Goal: Information Seeking & Learning: Find specific fact

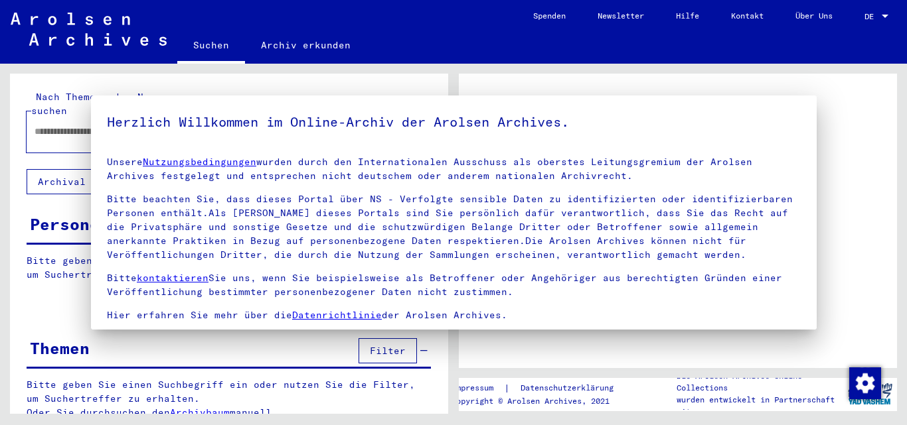
type input "**********"
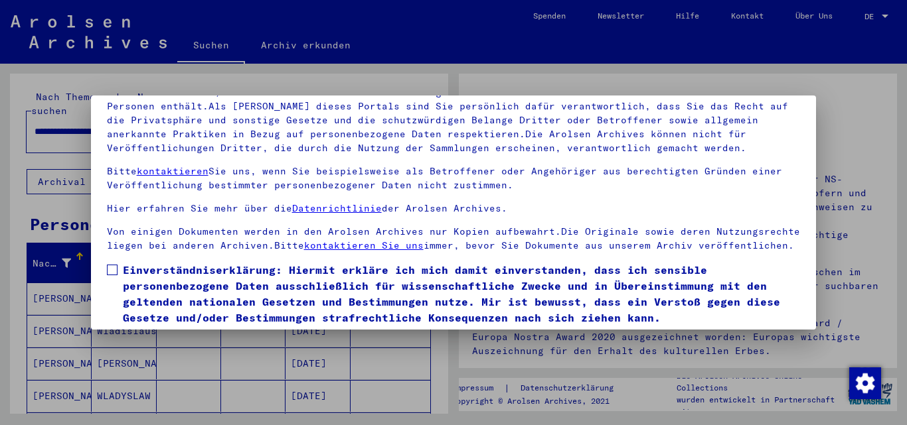
scroll to position [109, 0]
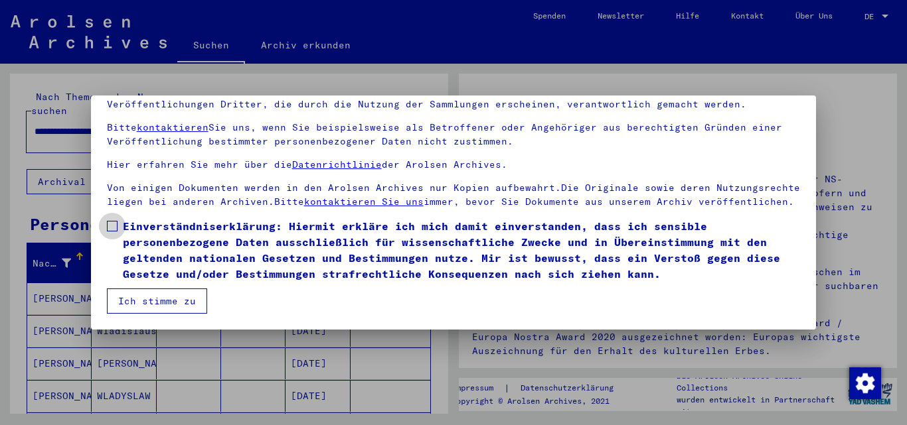
drag, startPoint x: 110, startPoint y: 223, endPoint x: 125, endPoint y: 265, distance: 44.7
click at [110, 224] on span at bounding box center [112, 226] width 11 height 11
click at [157, 303] on button "Ich stimme zu" at bounding box center [157, 301] width 100 height 25
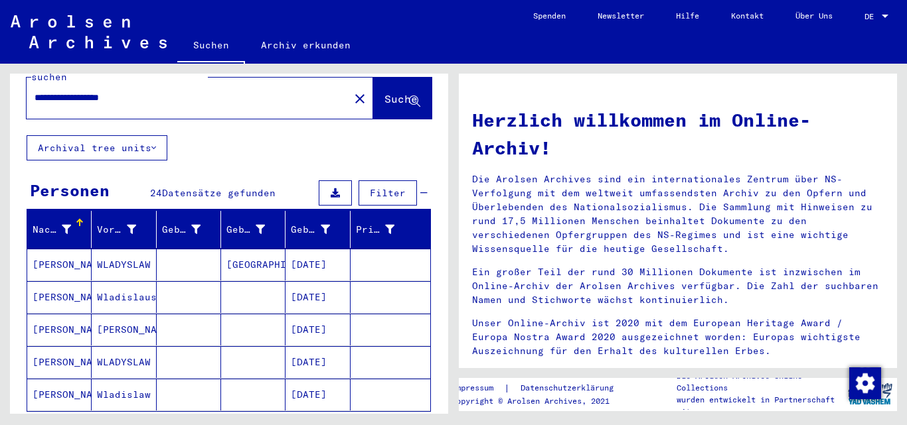
scroll to position [66, 0]
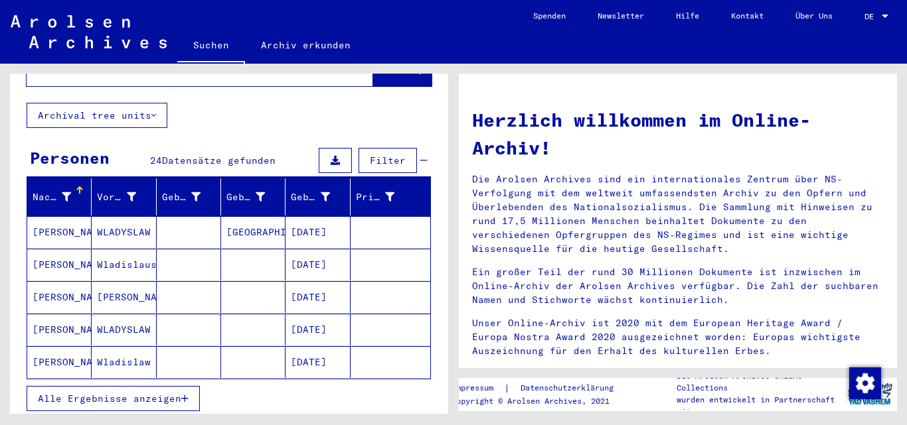
click at [128, 392] on button "Alle Ergebnisse anzeigen" at bounding box center [113, 398] width 173 height 25
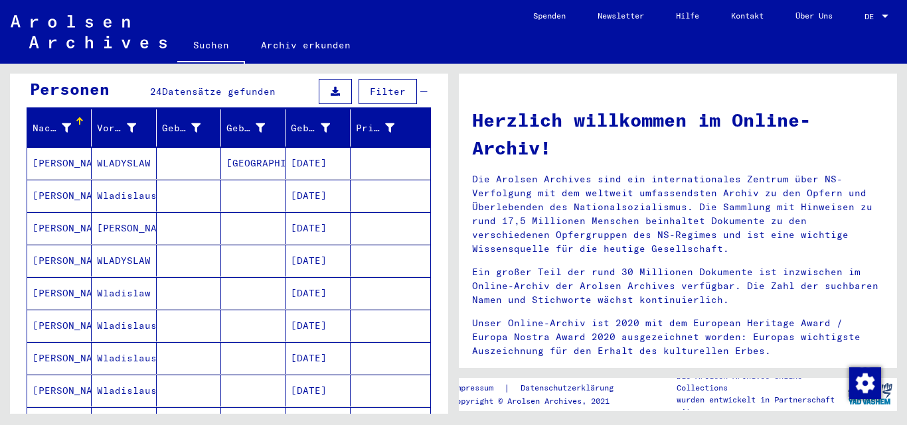
scroll to position [133, 0]
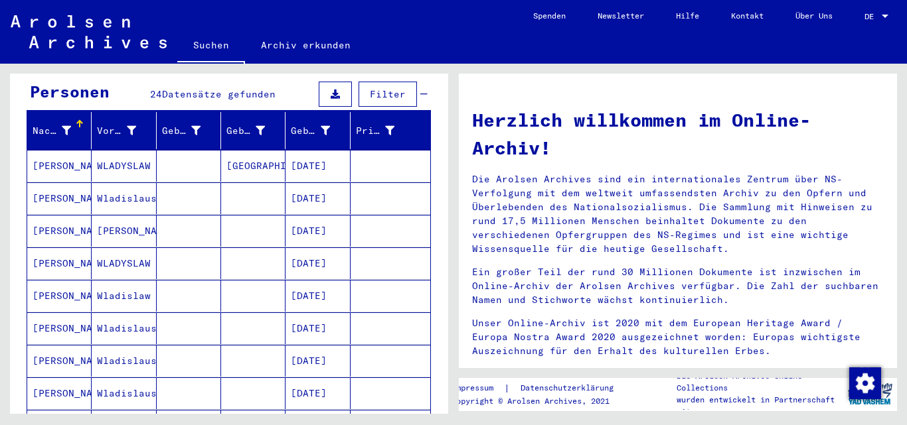
click at [65, 183] on mat-cell "[PERSON_NAME]" at bounding box center [59, 199] width 64 height 32
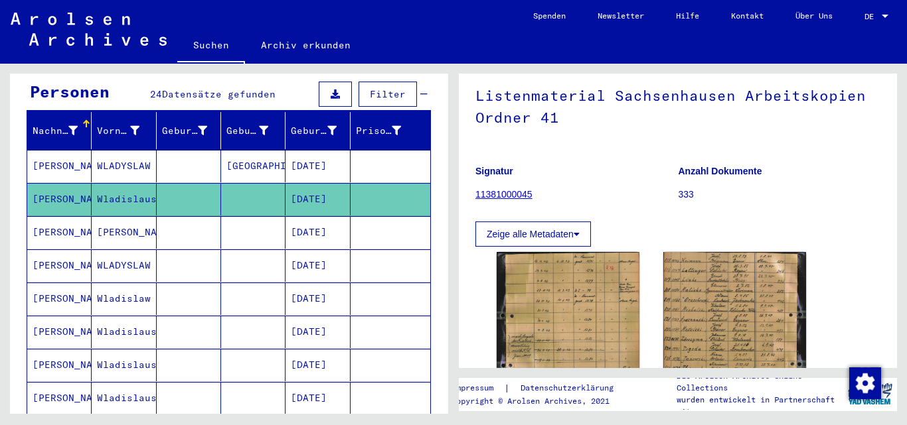
scroll to position [133, 0]
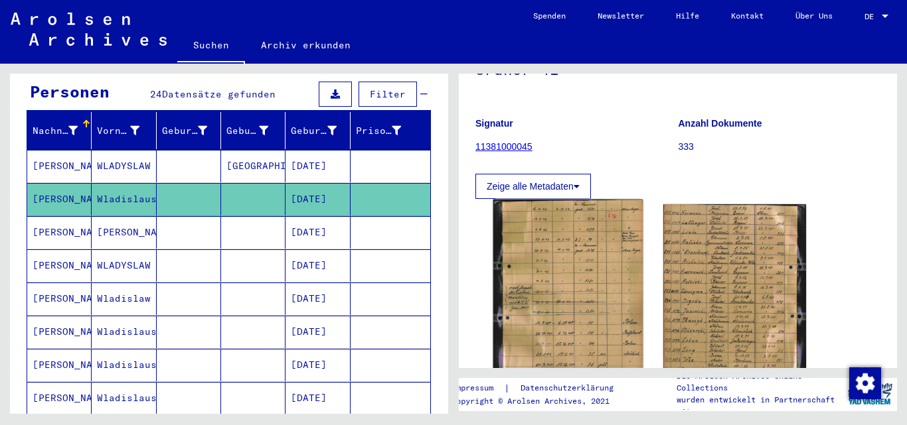
click at [590, 293] on img at bounding box center [568, 298] width 150 height 196
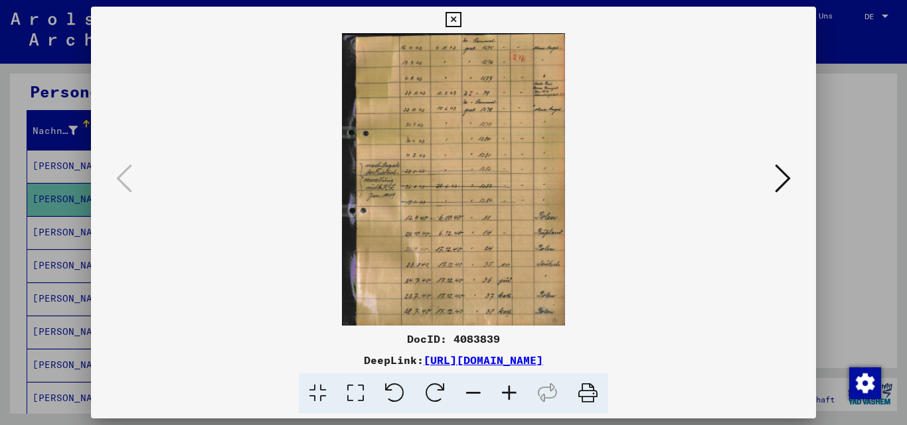
click at [783, 174] on icon at bounding box center [783, 179] width 16 height 32
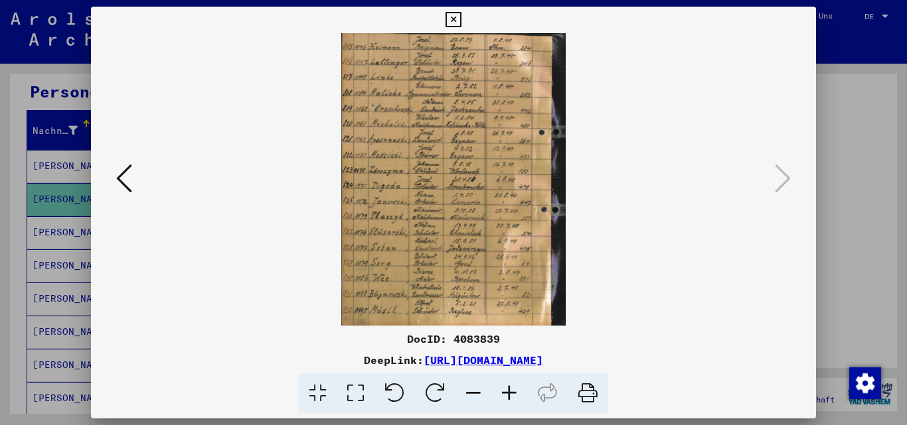
click at [855, 112] on div at bounding box center [453, 212] width 907 height 425
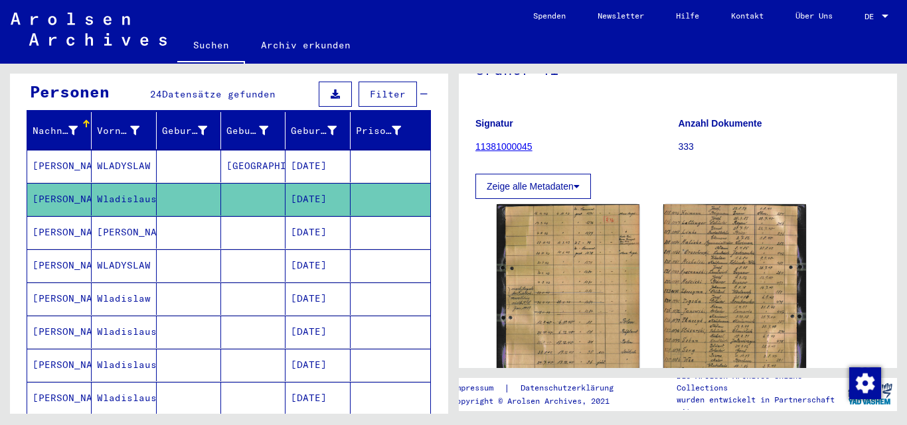
click at [125, 216] on mat-cell "[PERSON_NAME]" at bounding box center [124, 232] width 64 height 33
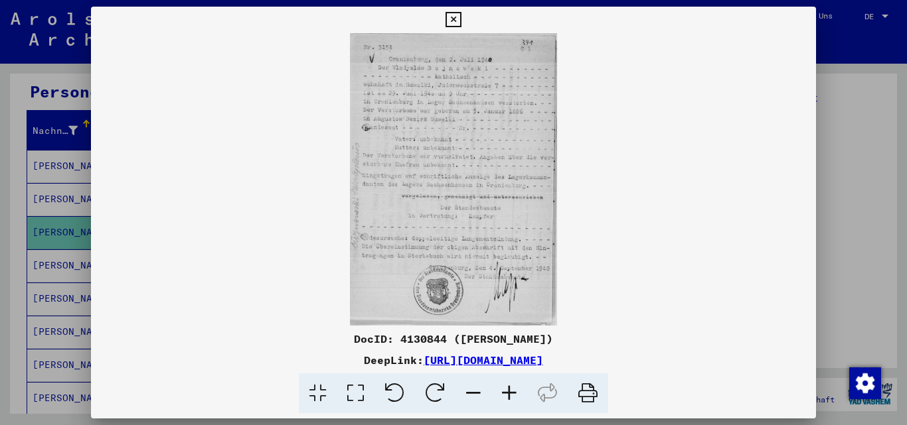
click at [857, 188] on div at bounding box center [453, 212] width 907 height 425
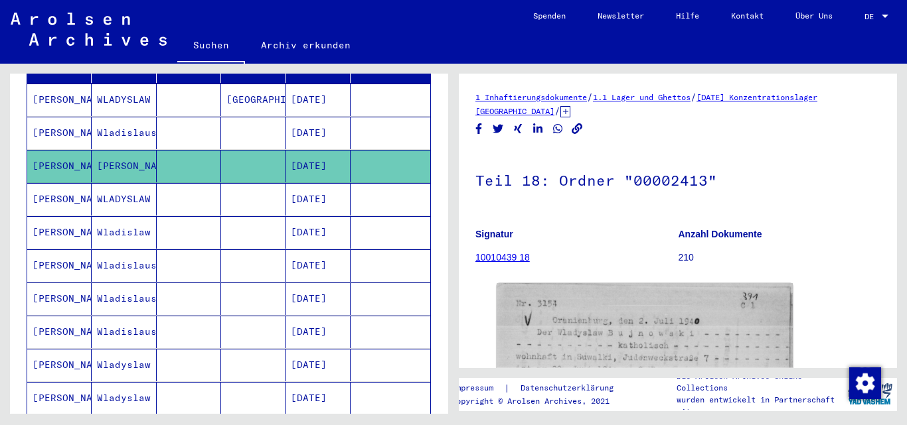
scroll to position [600, 0]
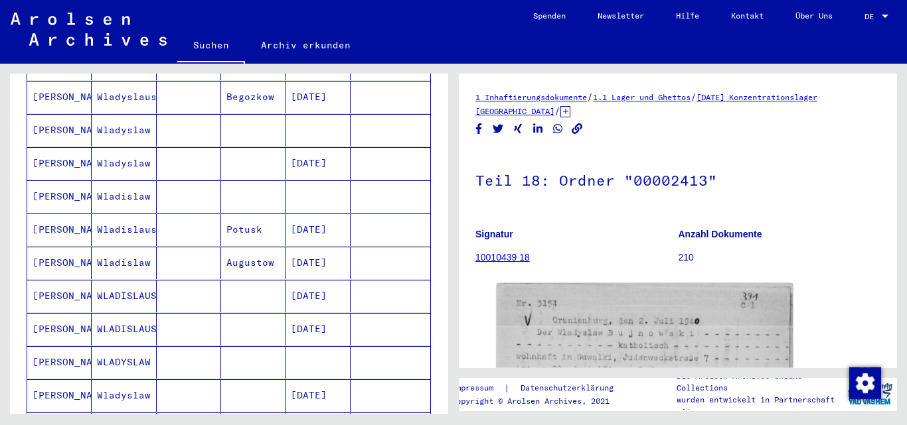
click at [41, 247] on mat-cell "[PERSON_NAME]" at bounding box center [59, 263] width 64 height 33
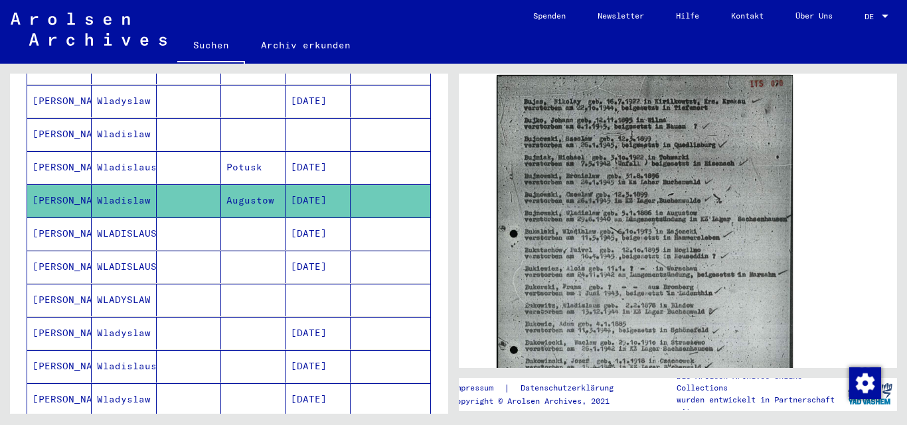
scroll to position [799, 0]
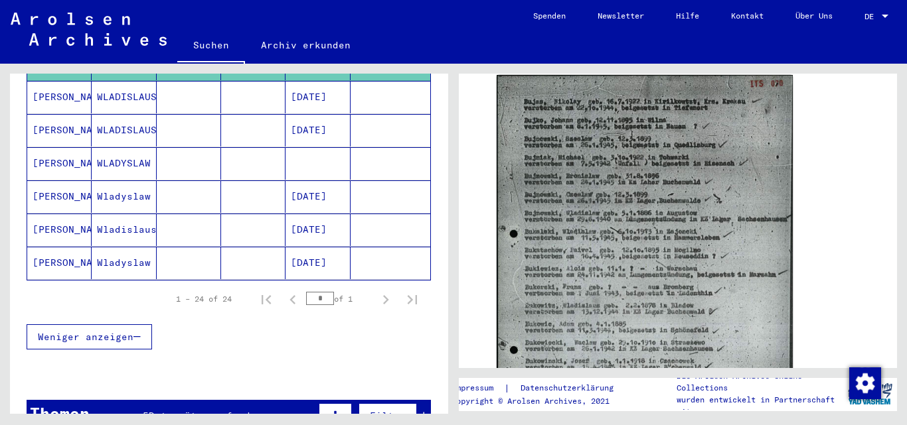
click at [106, 214] on mat-cell "Wladislaus" at bounding box center [124, 230] width 64 height 33
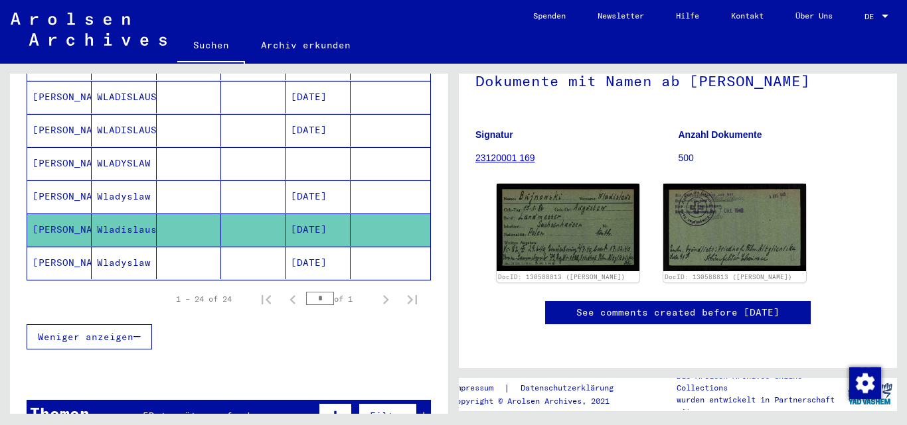
scroll to position [133, 0]
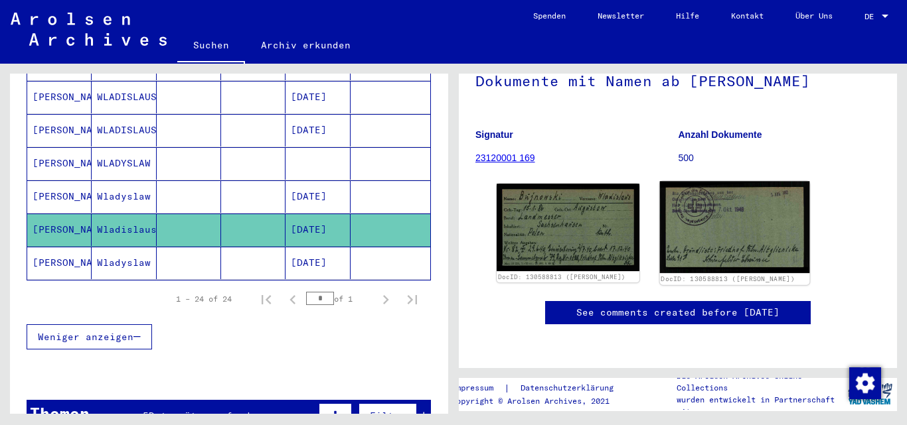
click at [717, 244] on img at bounding box center [735, 227] width 150 height 92
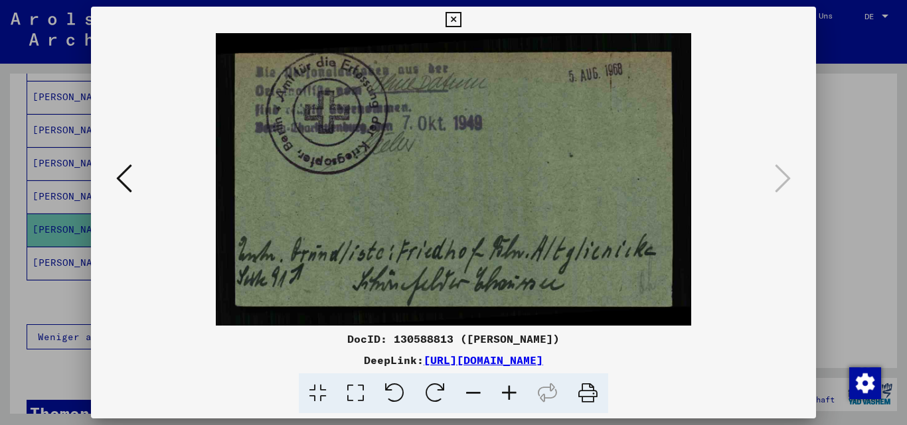
click at [861, 197] on div at bounding box center [453, 212] width 907 height 425
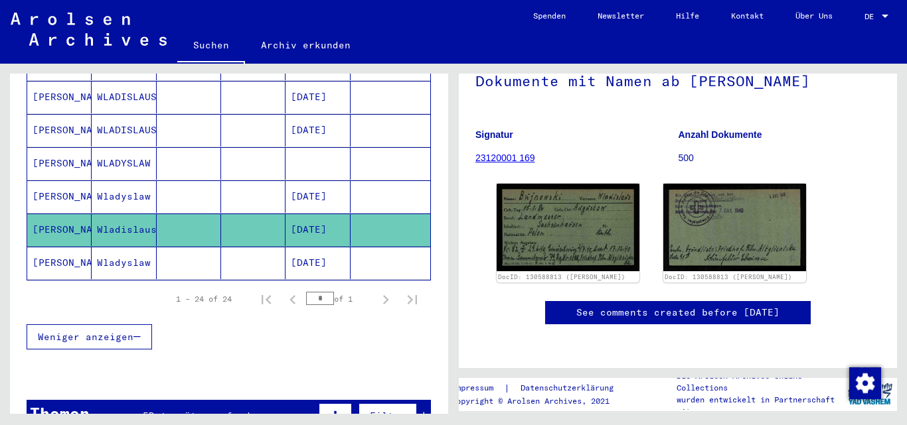
click at [66, 247] on mat-cell "[PERSON_NAME]" at bounding box center [59, 263] width 64 height 33
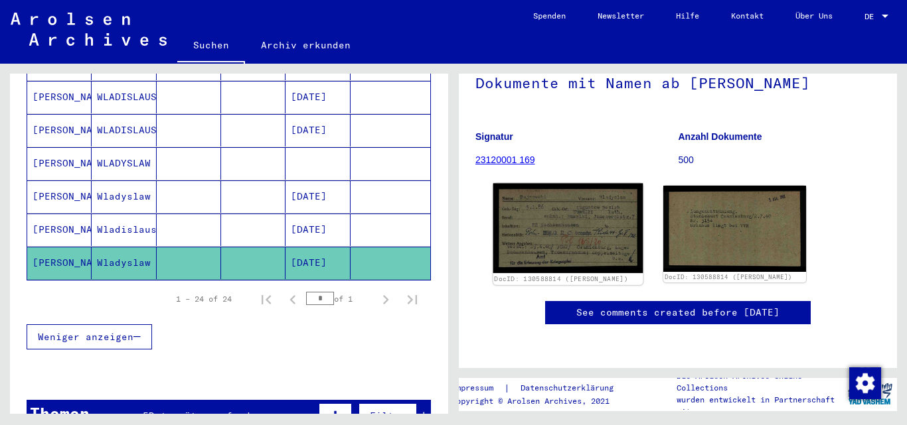
scroll to position [133, 0]
click at [578, 215] on img at bounding box center [568, 229] width 150 height 90
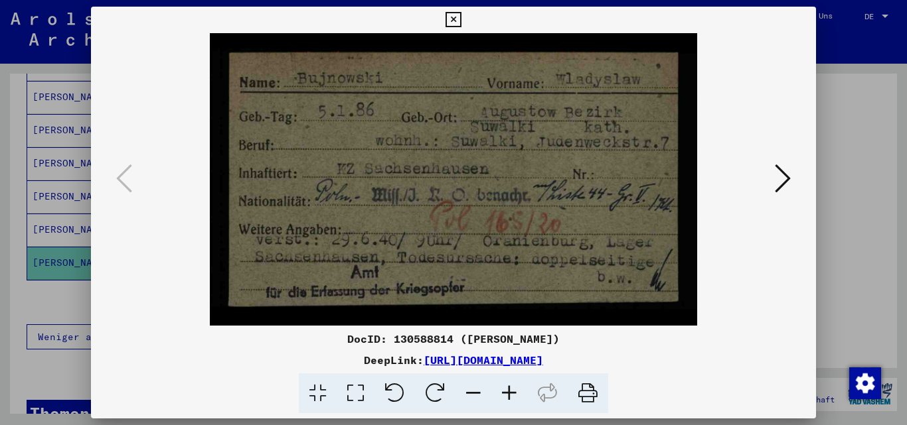
drag, startPoint x: 797, startPoint y: 371, endPoint x: 798, endPoint y: 360, distance: 11.3
click at [797, 368] on div "DocID: 130588814 ([PERSON_NAME]) DeepLink: [URL][DOMAIN_NAME]" at bounding box center [453, 372] width 725 height 83
click at [781, 173] on icon at bounding box center [783, 179] width 16 height 32
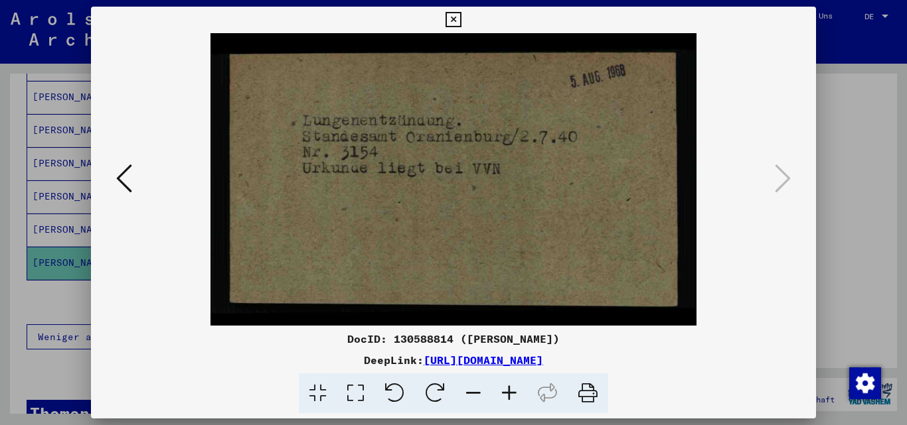
click at [774, 108] on div at bounding box center [453, 179] width 725 height 293
click at [858, 153] on div at bounding box center [453, 212] width 907 height 425
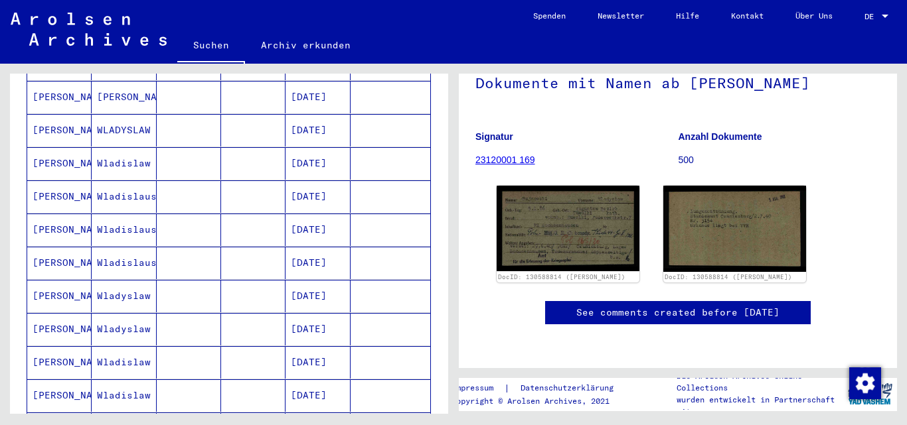
scroll to position [202, 0]
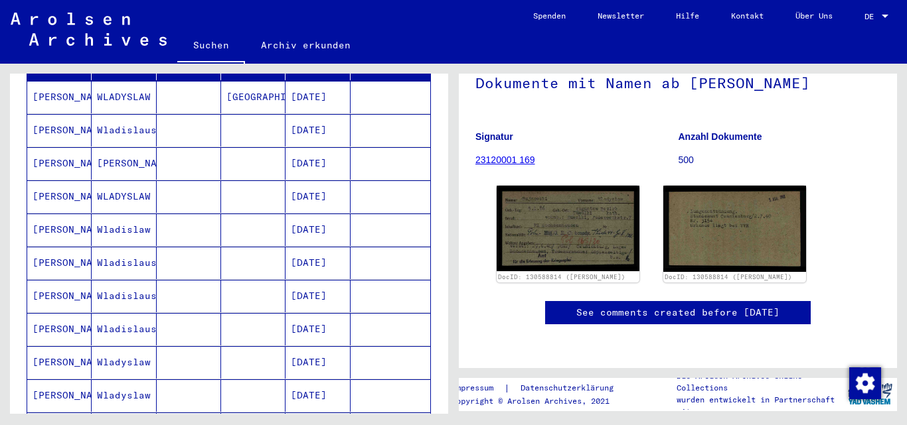
click at [72, 147] on mat-cell "[PERSON_NAME]" at bounding box center [59, 163] width 64 height 33
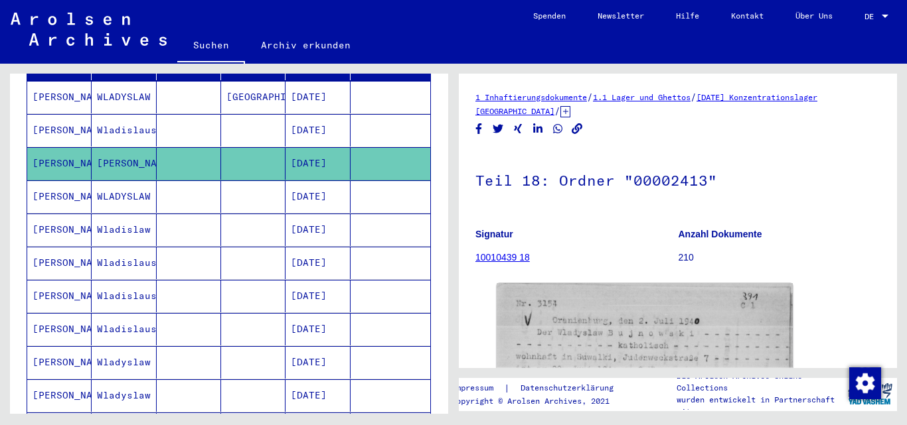
click at [66, 115] on mat-cell "[PERSON_NAME]" at bounding box center [59, 130] width 64 height 33
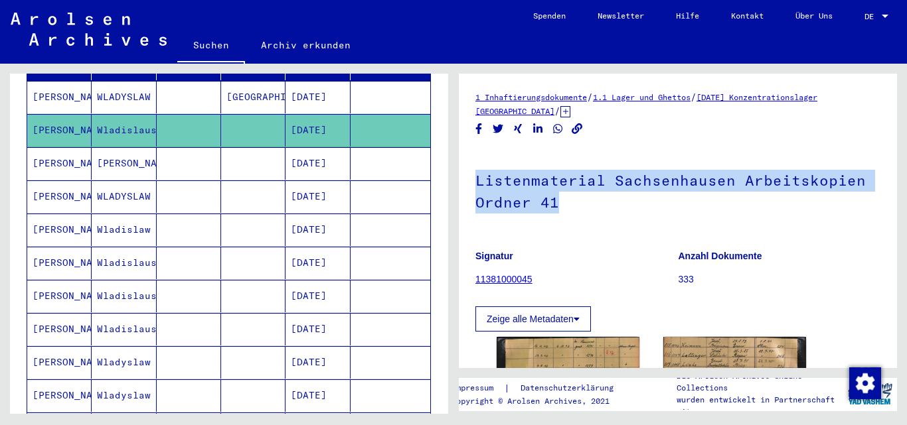
drag, startPoint x: 474, startPoint y: 180, endPoint x: 568, endPoint y: 204, distance: 97.4
click at [568, 204] on yv-its-full-details "1 Inhaftierungsdokumente / 1.1 Lager und Ghettos / [DATE] Konzentrationslager […" at bounding box center [678, 347] width 438 height 514
copy h1 "Listenmaterial Sachsenhausen Arbeitskopien Ordner 41"
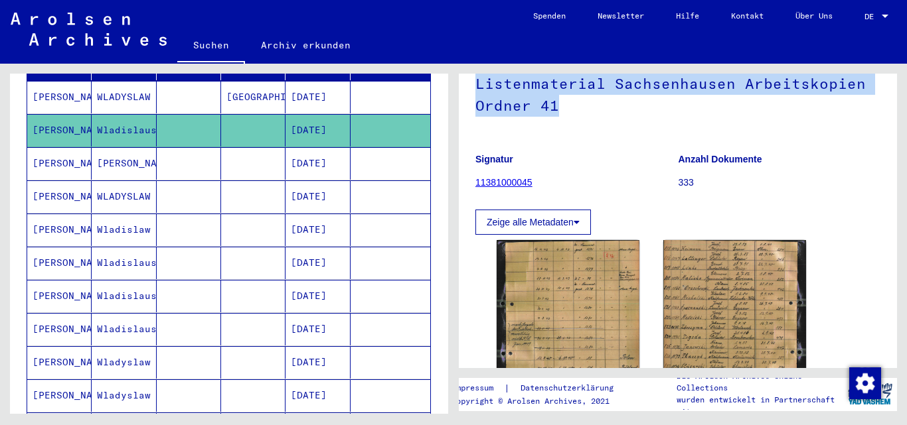
scroll to position [133, 0]
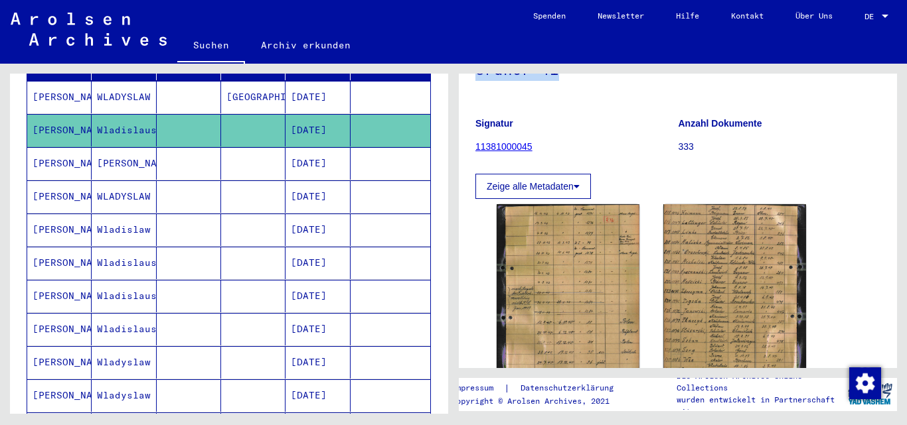
click at [504, 145] on link "11381000045" at bounding box center [503, 146] width 57 height 11
click at [517, 143] on link "11381000045" at bounding box center [503, 146] width 57 height 11
click at [575, 182] on button "Zeige alle Metadaten" at bounding box center [532, 186] width 115 height 25
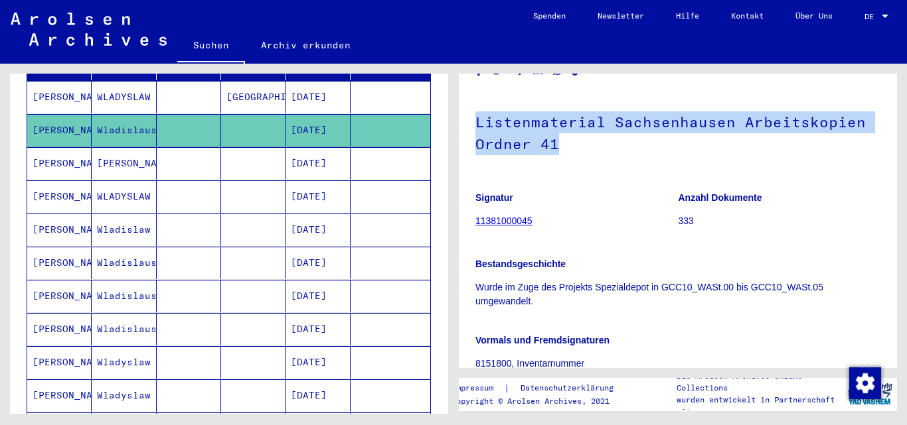
scroll to position [0, 0]
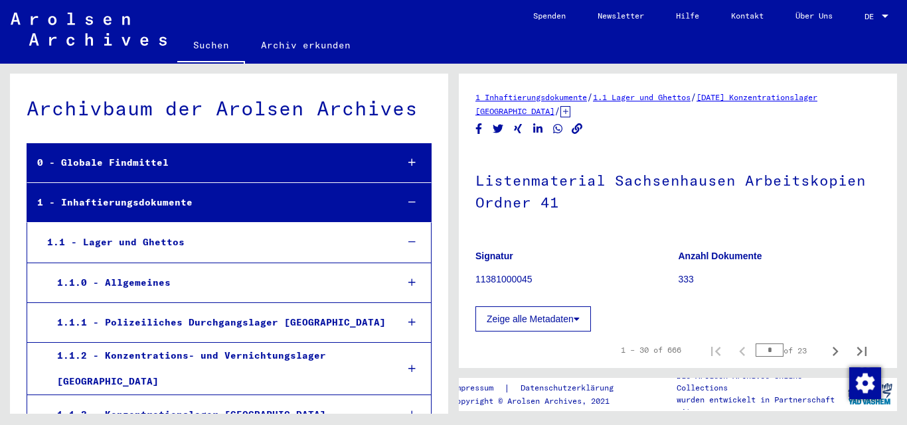
scroll to position [14657, 0]
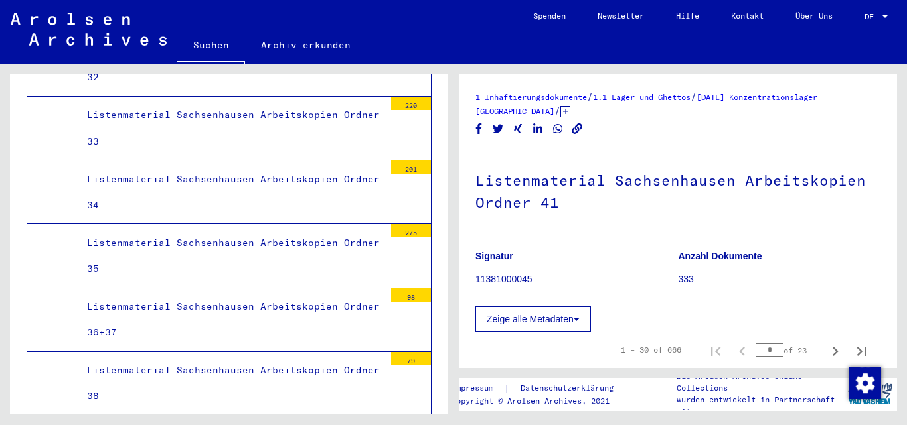
click at [779, 97] on link "[DATE] Konzentrationslager [GEOGRAPHIC_DATA]" at bounding box center [646, 104] width 342 height 24
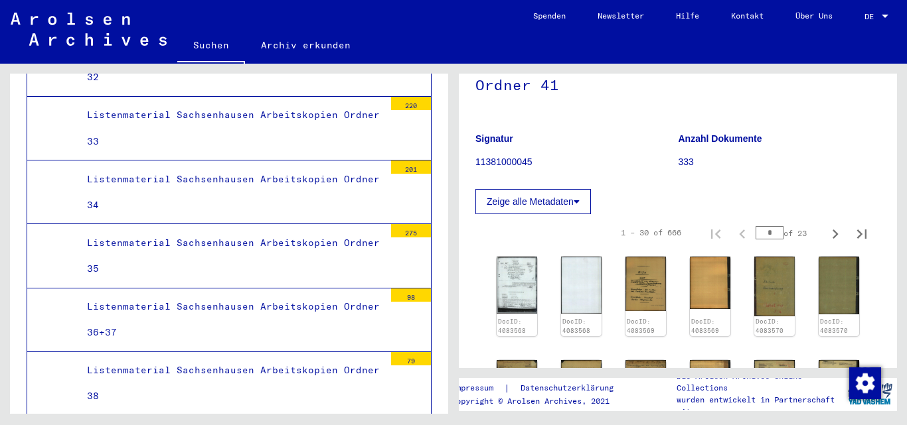
scroll to position [133, 0]
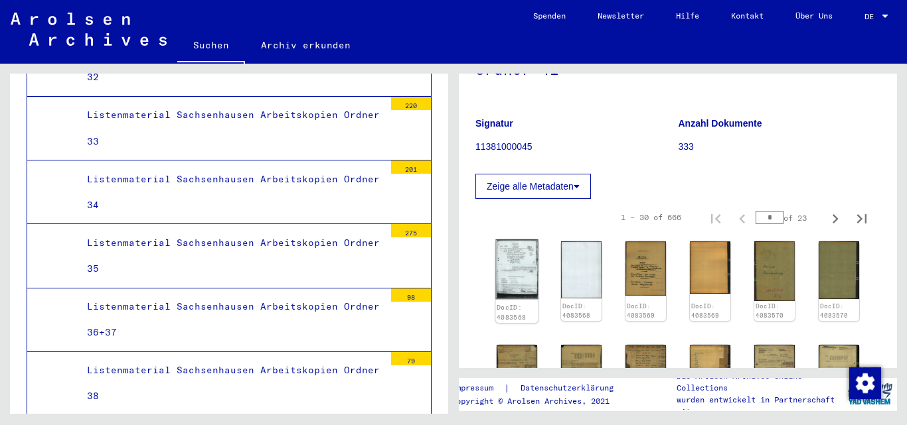
click at [512, 275] on img at bounding box center [516, 270] width 42 height 60
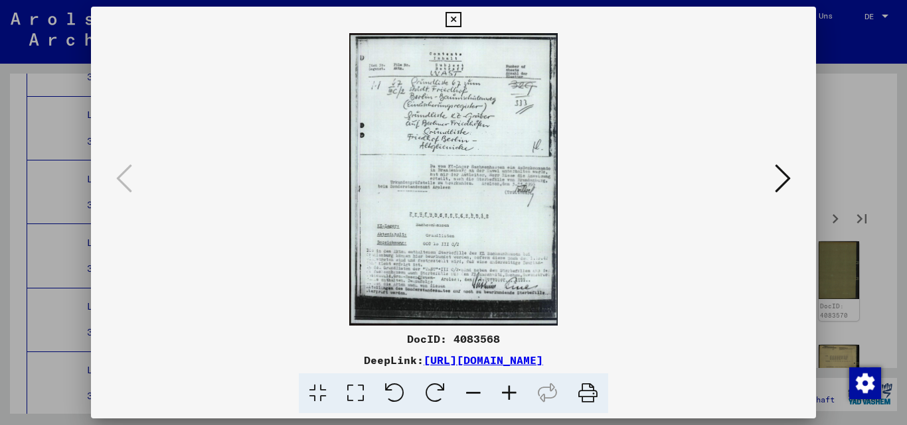
click at [779, 173] on icon at bounding box center [783, 179] width 16 height 32
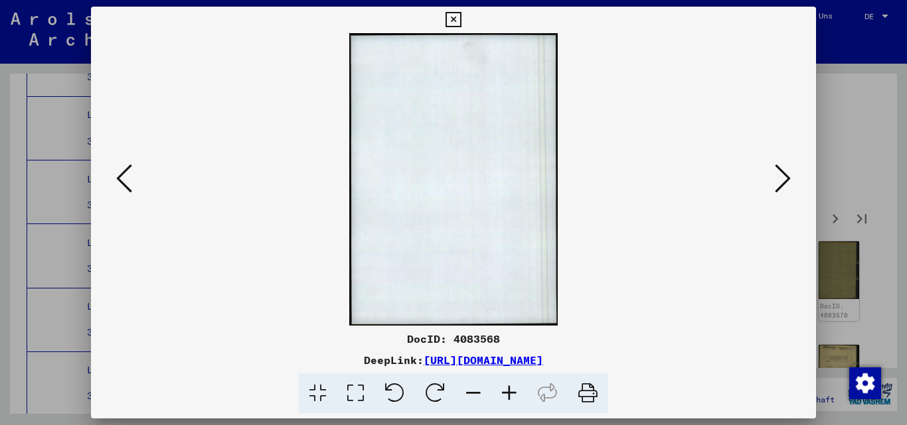
click at [779, 172] on icon at bounding box center [783, 179] width 16 height 32
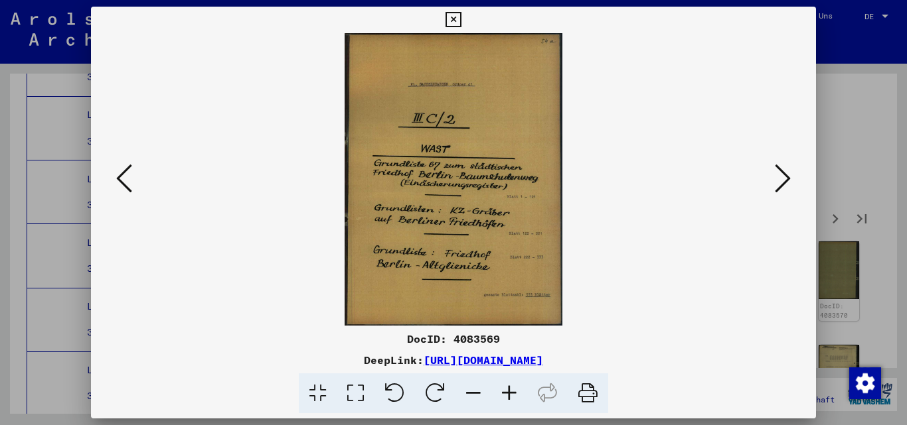
click at [779, 172] on icon at bounding box center [783, 179] width 16 height 32
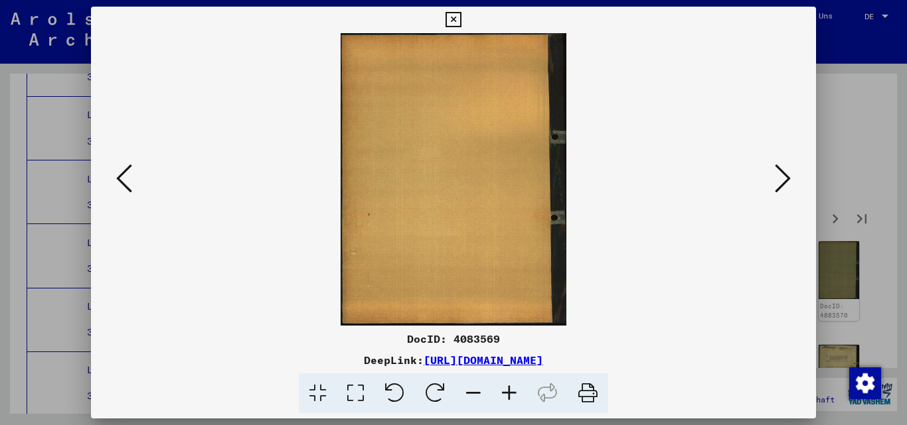
click at [779, 172] on icon at bounding box center [783, 179] width 16 height 32
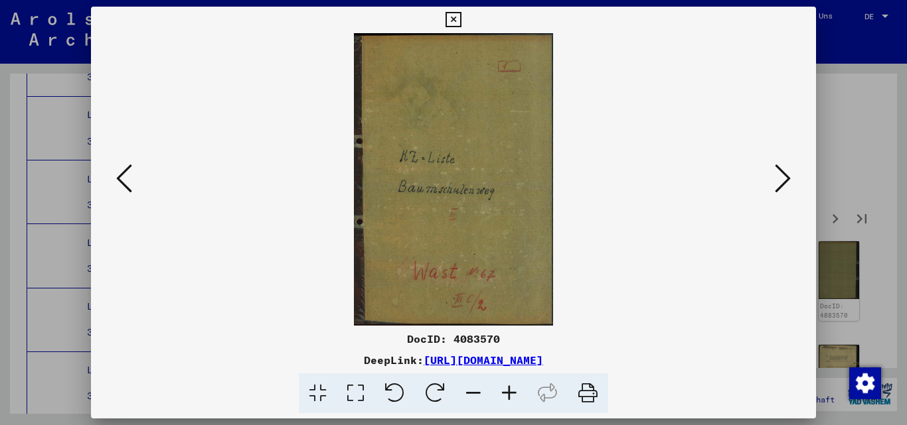
click at [779, 172] on icon at bounding box center [783, 179] width 16 height 32
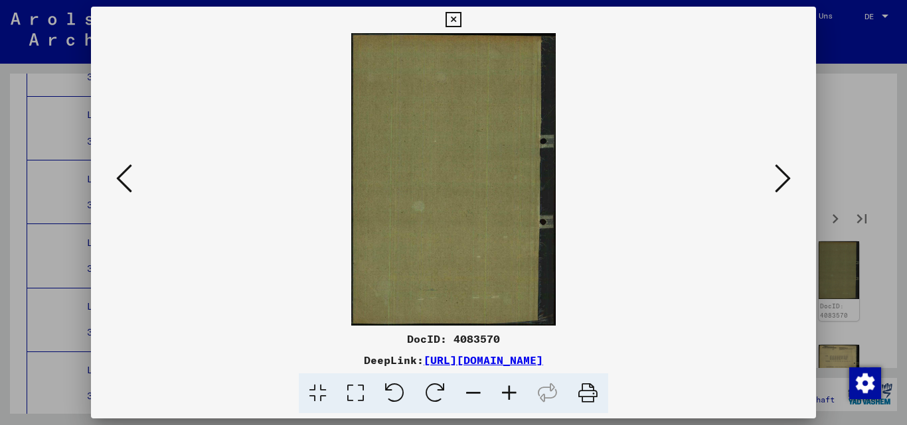
click at [779, 172] on icon at bounding box center [783, 179] width 16 height 32
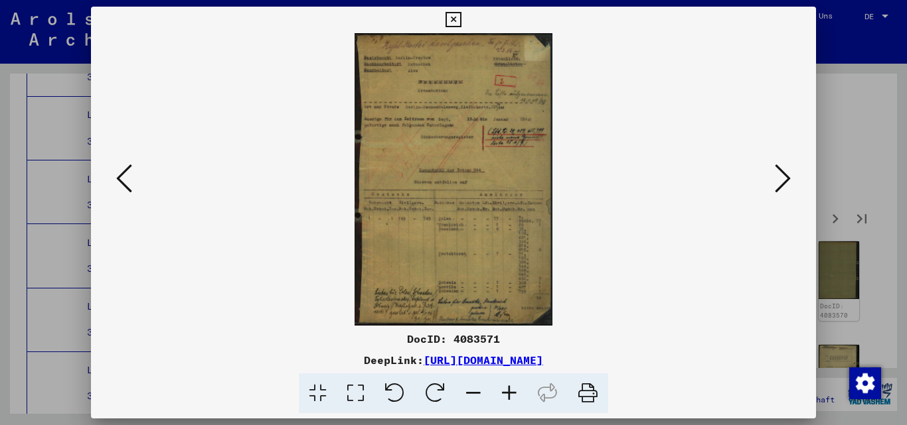
click at [779, 172] on icon at bounding box center [783, 179] width 16 height 32
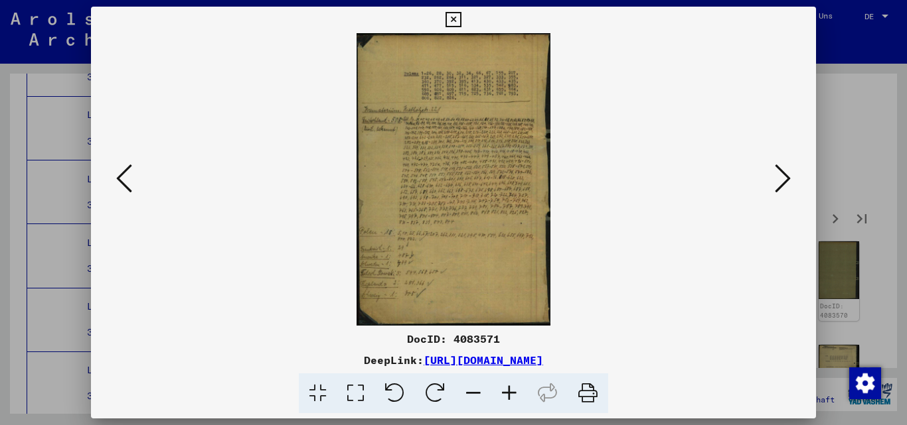
click at [779, 172] on icon at bounding box center [783, 179] width 16 height 32
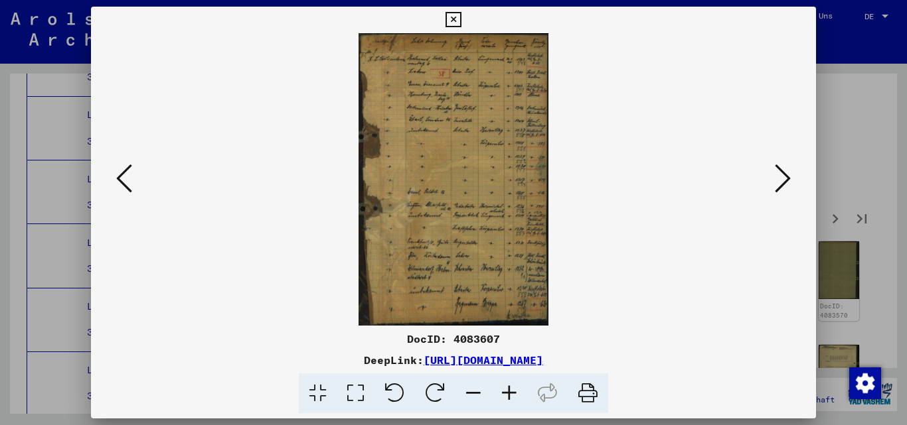
click at [777, 172] on icon at bounding box center [783, 179] width 16 height 32
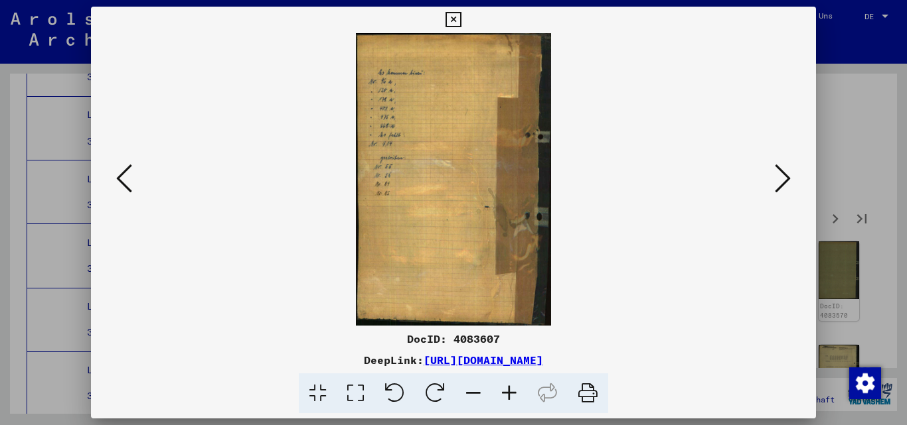
click at [777, 172] on icon at bounding box center [783, 179] width 16 height 32
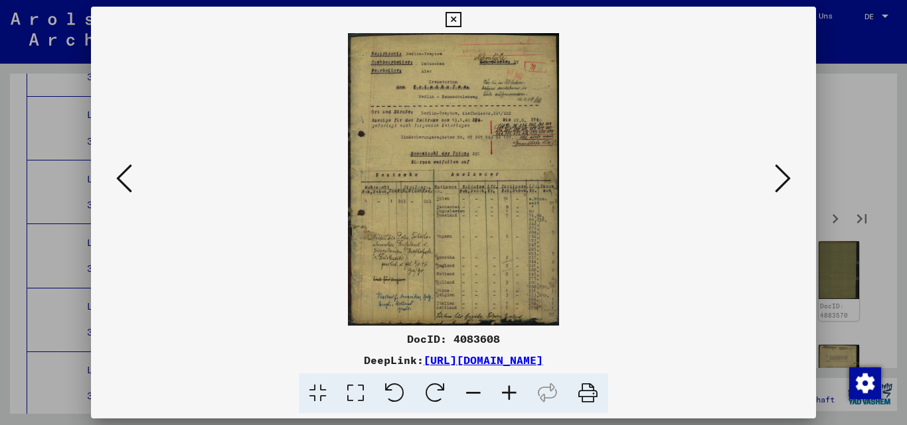
click at [777, 172] on icon at bounding box center [783, 179] width 16 height 32
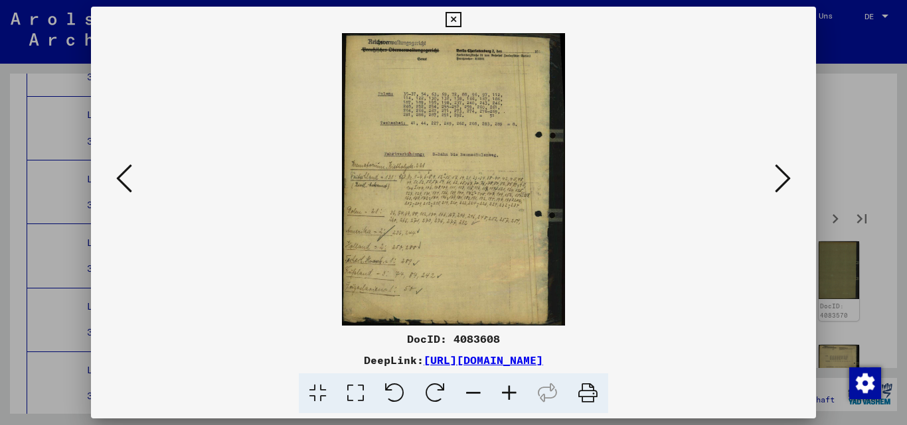
click at [777, 172] on icon at bounding box center [783, 179] width 16 height 32
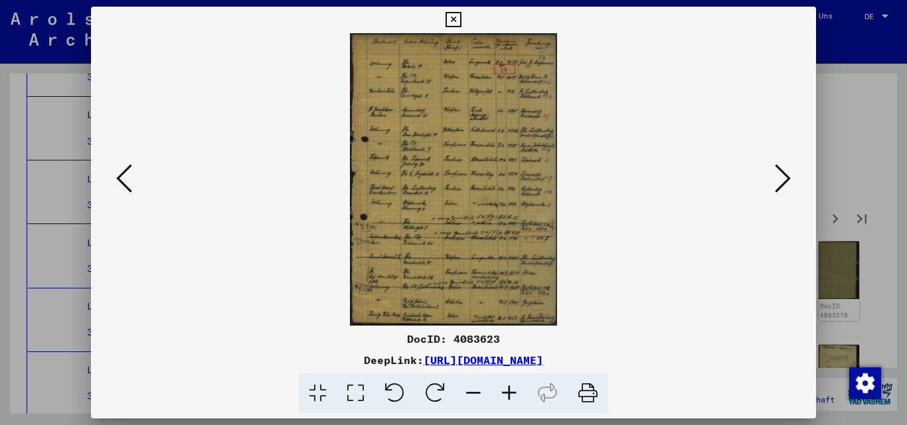
click at [777, 172] on icon at bounding box center [783, 179] width 16 height 32
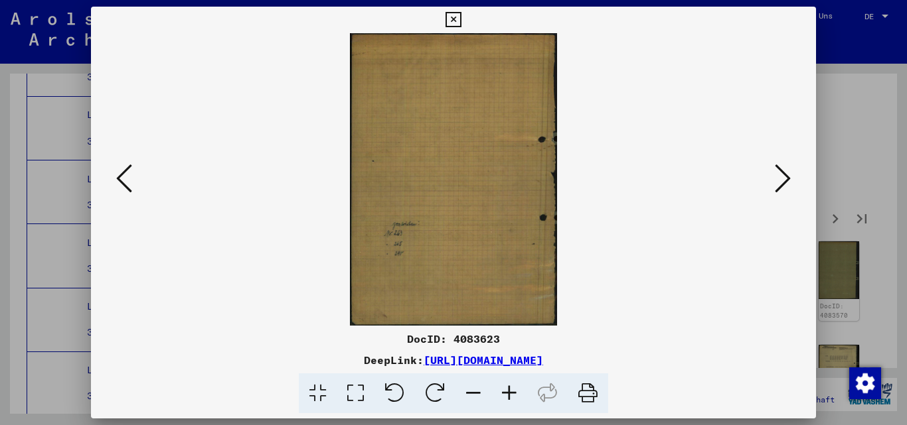
click at [777, 172] on icon at bounding box center [783, 179] width 16 height 32
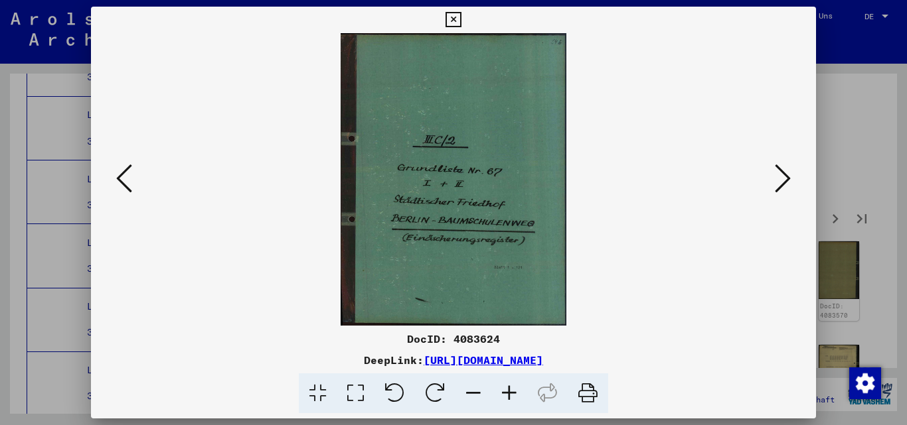
click at [777, 172] on icon at bounding box center [783, 179] width 16 height 32
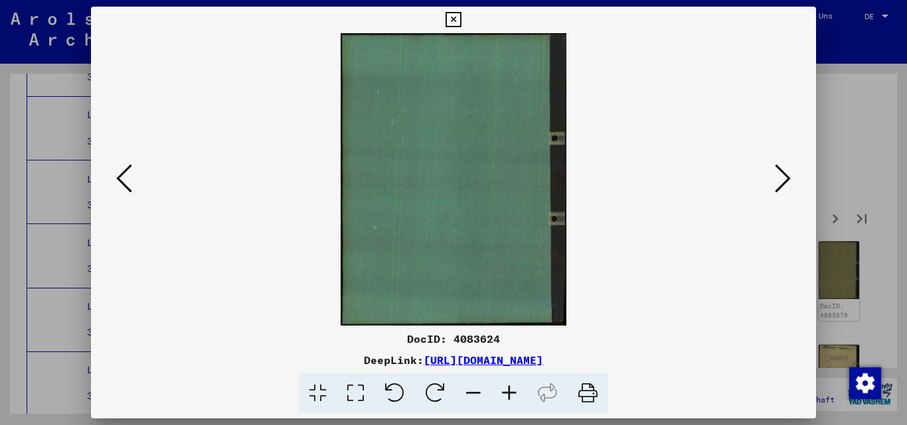
click at [777, 172] on icon at bounding box center [783, 179] width 16 height 32
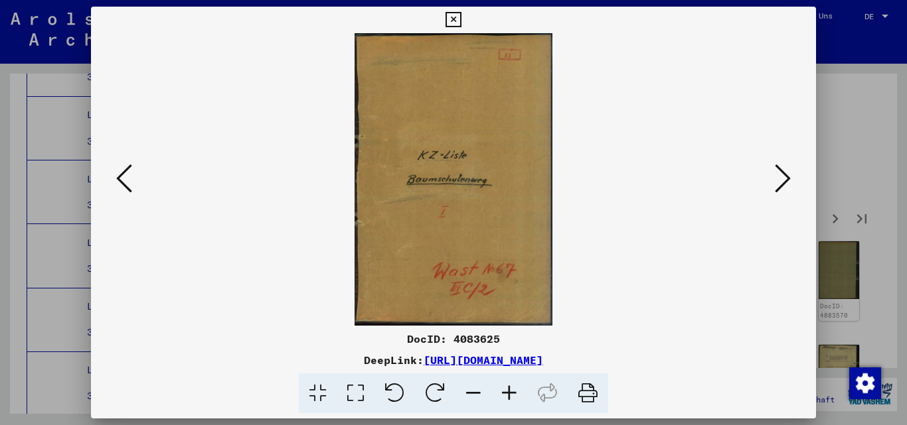
click at [777, 172] on icon at bounding box center [783, 179] width 16 height 32
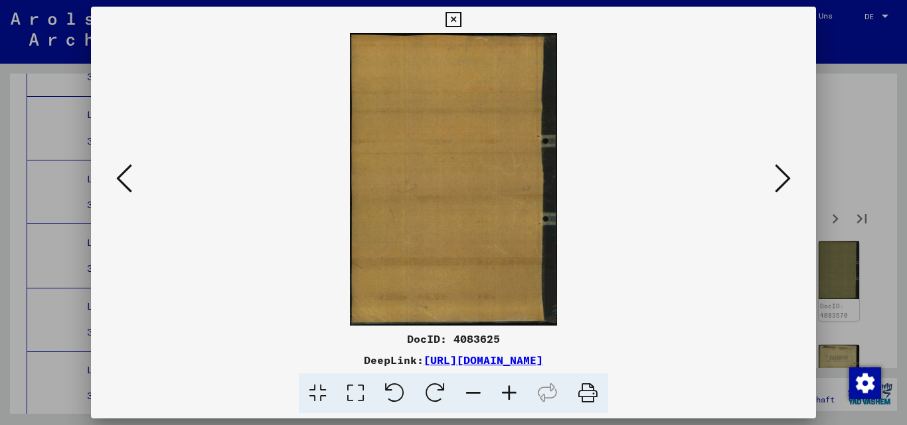
click at [777, 172] on icon at bounding box center [783, 179] width 16 height 32
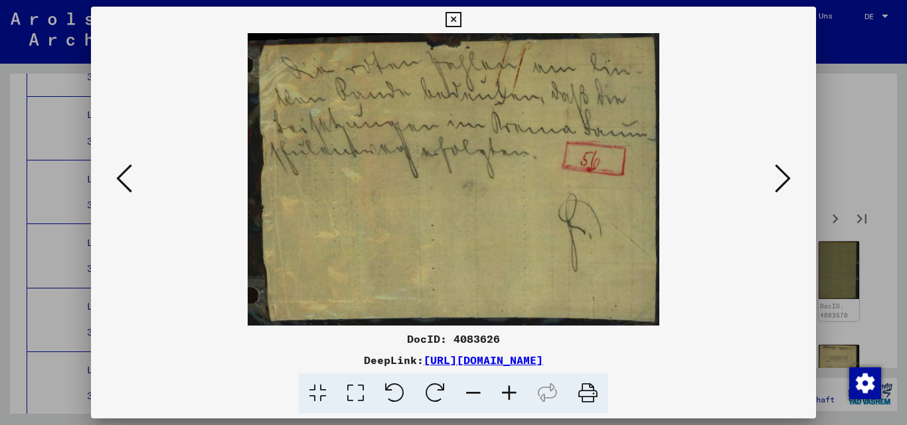
click at [777, 172] on icon at bounding box center [783, 179] width 16 height 32
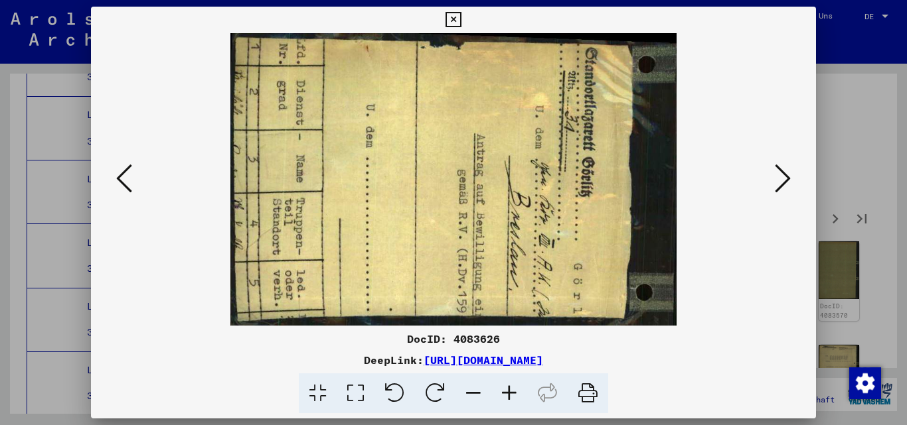
click at [777, 172] on icon at bounding box center [783, 179] width 16 height 32
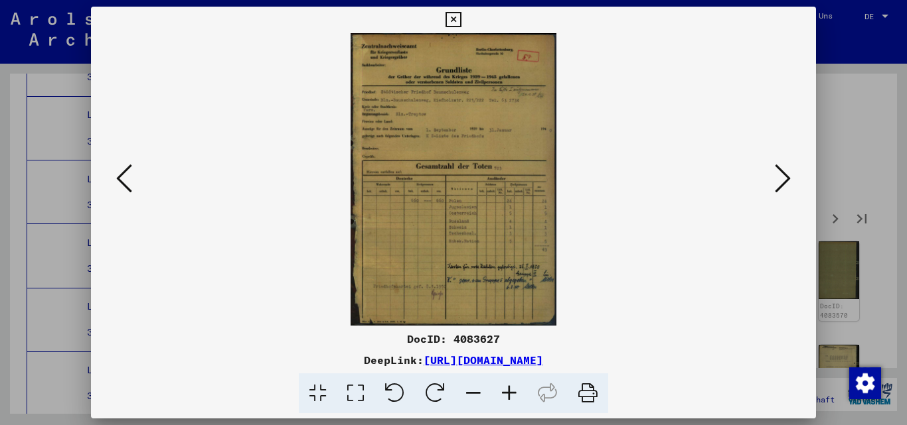
click at [777, 172] on icon at bounding box center [783, 179] width 16 height 32
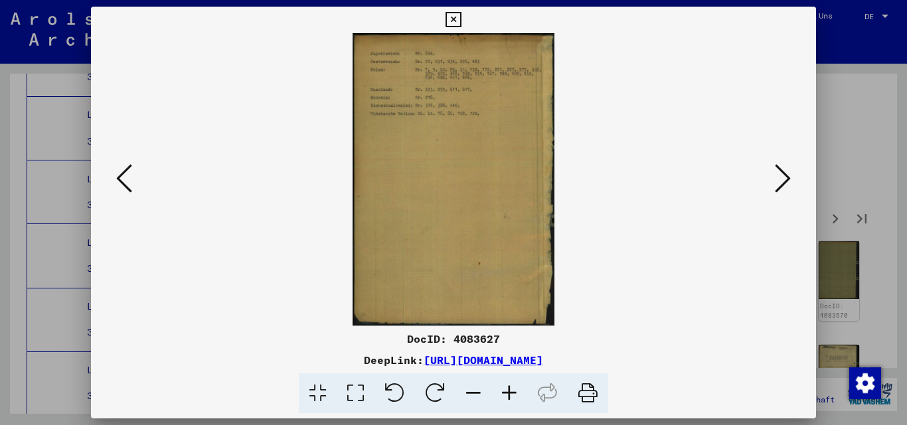
click at [777, 172] on icon at bounding box center [783, 179] width 16 height 32
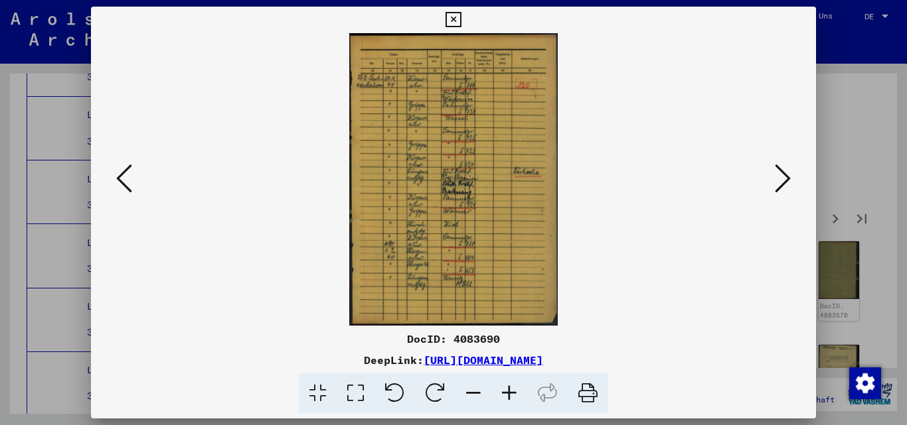
click at [777, 172] on icon at bounding box center [783, 179] width 16 height 32
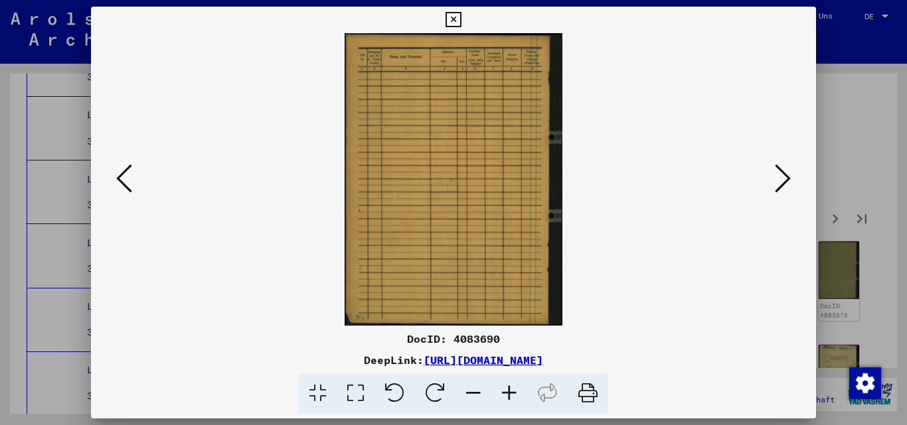
click at [777, 172] on icon at bounding box center [783, 179] width 16 height 32
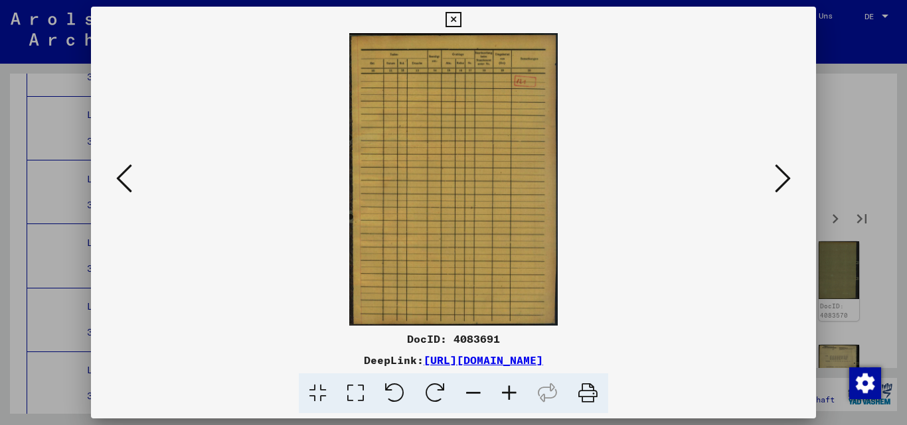
click at [777, 172] on icon at bounding box center [783, 179] width 16 height 32
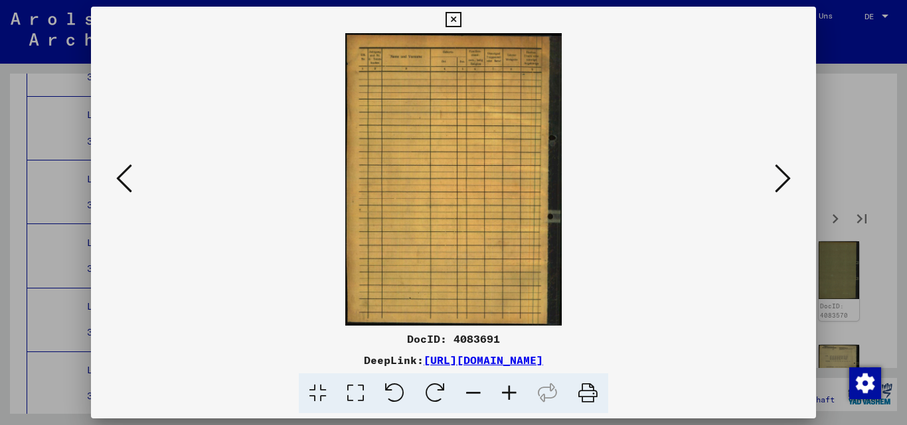
click at [777, 172] on icon at bounding box center [783, 179] width 16 height 32
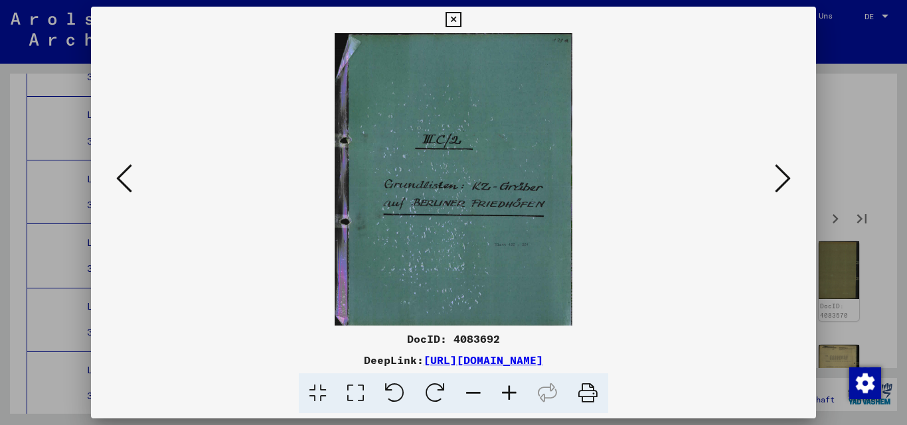
click at [777, 172] on icon at bounding box center [783, 179] width 16 height 32
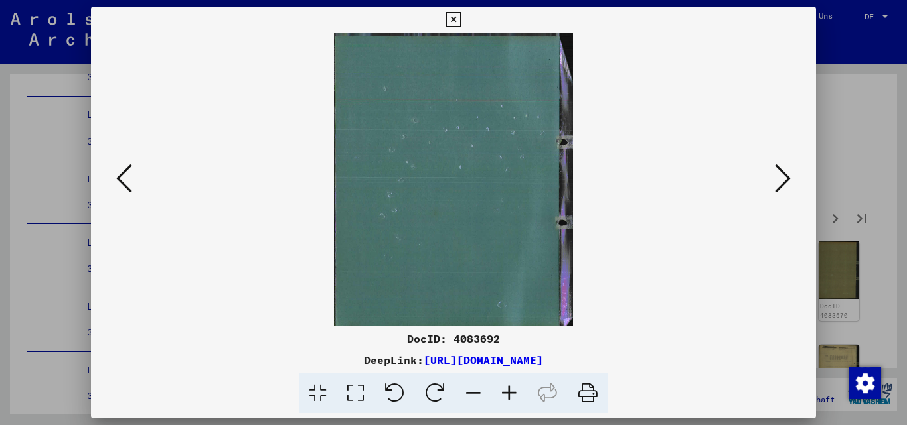
click at [777, 172] on icon at bounding box center [783, 179] width 16 height 32
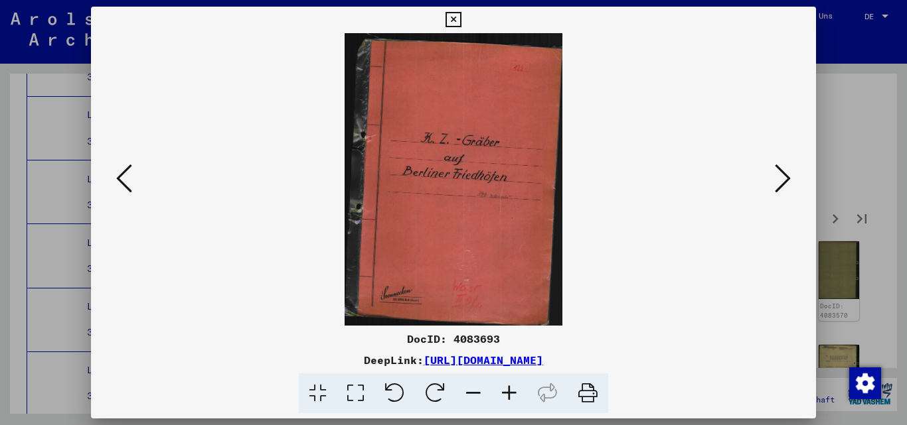
click at [777, 172] on icon at bounding box center [783, 179] width 16 height 32
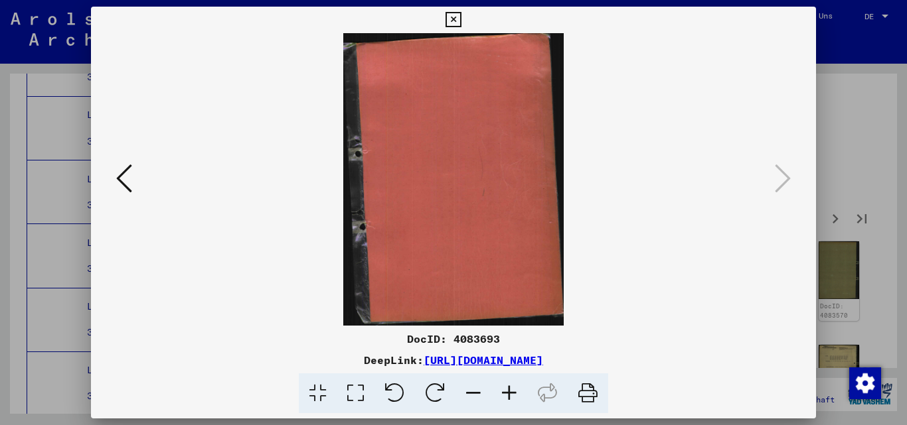
click at [851, 190] on div at bounding box center [453, 212] width 907 height 425
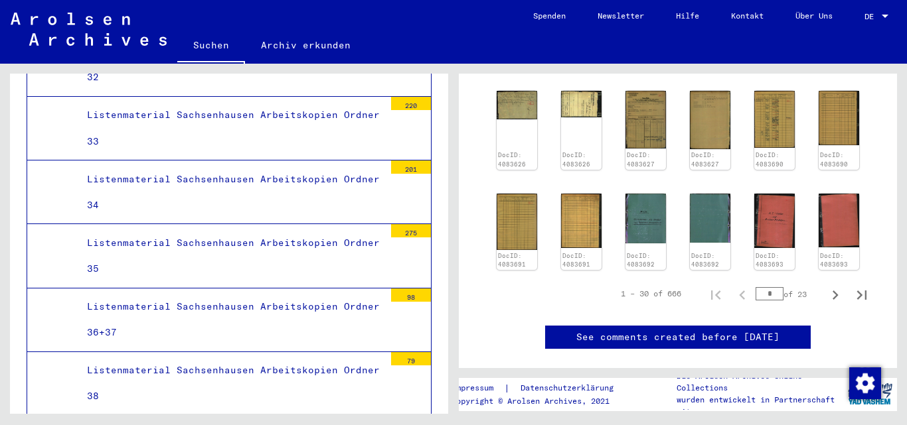
scroll to position [531, 0]
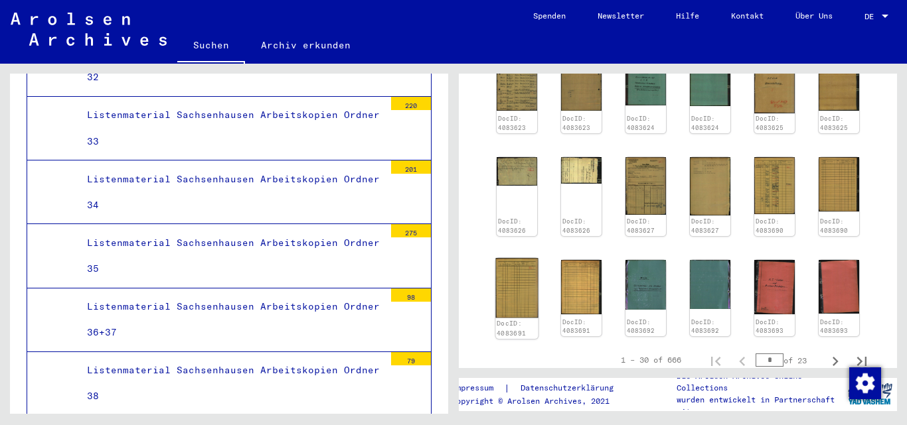
click at [523, 272] on img at bounding box center [516, 288] width 42 height 60
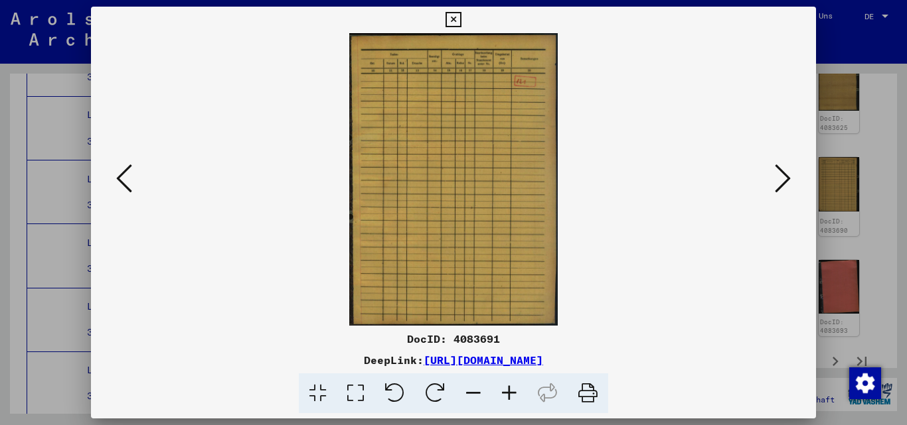
click at [850, 58] on div at bounding box center [453, 212] width 907 height 425
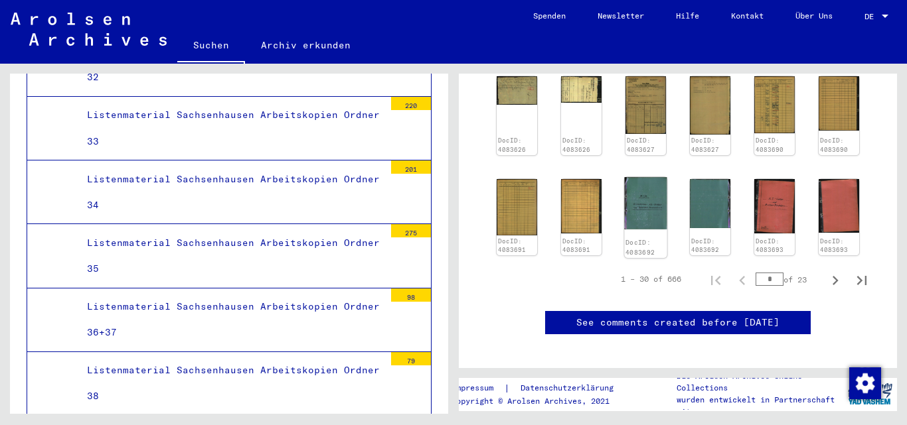
scroll to position [597, 0]
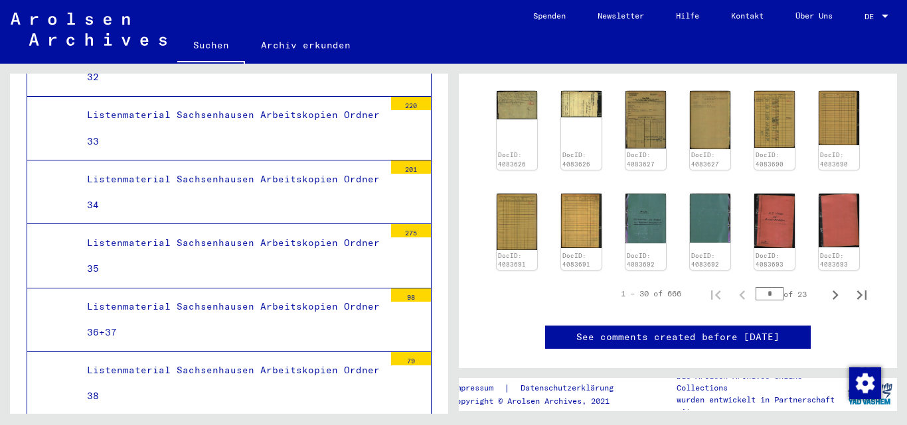
click at [761, 287] on input "*" at bounding box center [769, 293] width 28 height 13
click at [759, 287] on input "*" at bounding box center [769, 293] width 28 height 13
type input "***"
click at [826, 286] on icon "Next page" at bounding box center [835, 295] width 19 height 19
type input "*"
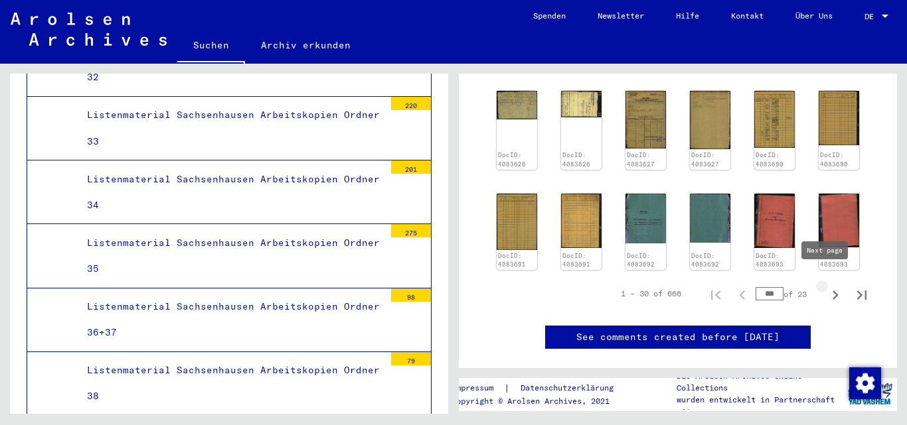
type input "*"
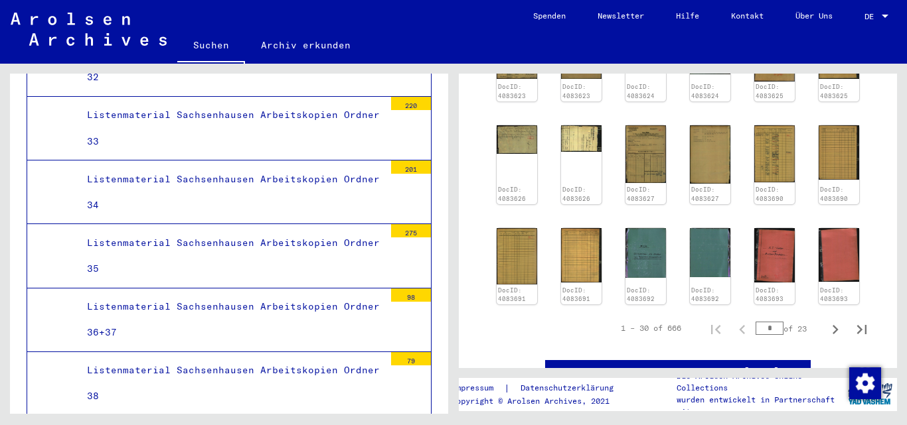
scroll to position [597, 0]
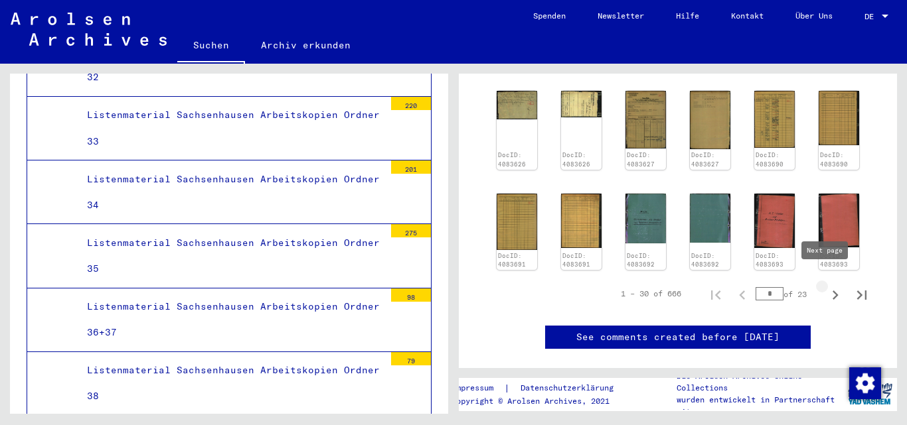
click at [832, 291] on icon "Next page" at bounding box center [835, 295] width 6 height 9
type input "*"
click at [827, 282] on button "Next page" at bounding box center [835, 294] width 27 height 27
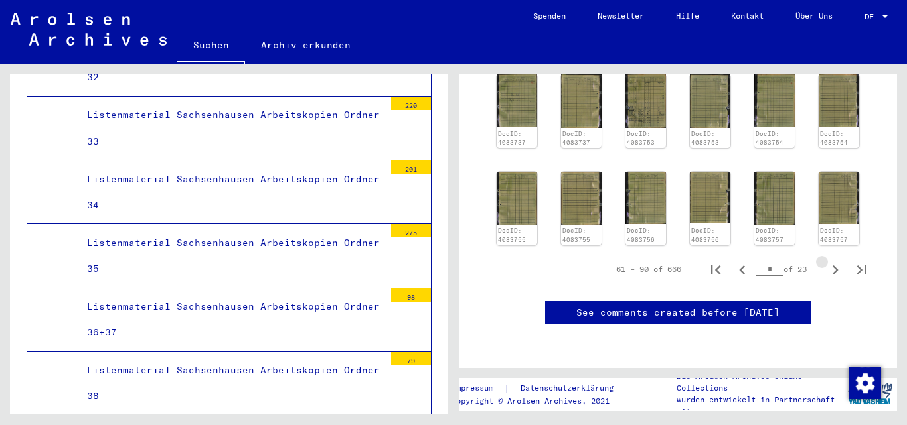
click at [0, 0] on iframe at bounding box center [0, 0] width 0 height 0
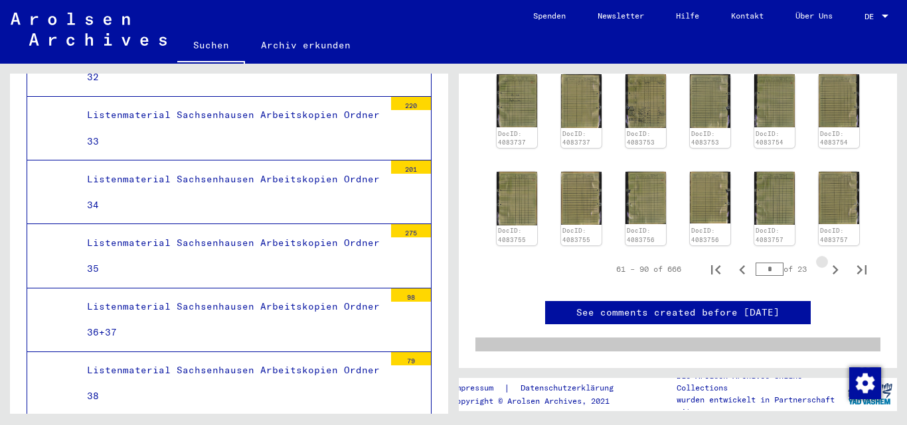
type input "*"
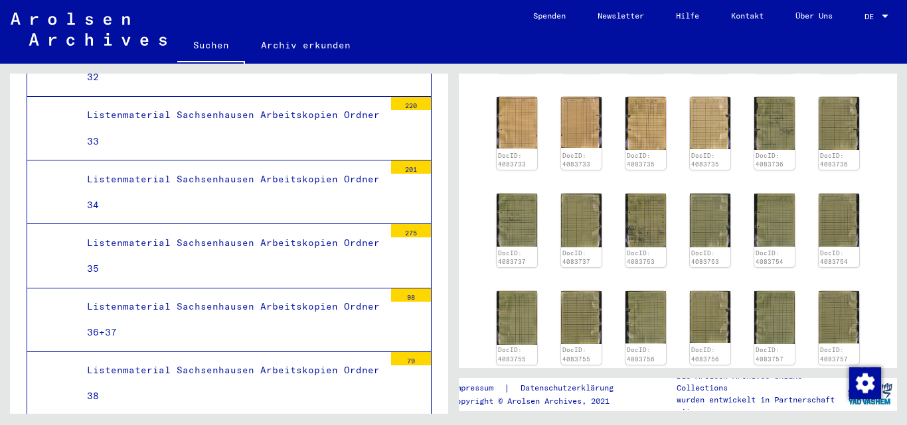
scroll to position [537, 0]
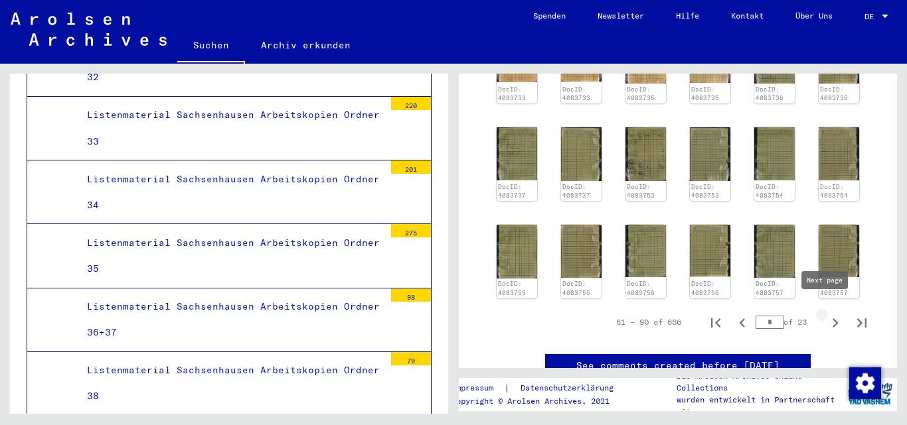
click at [826, 314] on icon "Next page" at bounding box center [835, 323] width 19 height 19
type input "*"
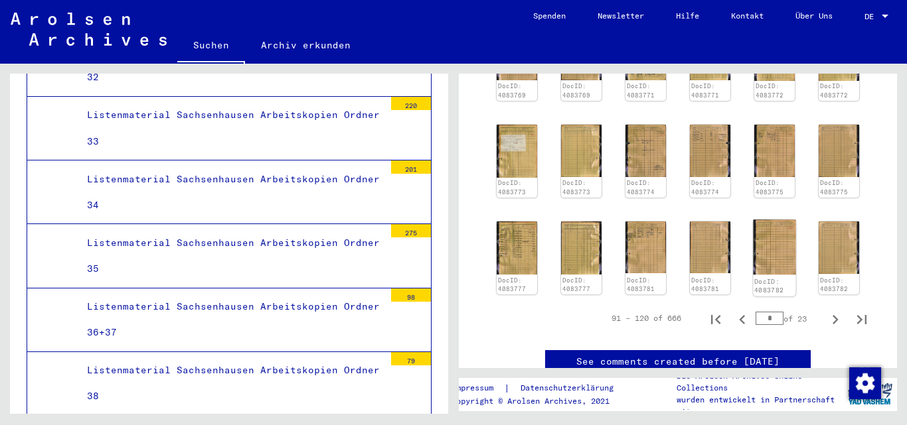
scroll to position [542, 0]
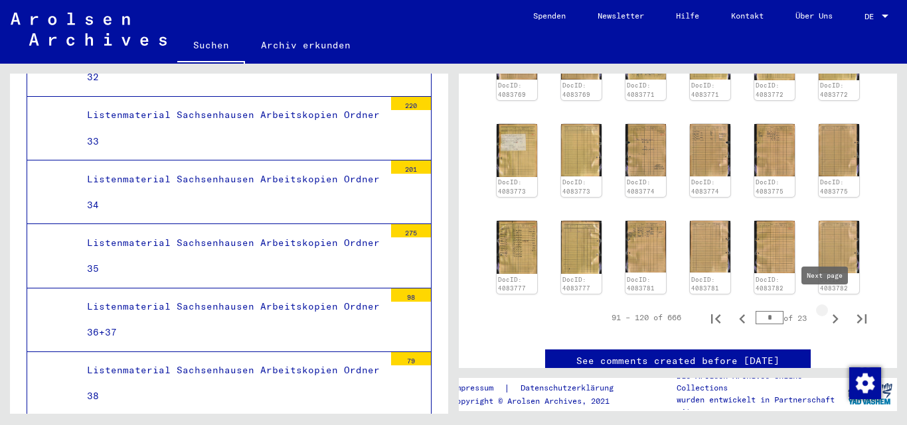
click at [826, 310] on icon "Next page" at bounding box center [835, 319] width 19 height 19
type input "*"
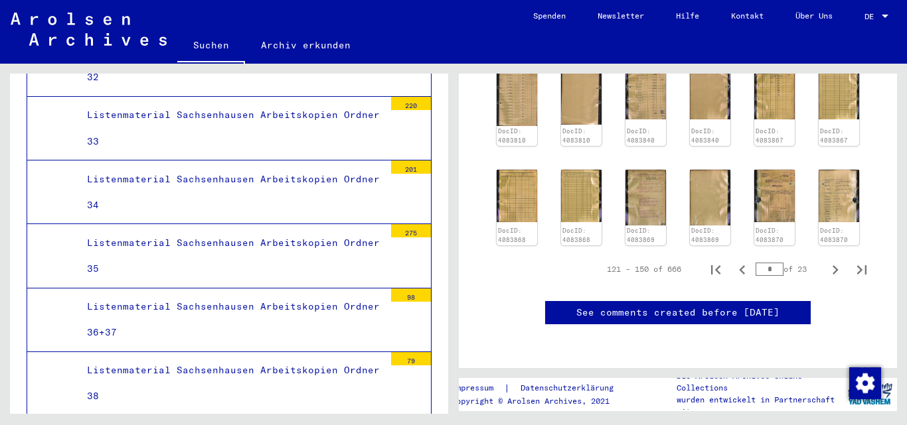
scroll to position [619, 0]
click at [764, 263] on input "*" at bounding box center [769, 269] width 28 height 13
type input "**"
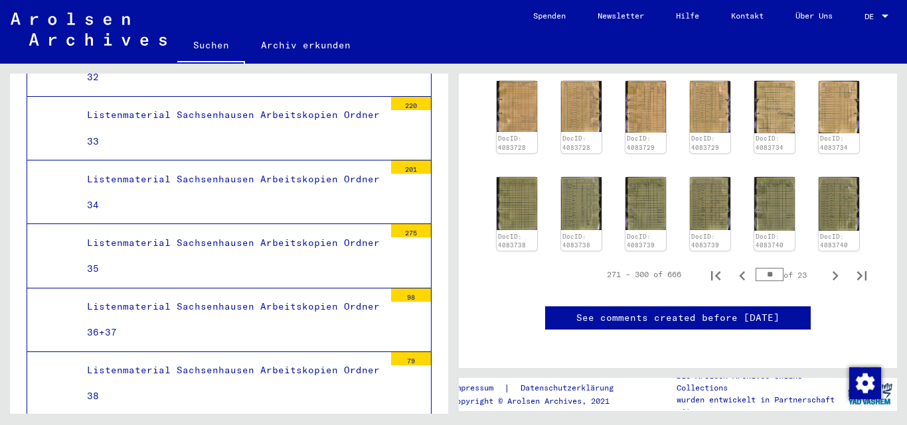
scroll to position [686, 0]
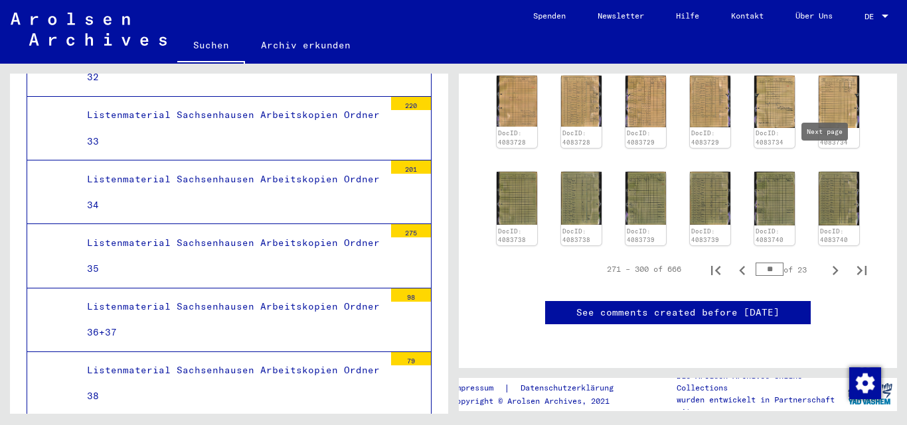
click at [832, 266] on icon "Next page" at bounding box center [835, 270] width 6 height 9
type input "**"
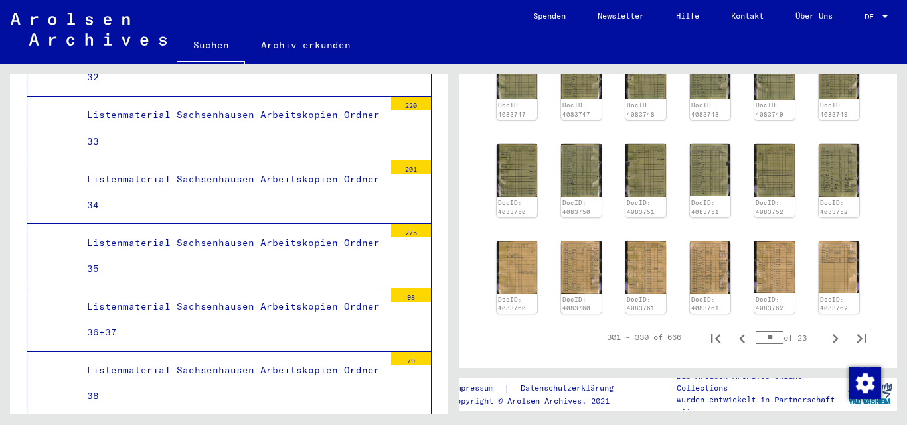
scroll to position [554, 0]
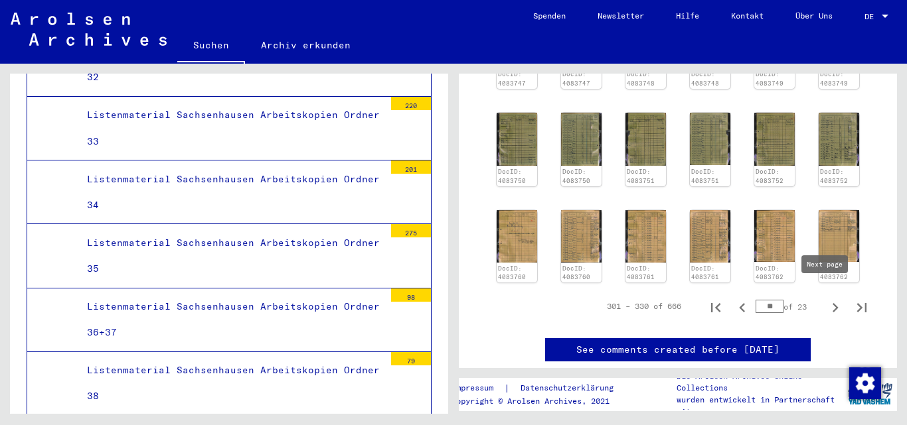
click at [826, 299] on icon "Next page" at bounding box center [835, 308] width 19 height 19
type input "**"
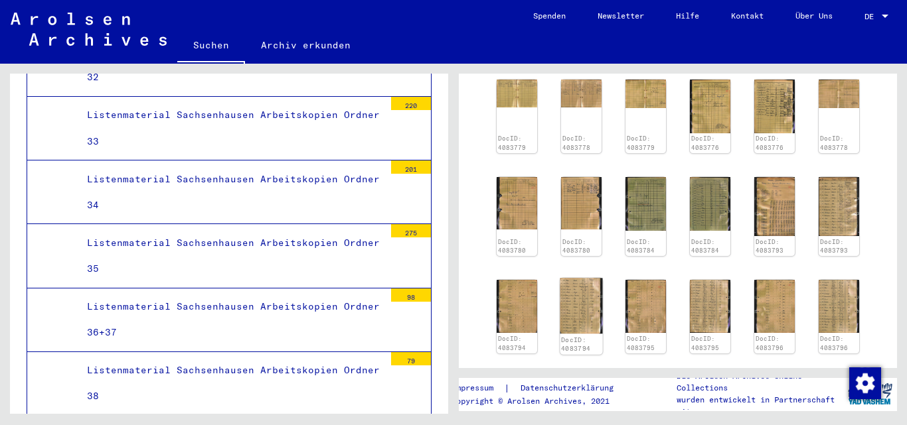
scroll to position [421, 0]
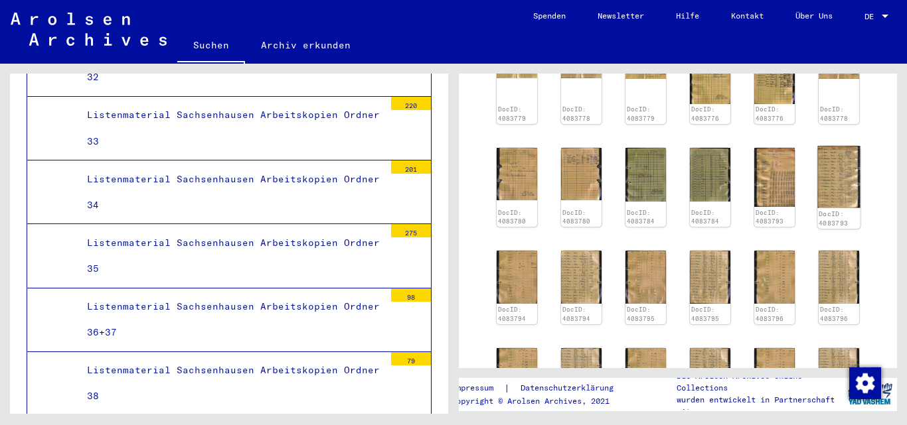
click at [824, 186] on img at bounding box center [838, 177] width 42 height 62
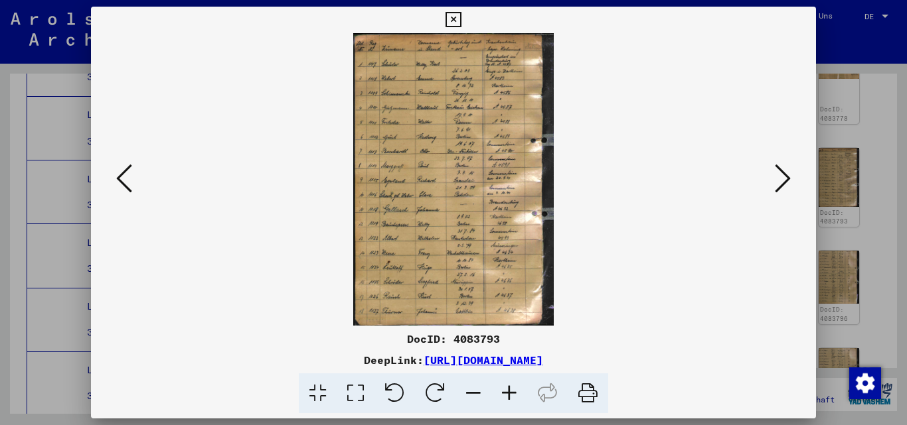
click at [784, 175] on icon at bounding box center [783, 179] width 16 height 32
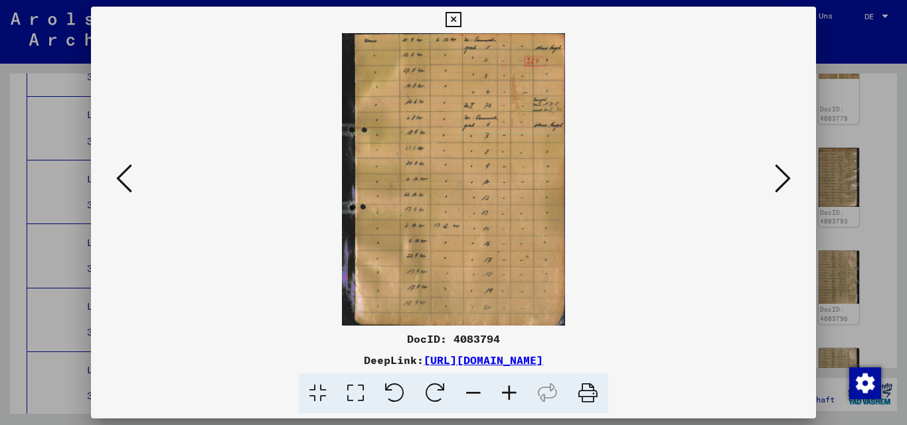
click at [784, 175] on icon at bounding box center [783, 179] width 16 height 32
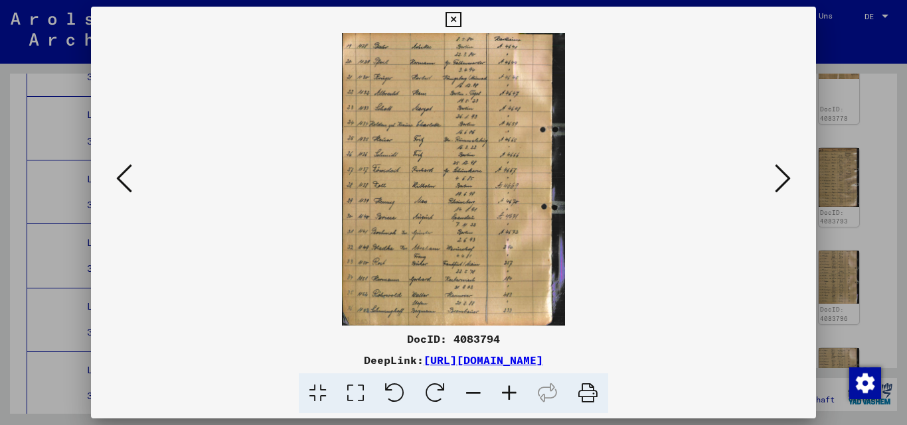
click at [784, 175] on icon at bounding box center [783, 179] width 16 height 32
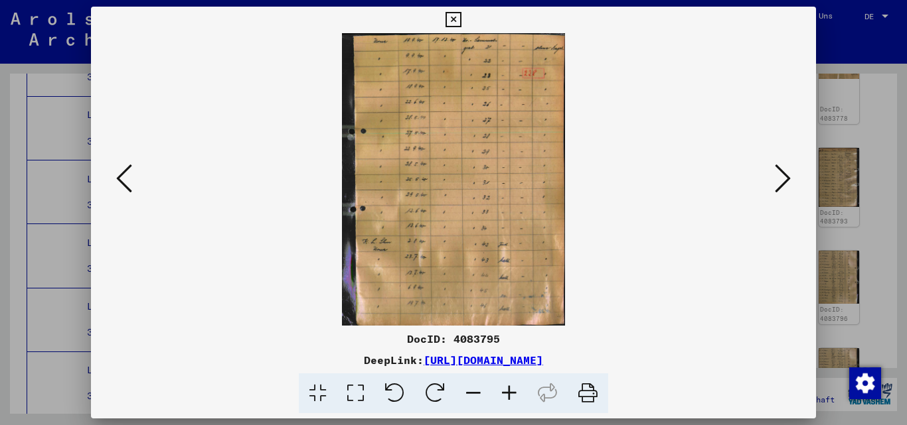
click at [784, 175] on icon at bounding box center [783, 179] width 16 height 32
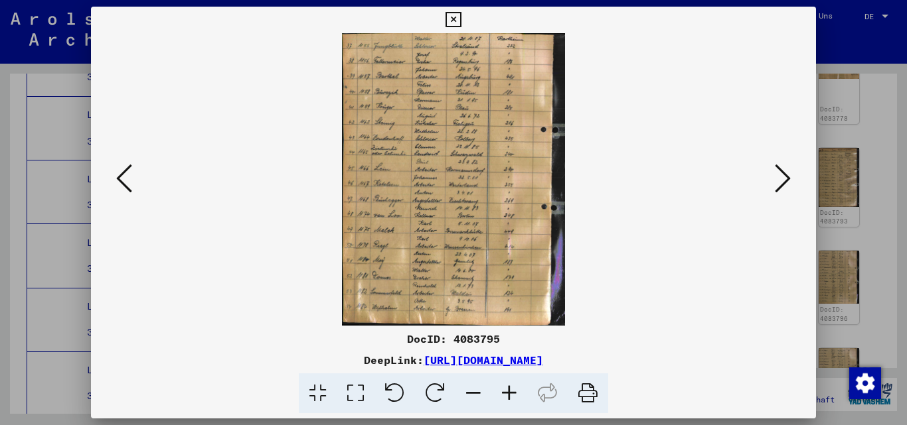
drag, startPoint x: 556, startPoint y: 0, endPoint x: 893, endPoint y: 102, distance: 352.3
click at [893, 102] on div at bounding box center [453, 212] width 907 height 425
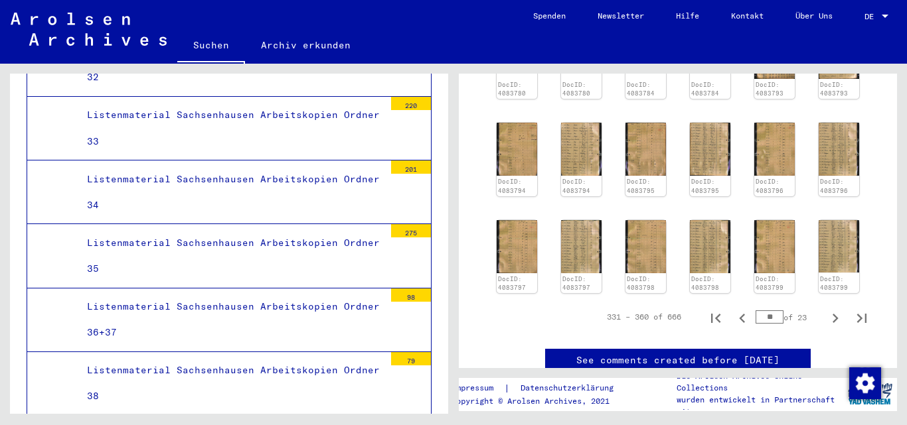
scroll to position [554, 0]
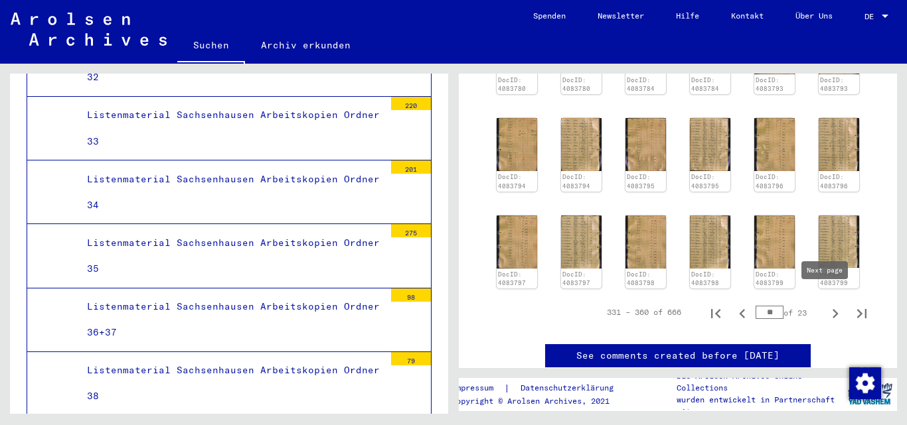
click at [826, 305] on icon "Next page" at bounding box center [835, 314] width 19 height 19
type input "**"
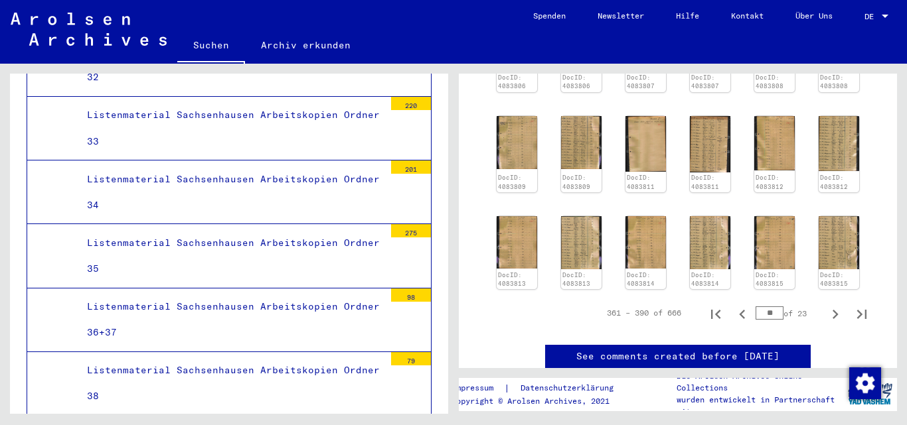
scroll to position [557, 0]
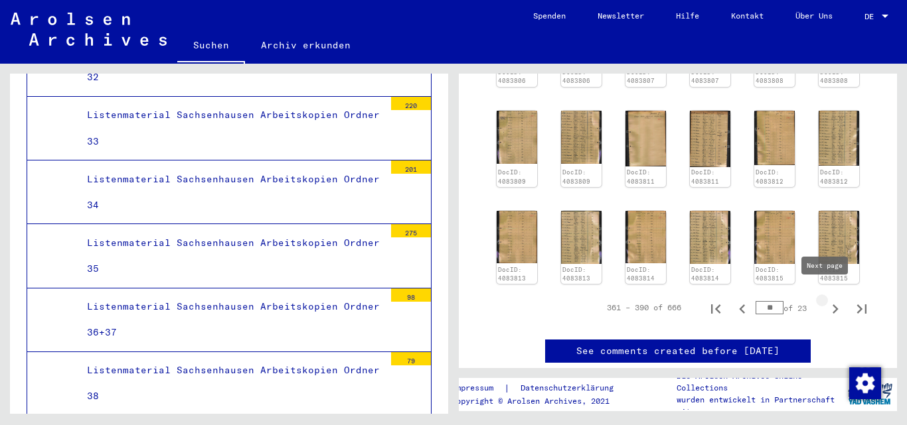
click at [826, 300] on icon "Next page" at bounding box center [835, 309] width 19 height 19
type input "**"
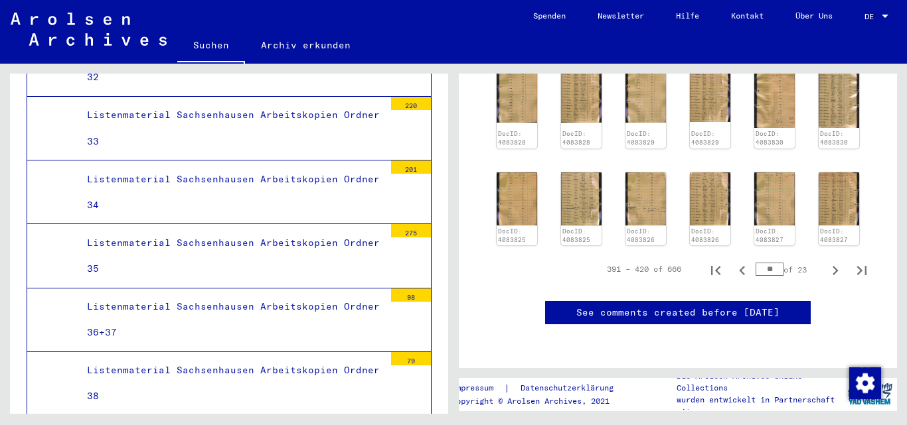
scroll to position [623, 0]
click at [826, 261] on icon "Next page" at bounding box center [835, 270] width 19 height 19
type input "**"
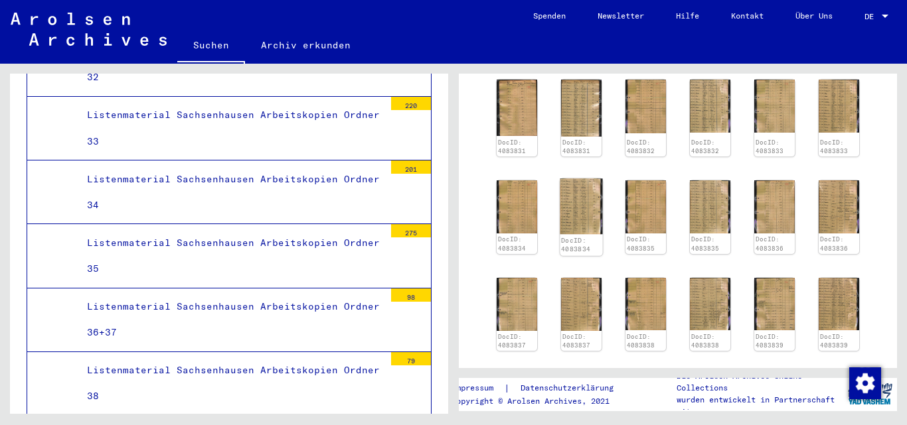
scroll to position [228, 0]
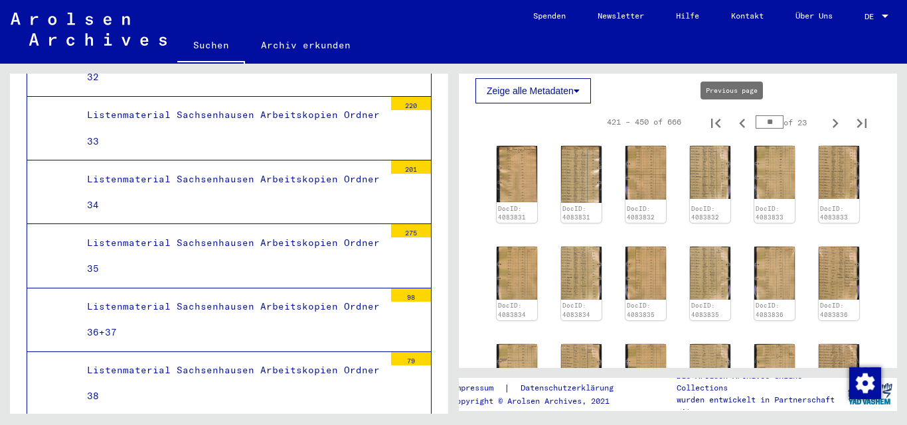
click at [733, 121] on icon "Previous page" at bounding box center [742, 123] width 19 height 19
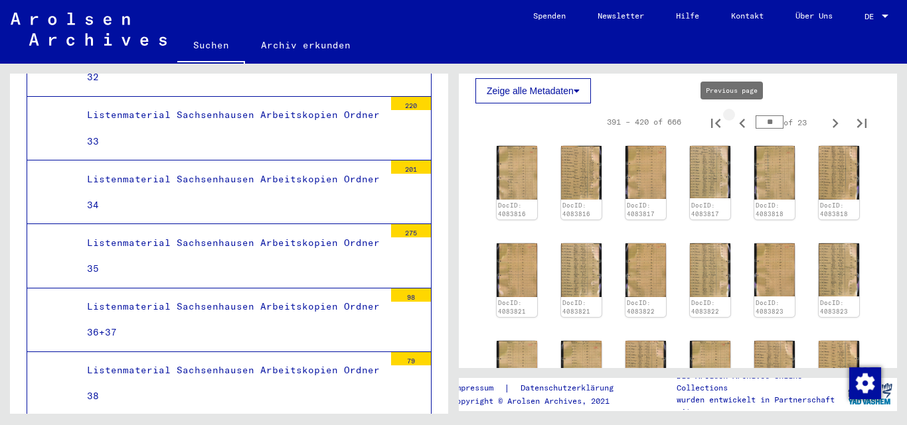
type input "**"
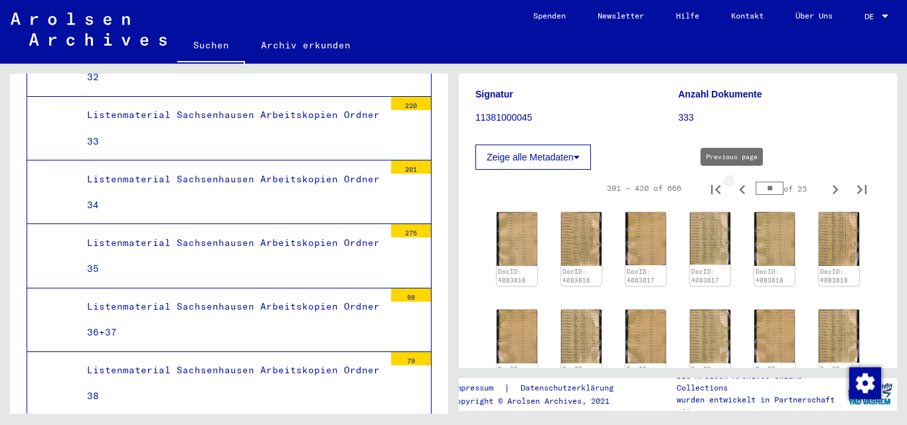
click at [733, 186] on icon "Previous page" at bounding box center [742, 190] width 19 height 19
type input "**"
click at [739, 191] on icon "Previous page" at bounding box center [742, 189] width 6 height 9
type input "**"
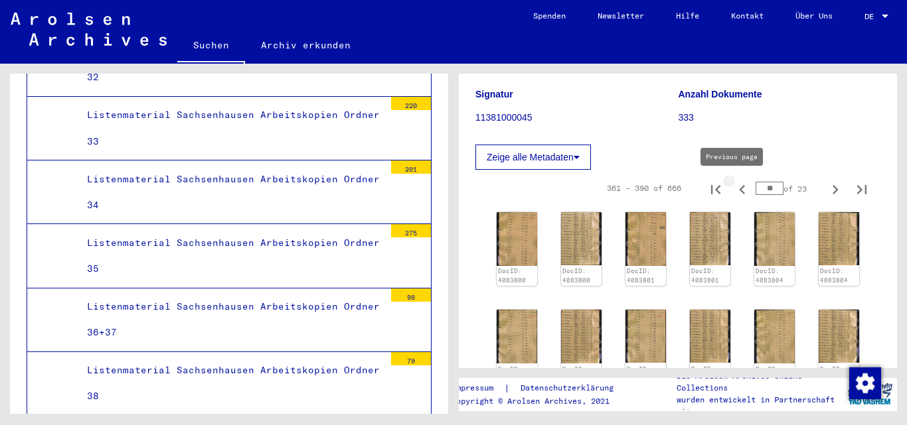
type input "**"
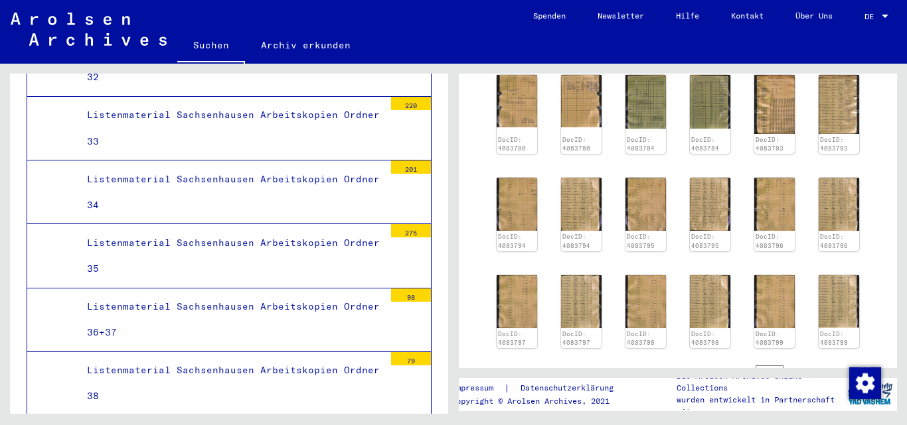
scroll to position [427, 0]
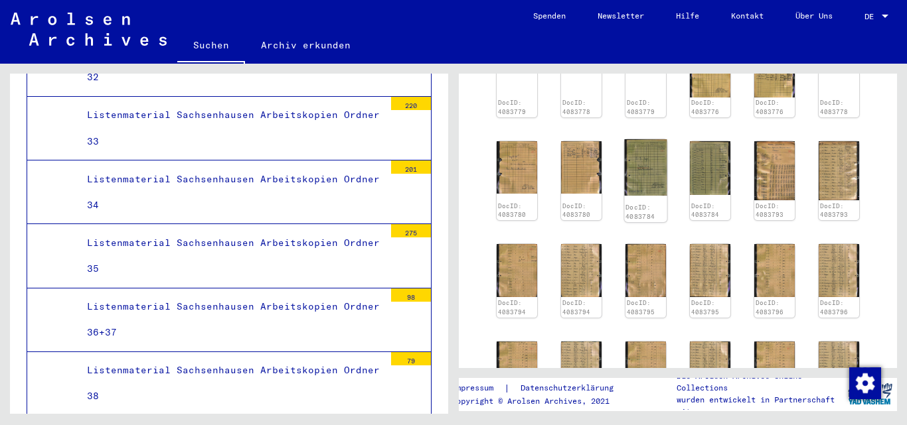
click at [638, 170] on img at bounding box center [645, 167] width 42 height 56
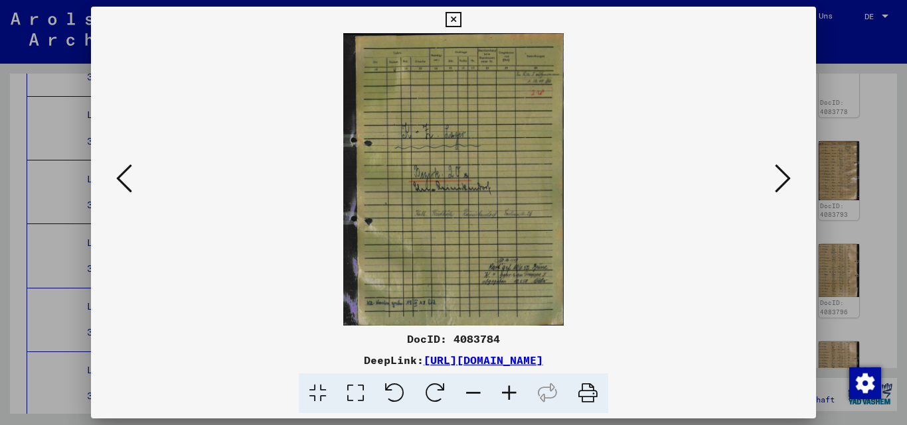
click at [783, 177] on icon at bounding box center [783, 179] width 16 height 32
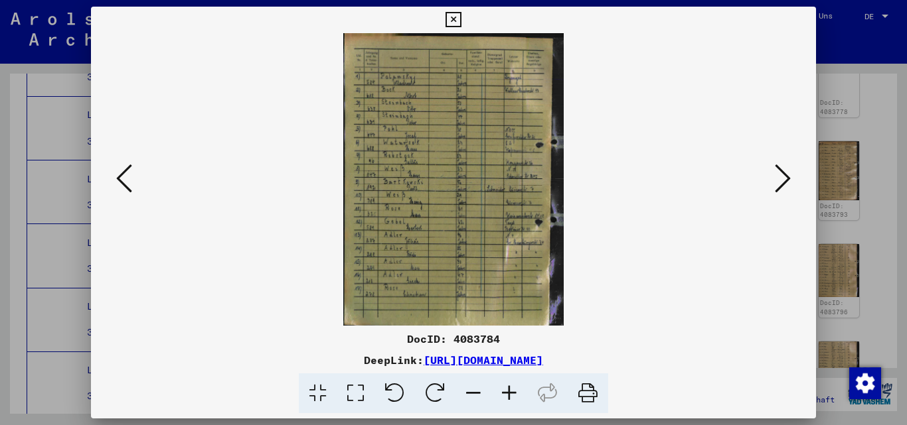
click at [784, 166] on icon at bounding box center [783, 179] width 16 height 32
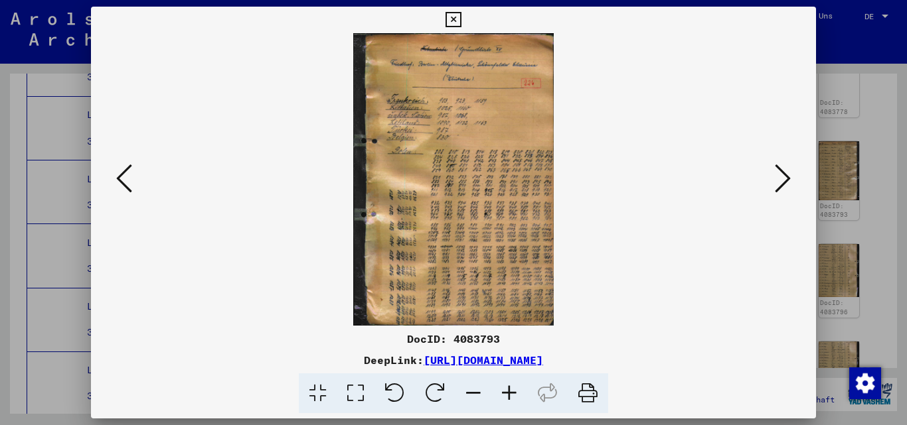
click at [784, 166] on icon at bounding box center [783, 179] width 16 height 32
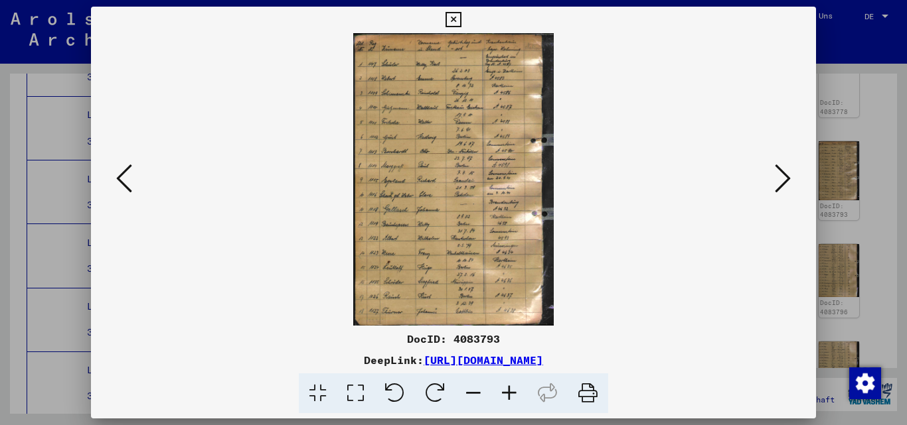
click at [583, 179] on img at bounding box center [453, 179] width 635 height 293
click at [786, 179] on icon at bounding box center [783, 179] width 16 height 32
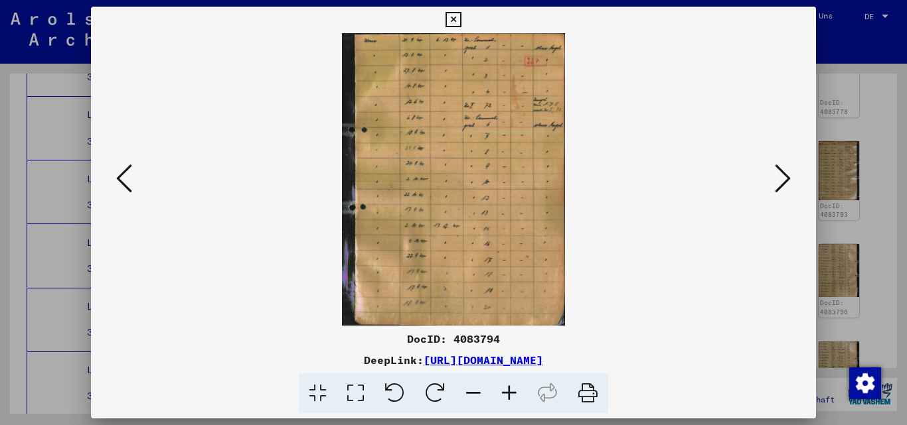
click at [790, 177] on icon at bounding box center [783, 179] width 16 height 32
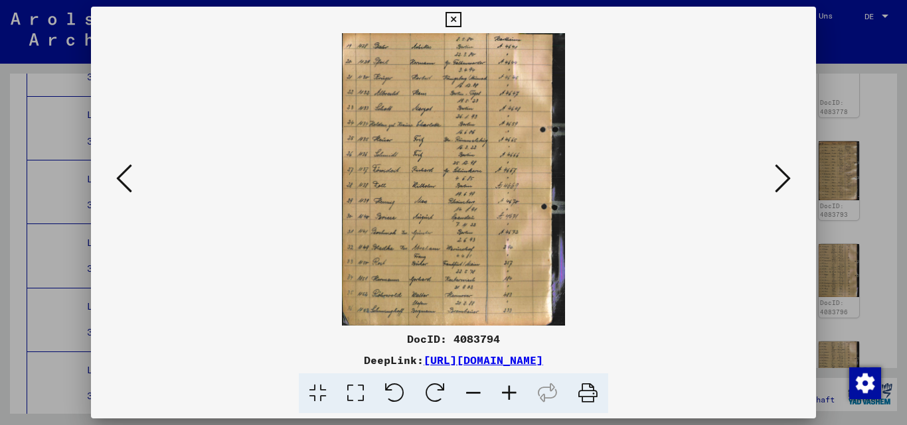
click at [777, 170] on icon at bounding box center [783, 179] width 16 height 32
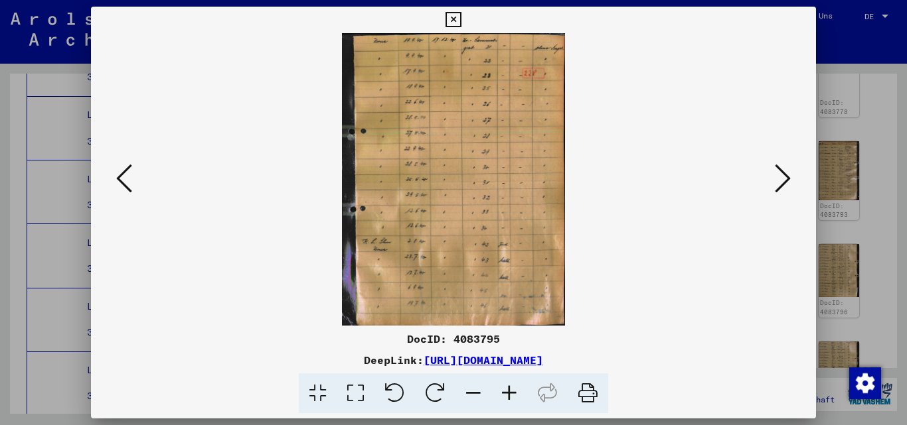
click at [777, 170] on icon at bounding box center [783, 179] width 16 height 32
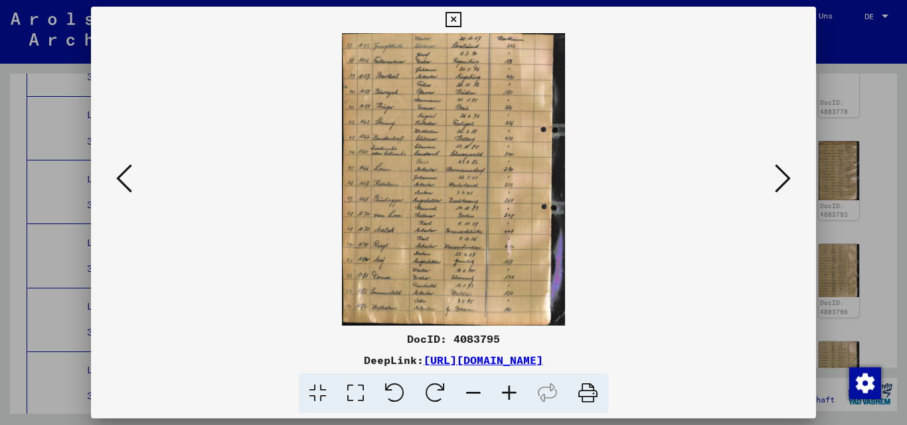
click at [777, 170] on icon at bounding box center [783, 179] width 16 height 32
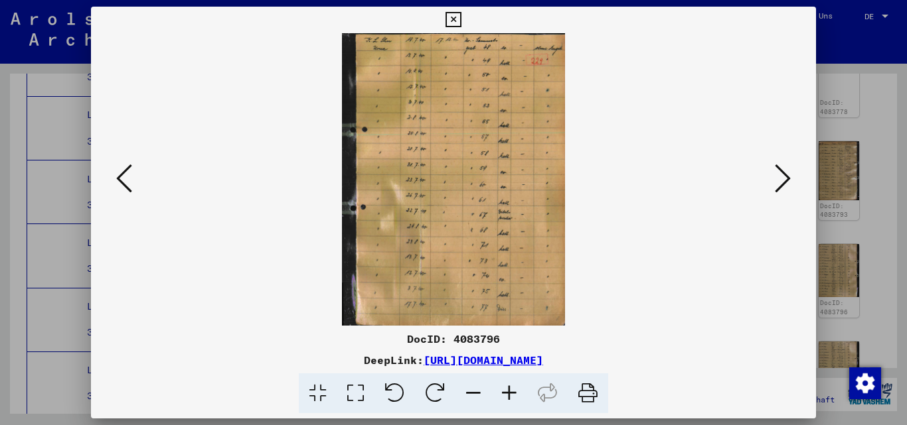
click at [777, 170] on icon at bounding box center [783, 179] width 16 height 32
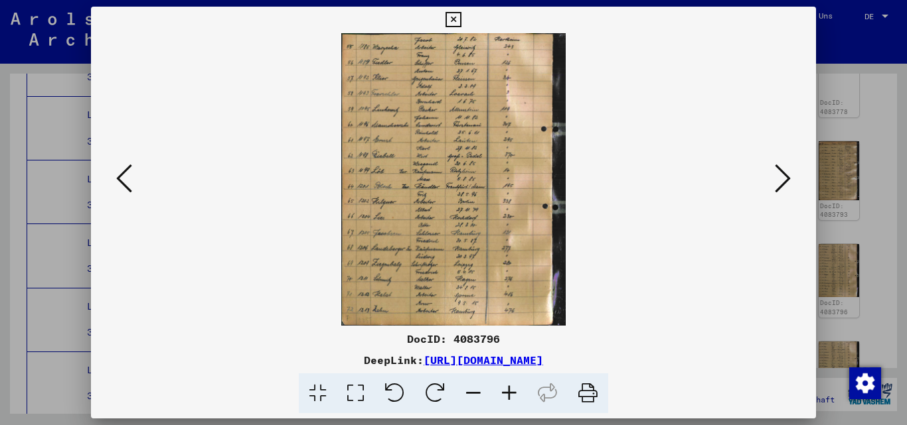
click at [777, 170] on icon at bounding box center [783, 179] width 16 height 32
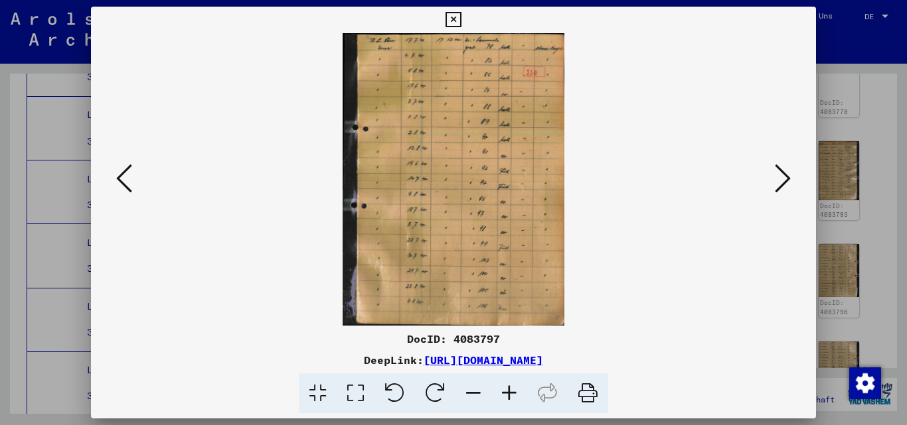
click at [777, 170] on icon at bounding box center [783, 179] width 16 height 32
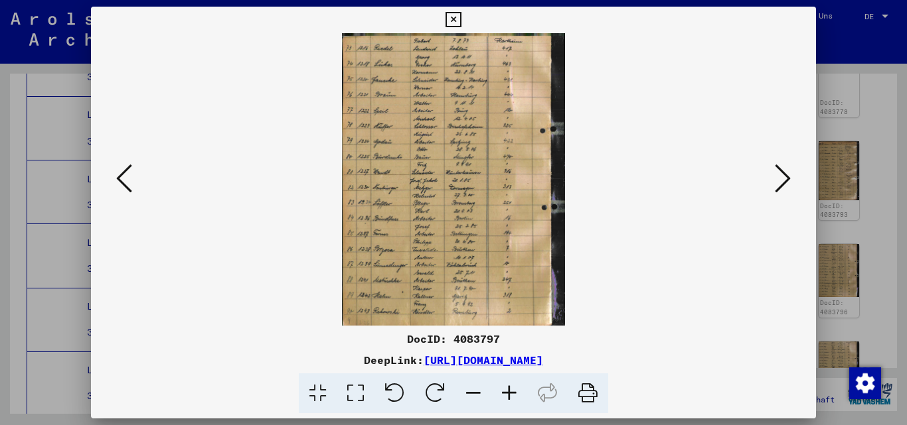
click at [777, 170] on icon at bounding box center [783, 179] width 16 height 32
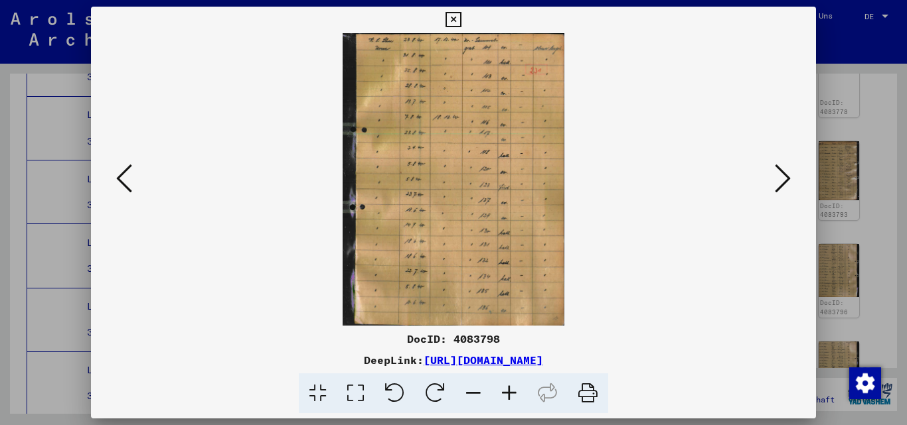
click at [777, 170] on icon at bounding box center [783, 179] width 16 height 32
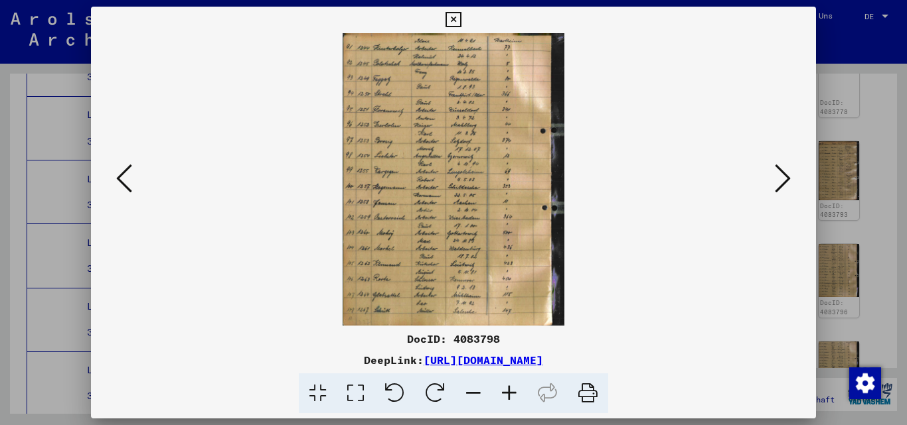
click at [777, 170] on icon at bounding box center [783, 179] width 16 height 32
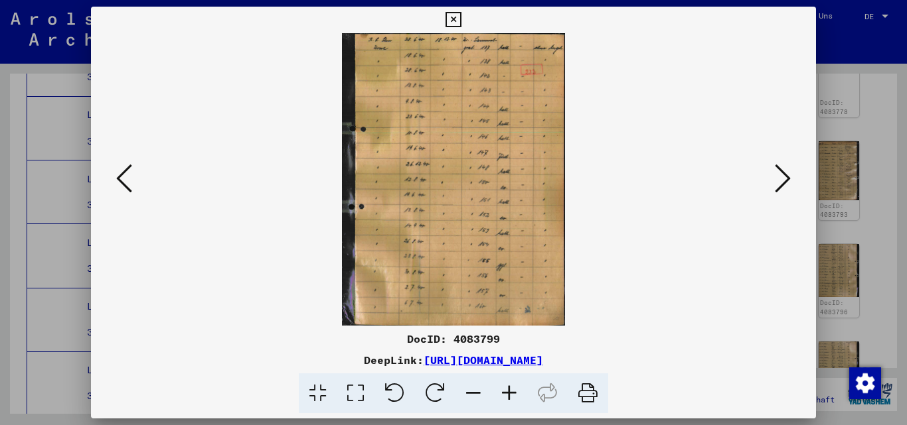
click at [777, 170] on icon at bounding box center [783, 179] width 16 height 32
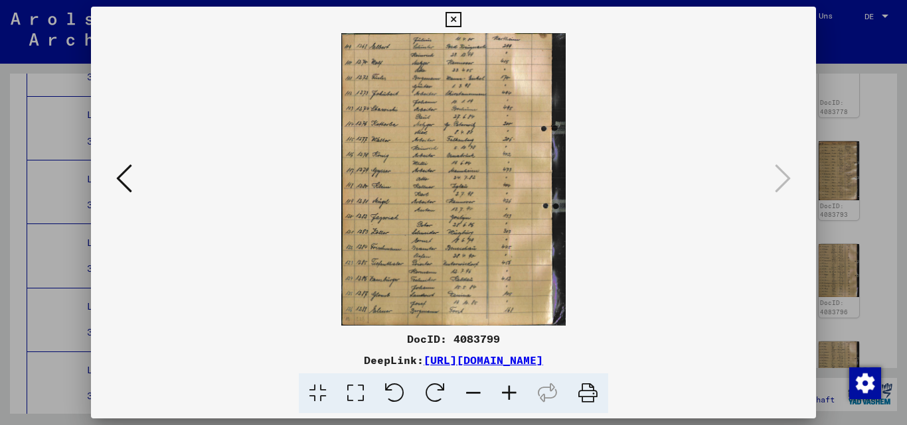
click at [767, 169] on img at bounding box center [453, 179] width 635 height 293
click at [840, 56] on div at bounding box center [453, 212] width 907 height 425
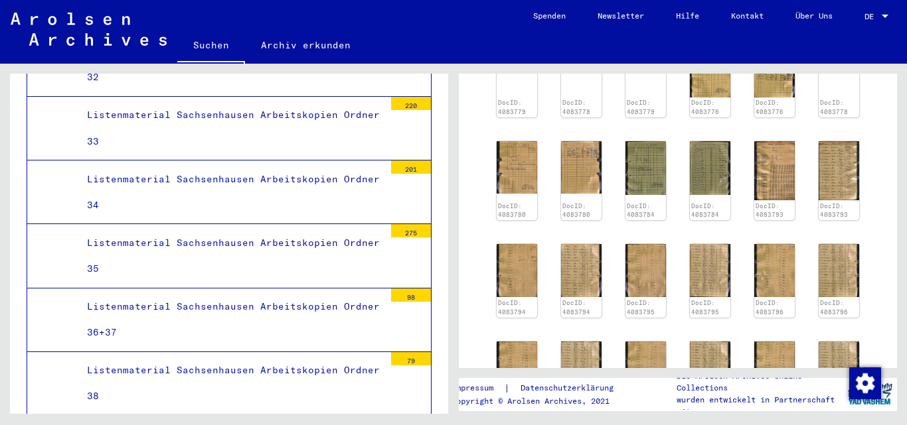
scroll to position [693, 0]
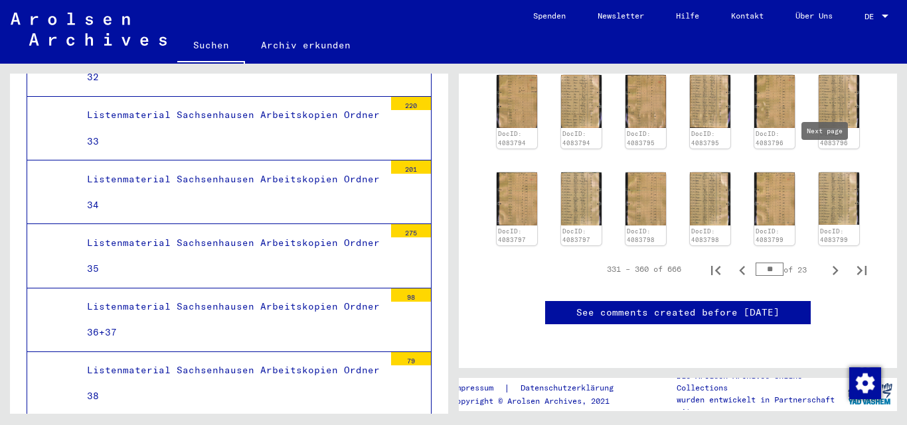
click at [826, 261] on icon "Next page" at bounding box center [835, 270] width 19 height 19
type input "**"
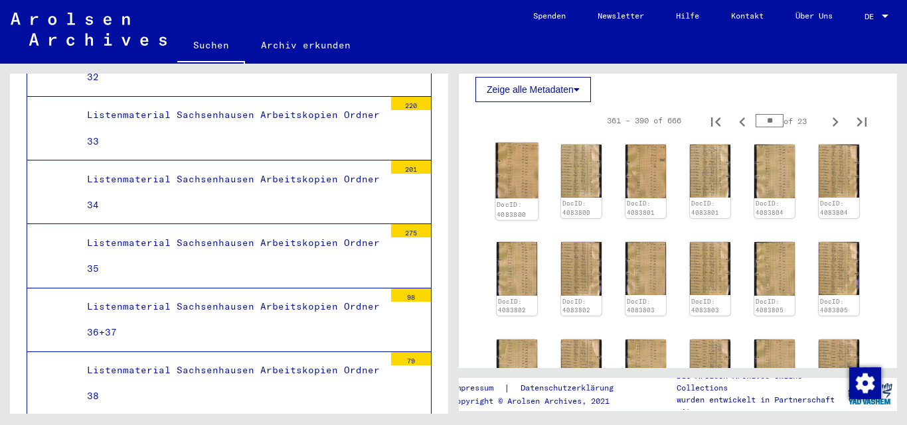
scroll to position [228, 0]
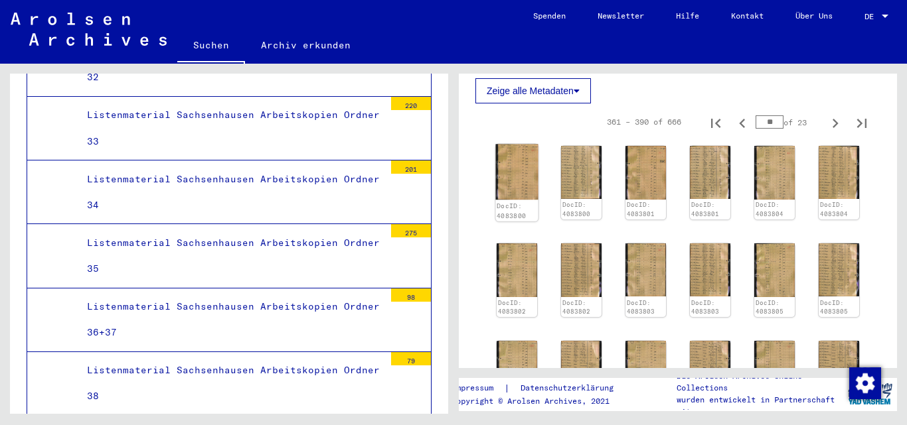
click at [516, 171] on img at bounding box center [516, 172] width 42 height 56
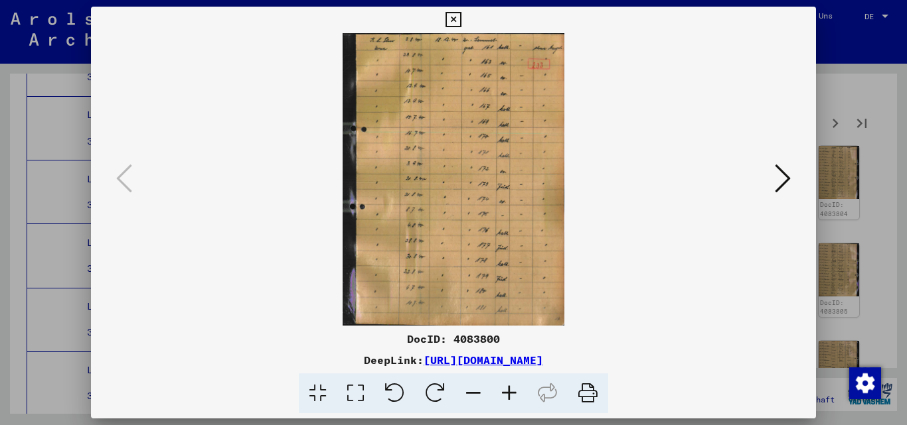
click at [781, 174] on icon at bounding box center [783, 179] width 16 height 32
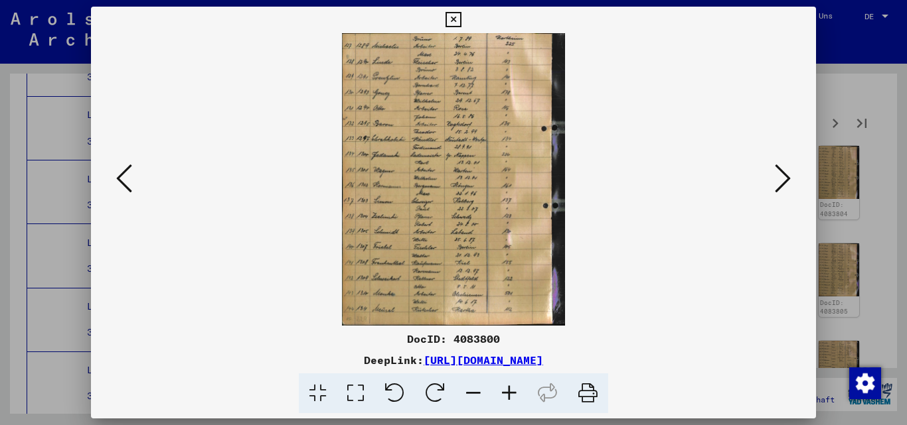
click at [781, 174] on icon at bounding box center [783, 179] width 16 height 32
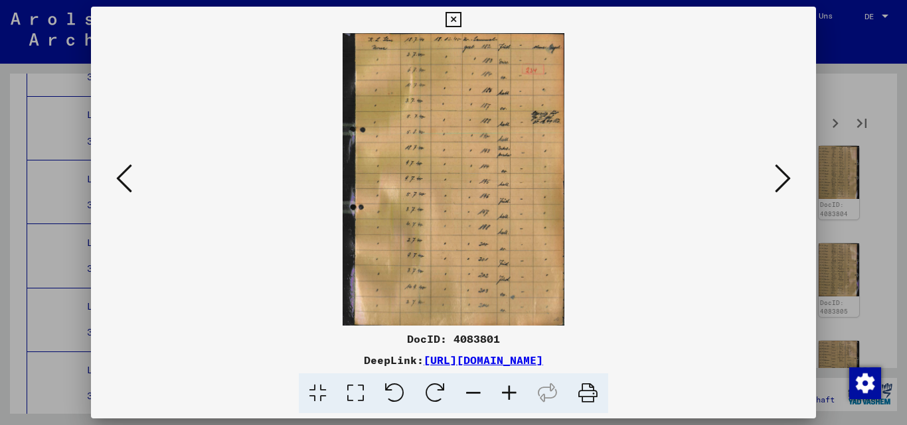
click at [781, 174] on icon at bounding box center [783, 179] width 16 height 32
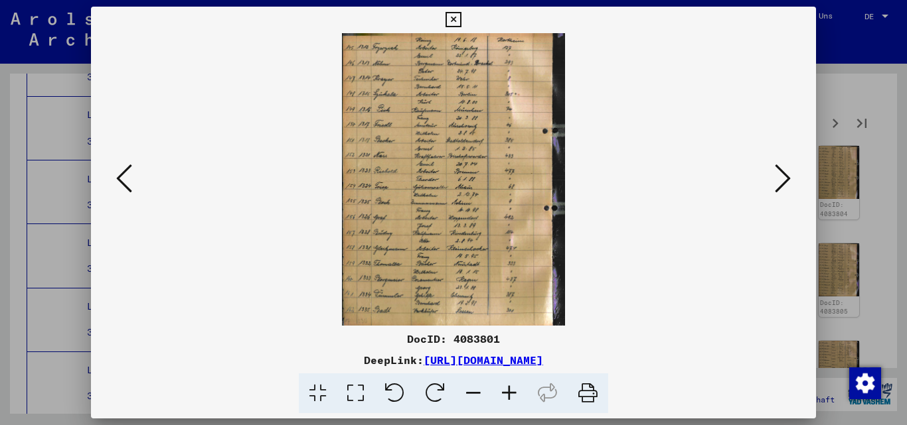
click at [781, 174] on icon at bounding box center [783, 179] width 16 height 32
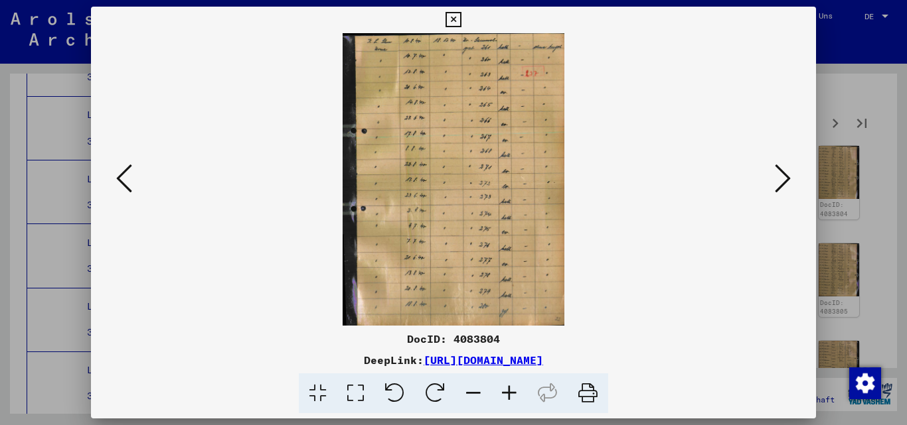
click at [781, 174] on icon at bounding box center [783, 179] width 16 height 32
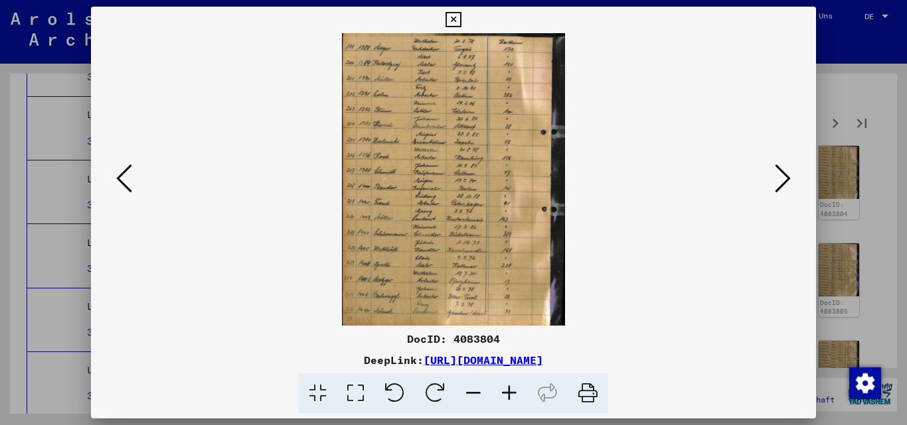
click at [781, 174] on icon at bounding box center [783, 179] width 16 height 32
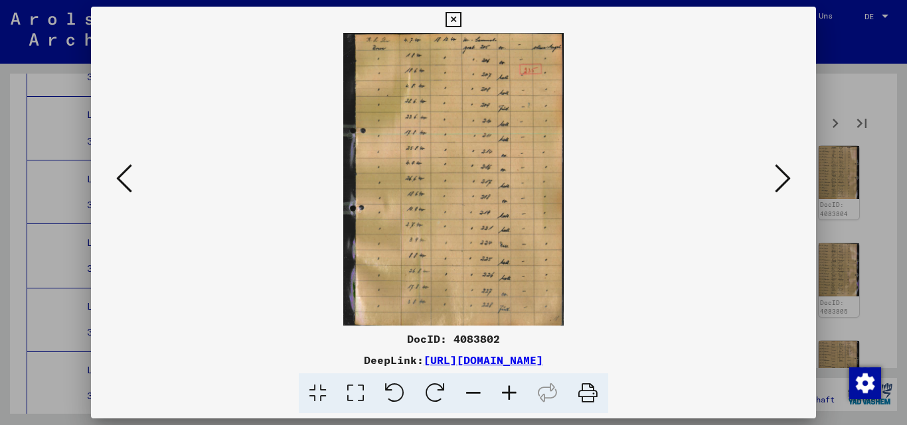
click at [781, 174] on icon at bounding box center [783, 179] width 16 height 32
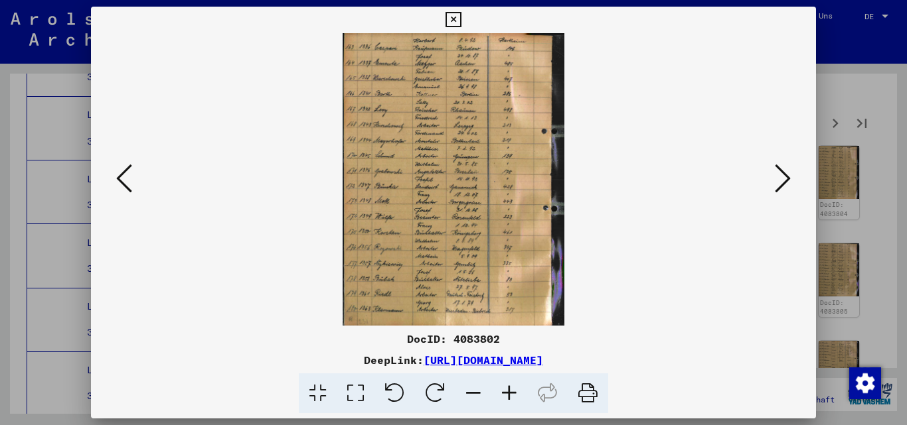
click at [781, 174] on icon at bounding box center [783, 179] width 16 height 32
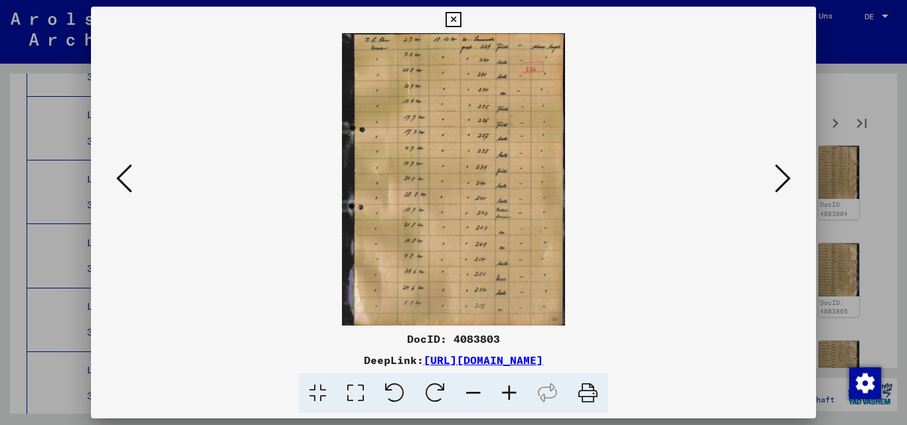
click at [781, 174] on icon at bounding box center [783, 179] width 16 height 32
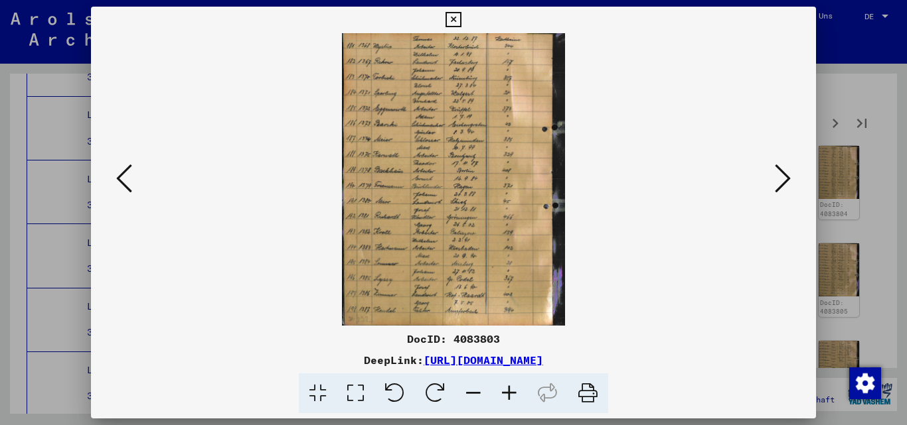
click at [781, 174] on icon at bounding box center [783, 179] width 16 height 32
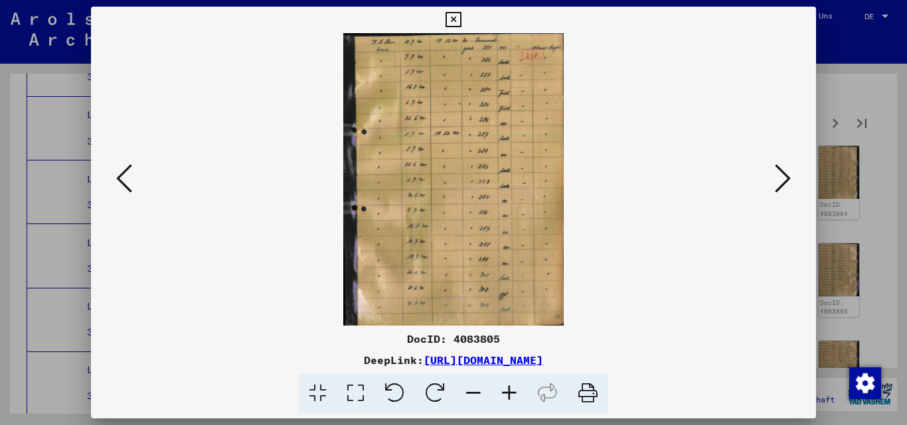
click at [781, 174] on icon at bounding box center [783, 179] width 16 height 32
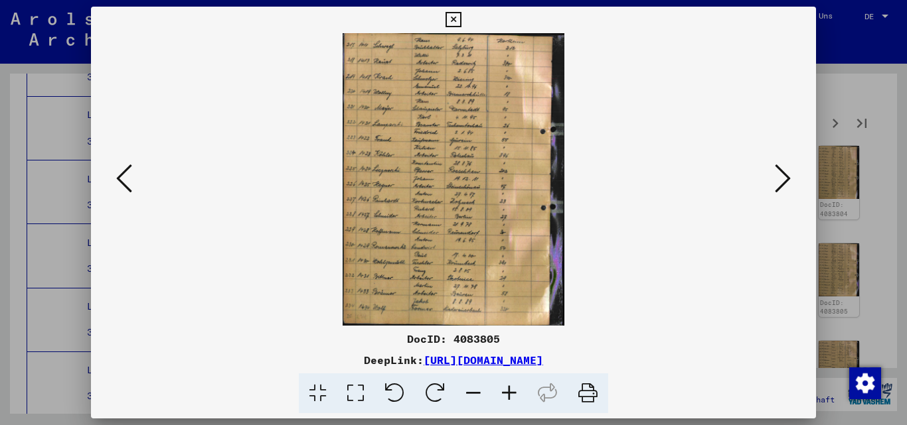
click at [781, 174] on icon at bounding box center [783, 179] width 16 height 32
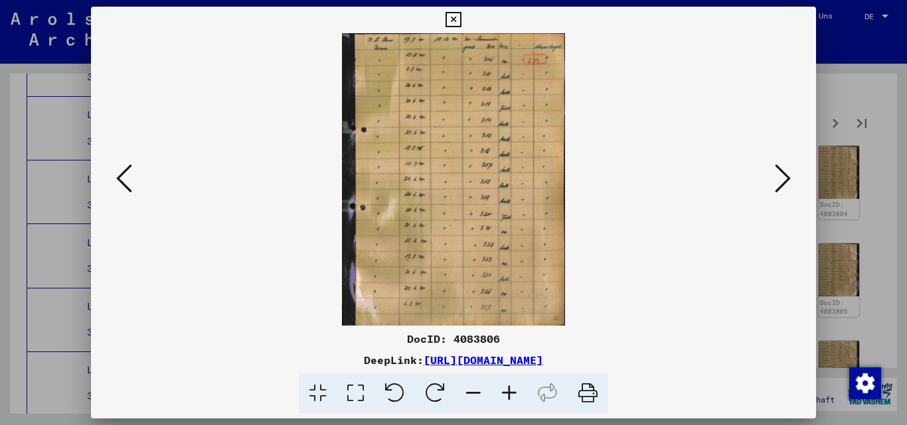
click at [781, 174] on icon at bounding box center [783, 179] width 16 height 32
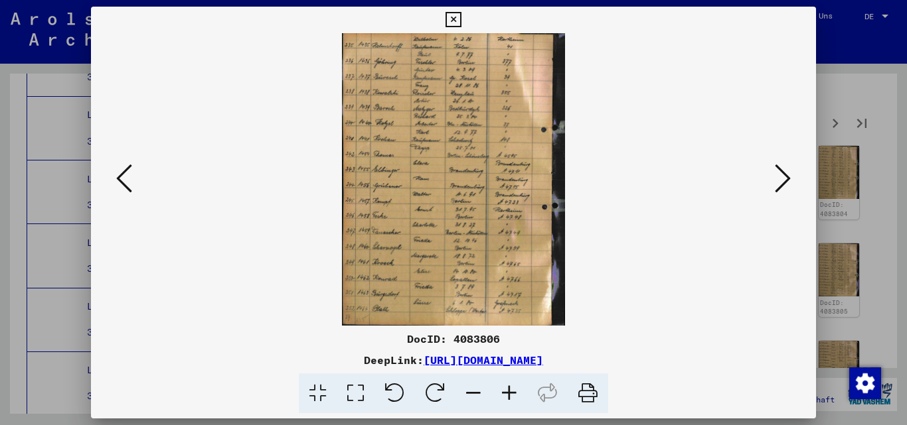
click at [781, 174] on icon at bounding box center [783, 179] width 16 height 32
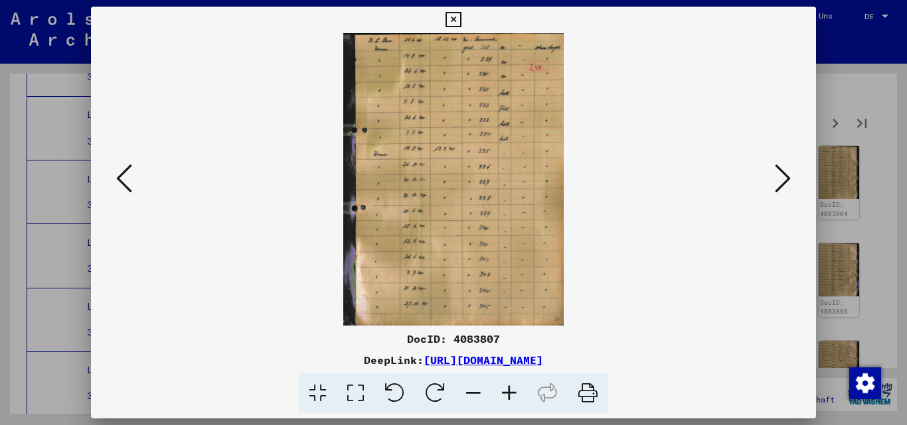
click at [781, 174] on icon at bounding box center [783, 179] width 16 height 32
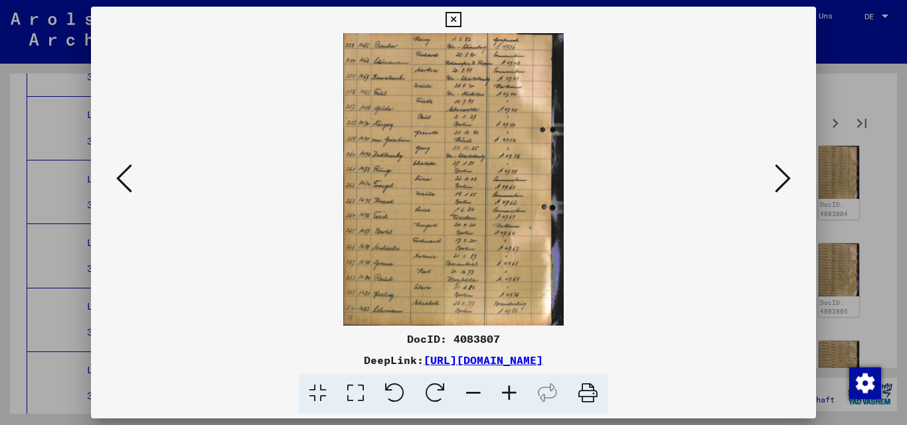
click at [781, 174] on icon at bounding box center [783, 179] width 16 height 32
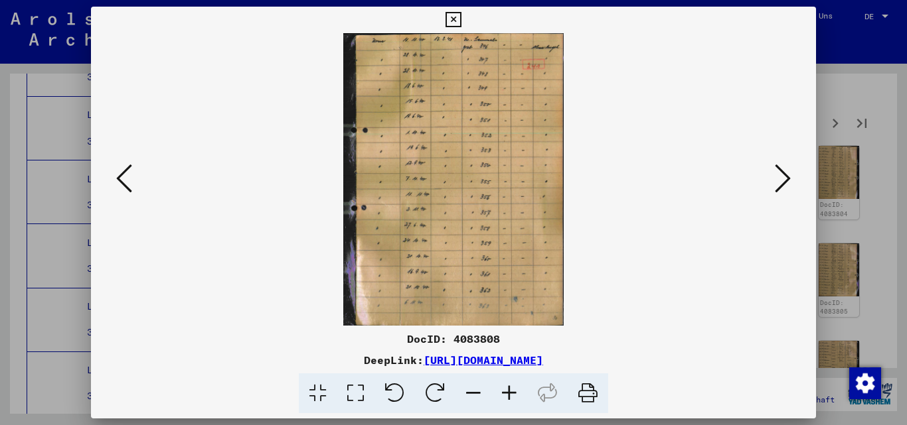
click at [781, 174] on icon at bounding box center [783, 179] width 16 height 32
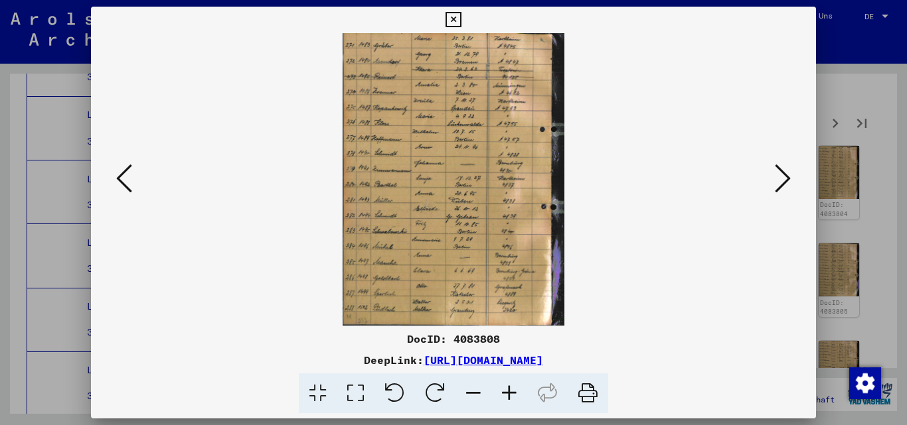
click at [781, 174] on icon at bounding box center [783, 179] width 16 height 32
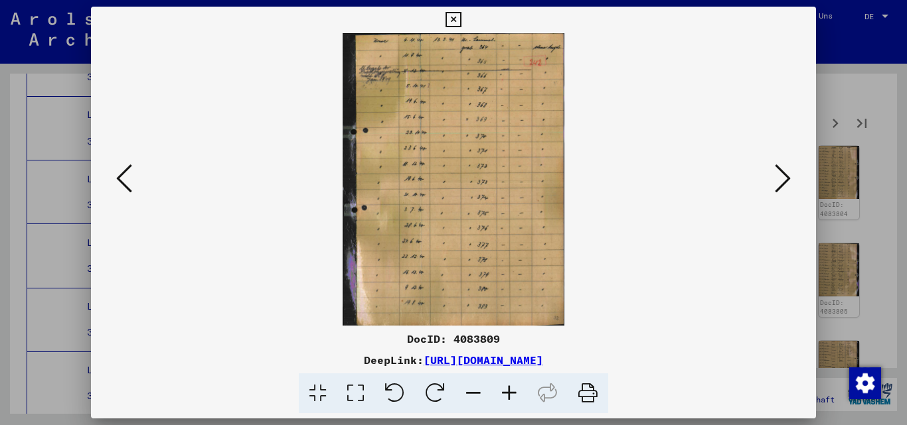
click at [781, 174] on icon at bounding box center [783, 179] width 16 height 32
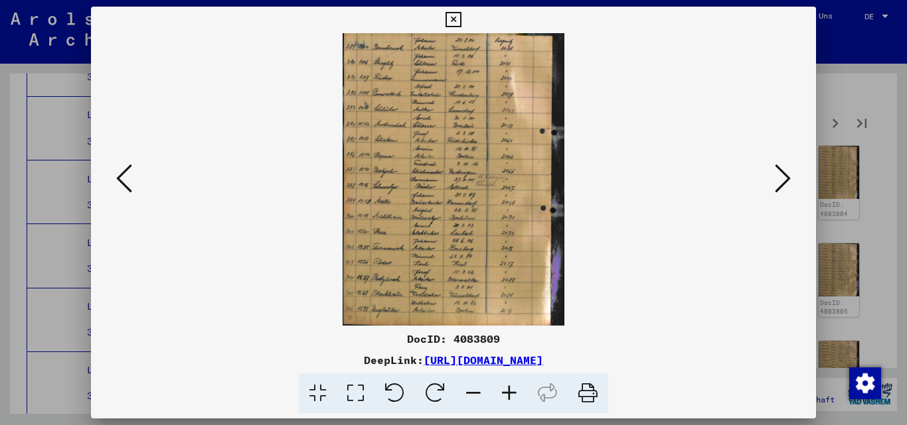
click at [781, 174] on icon at bounding box center [783, 179] width 16 height 32
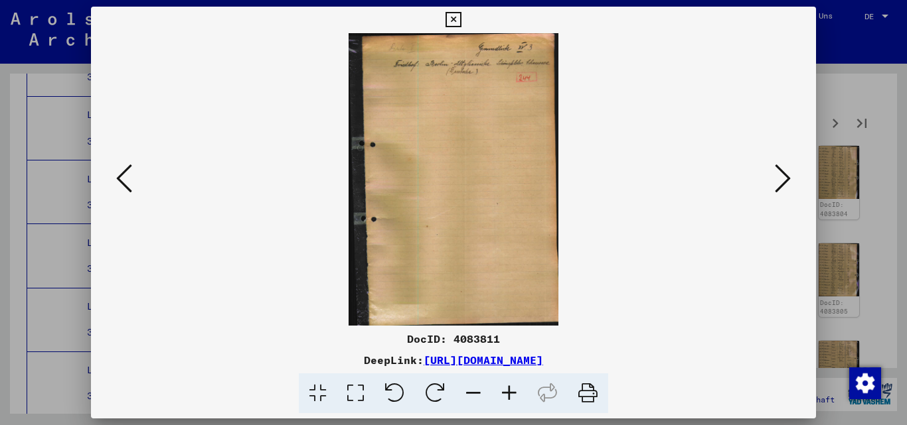
click at [781, 174] on icon at bounding box center [783, 179] width 16 height 32
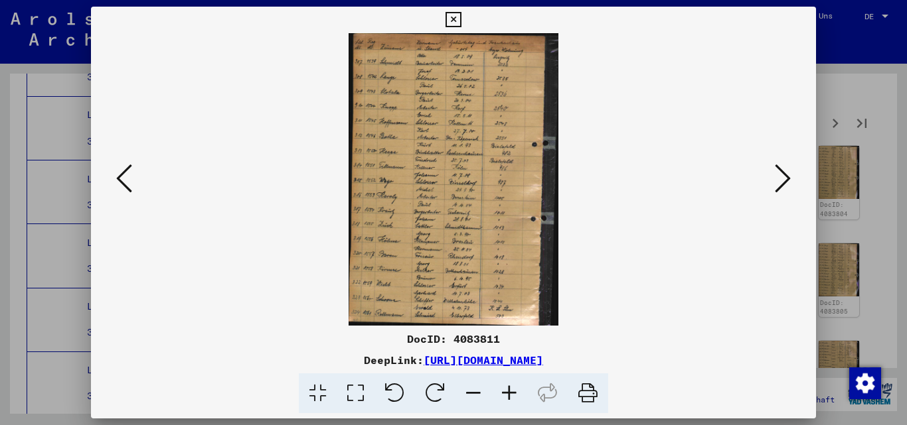
click at [129, 171] on icon at bounding box center [124, 179] width 16 height 32
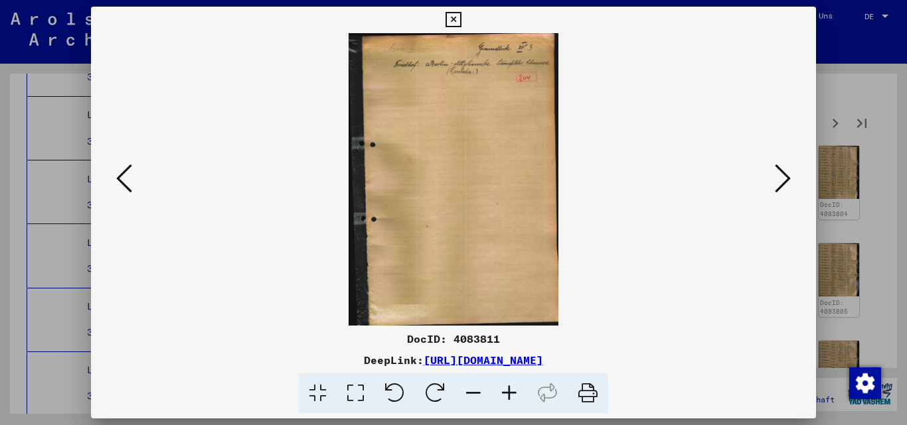
click at [773, 175] on button at bounding box center [783, 180] width 24 height 38
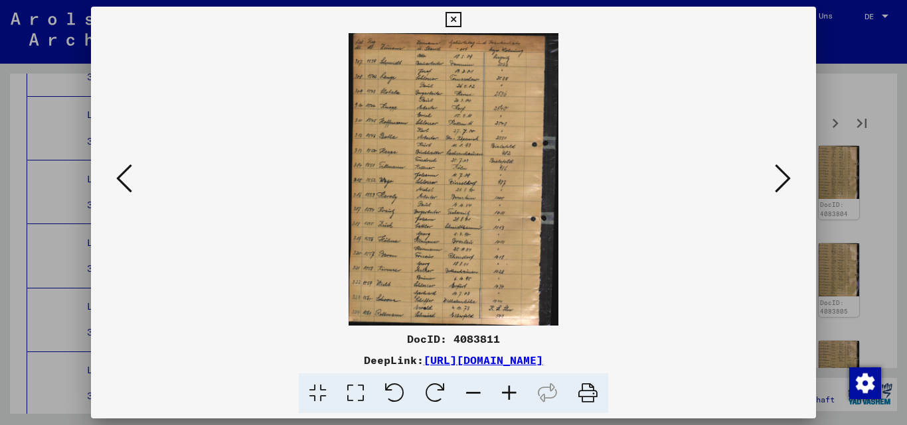
click at [589, 153] on img at bounding box center [453, 179] width 635 height 293
click at [784, 169] on icon at bounding box center [783, 179] width 16 height 32
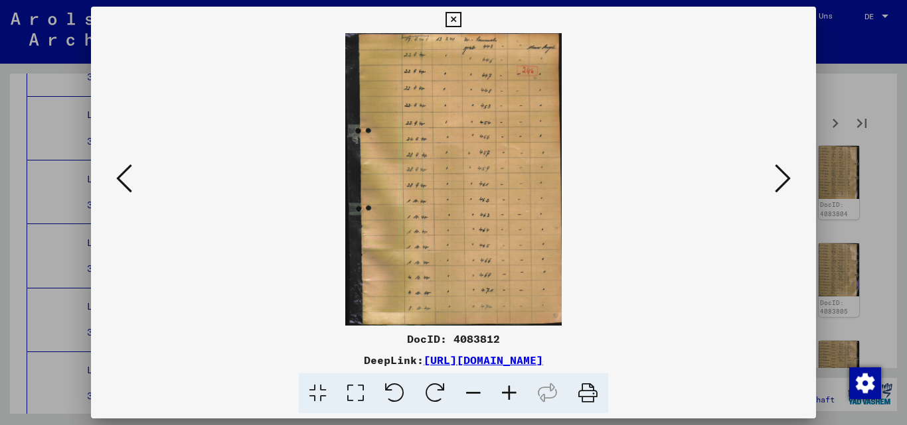
click at [779, 177] on icon at bounding box center [783, 179] width 16 height 32
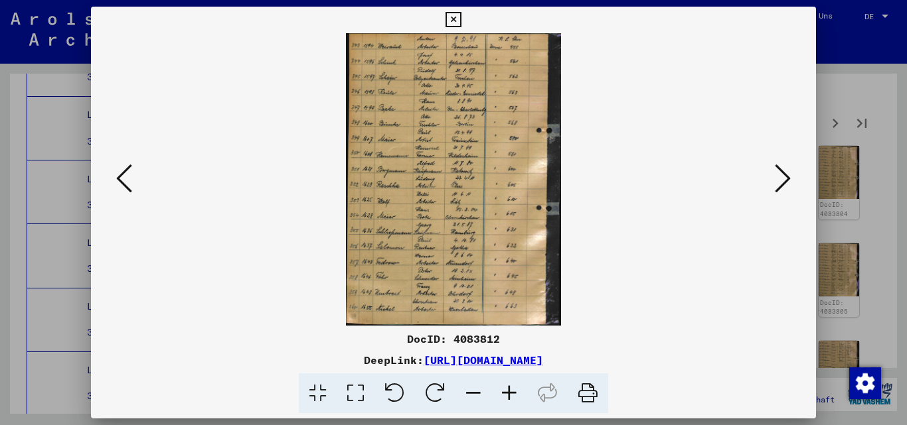
click at [779, 177] on icon at bounding box center [783, 179] width 16 height 32
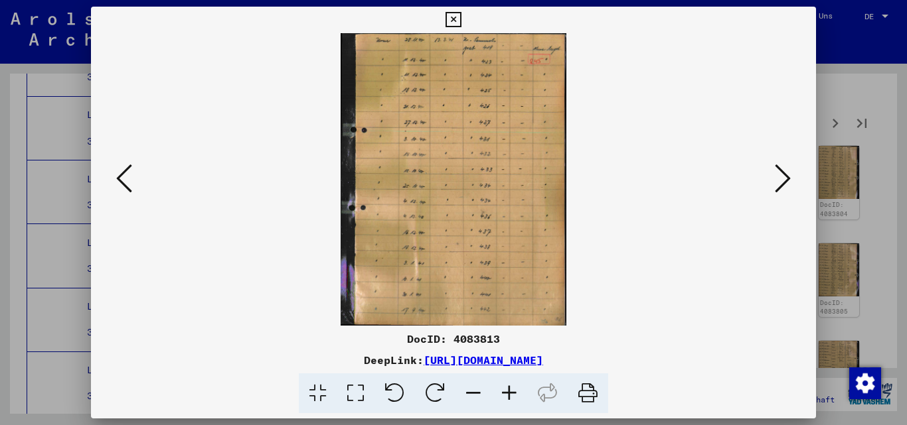
click at [779, 177] on icon at bounding box center [783, 179] width 16 height 32
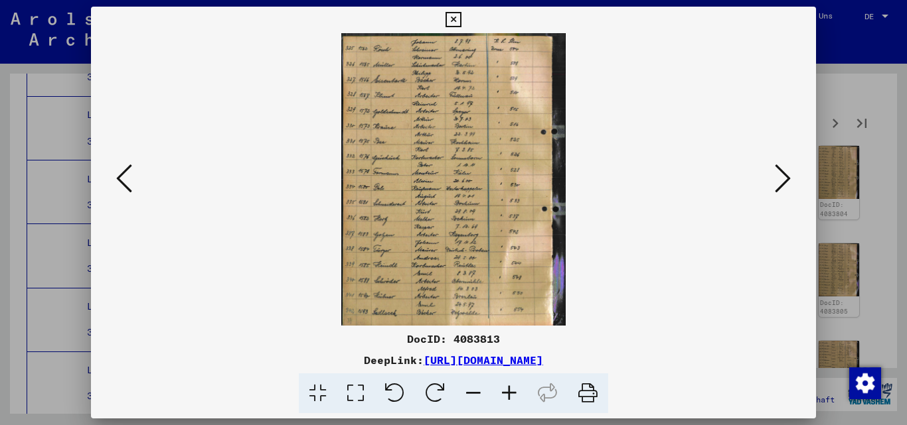
click at [779, 177] on icon at bounding box center [783, 179] width 16 height 32
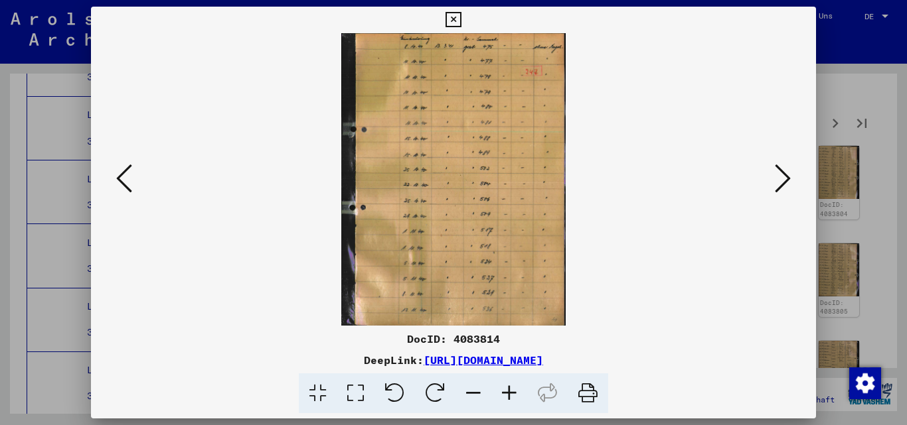
click at [779, 177] on icon at bounding box center [783, 179] width 16 height 32
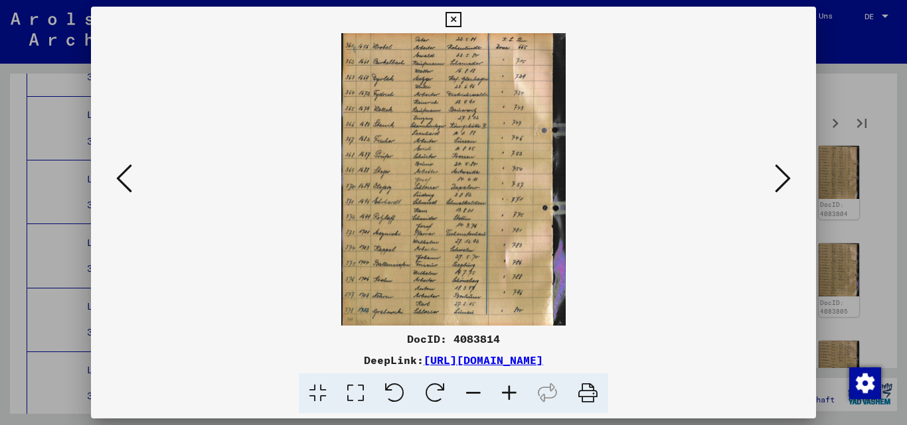
click at [779, 177] on icon at bounding box center [783, 179] width 16 height 32
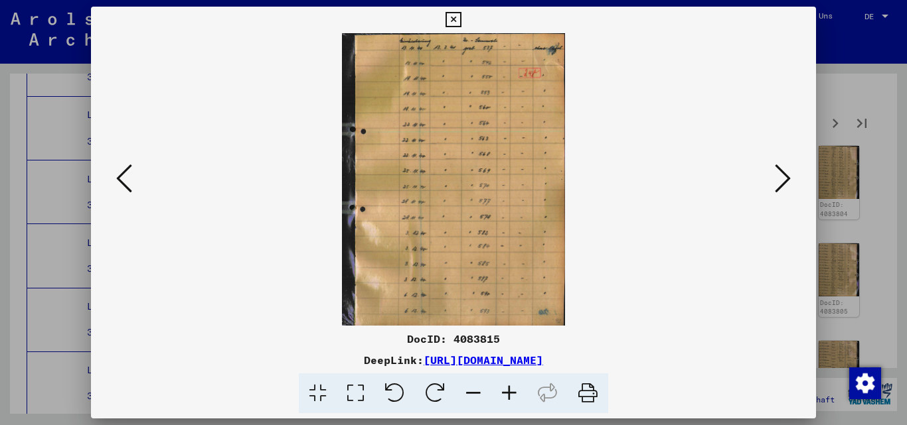
click at [784, 181] on icon at bounding box center [783, 179] width 16 height 32
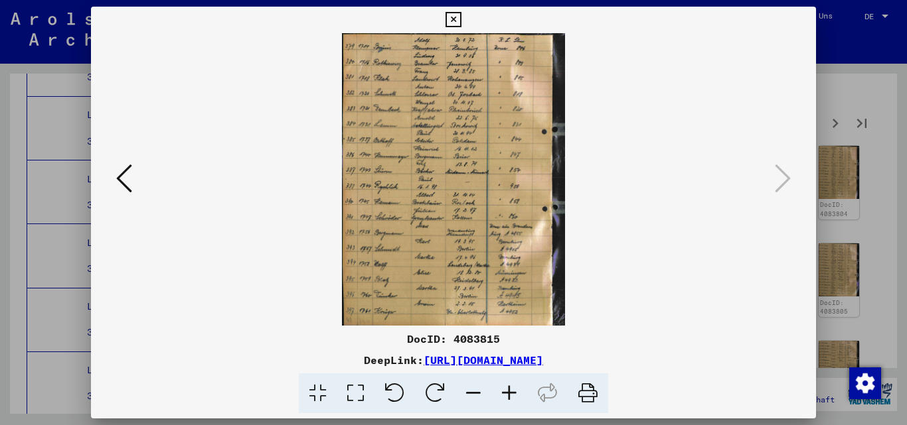
drag, startPoint x: 854, startPoint y: 45, endPoint x: 854, endPoint y: 54, distance: 8.7
click at [854, 45] on div at bounding box center [453, 212] width 907 height 425
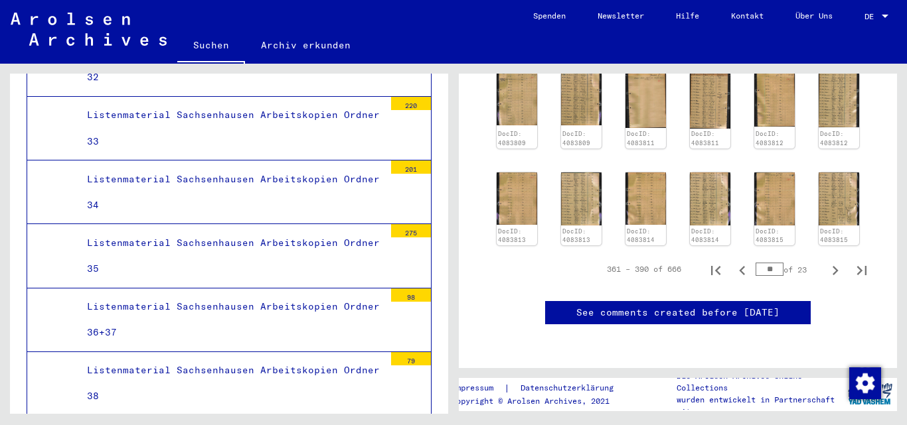
scroll to position [627, 0]
click at [826, 261] on icon "Next page" at bounding box center [835, 270] width 19 height 19
type input "**"
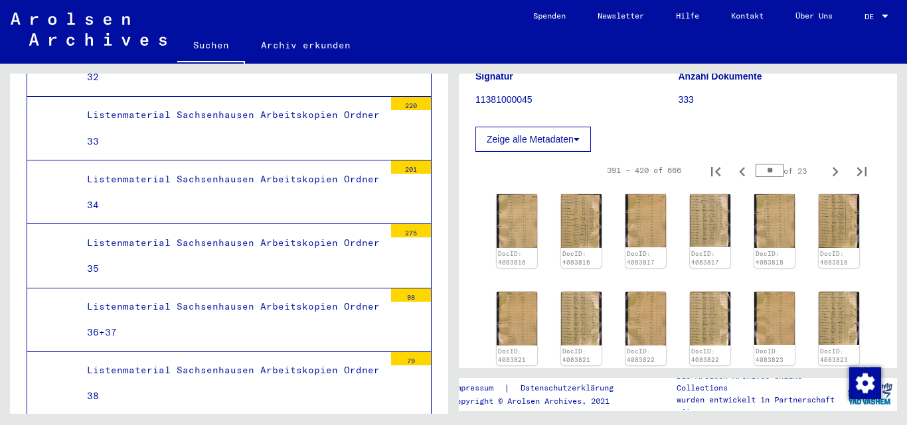
scroll to position [162, 0]
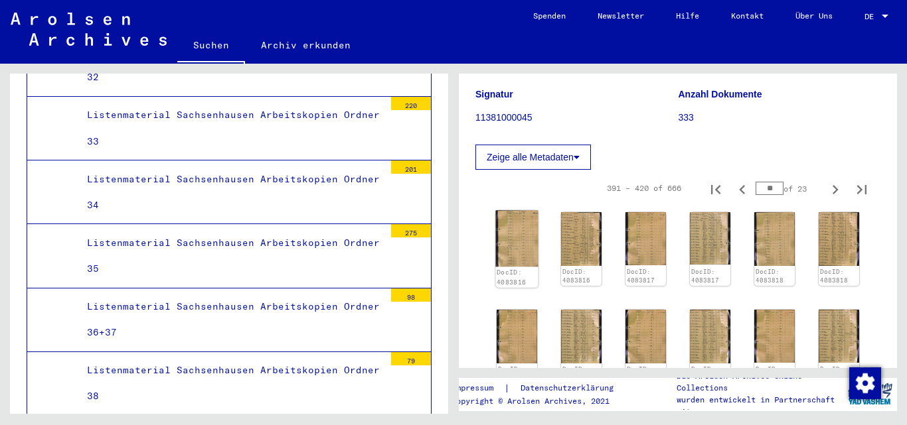
click at [522, 240] on img at bounding box center [516, 238] width 42 height 56
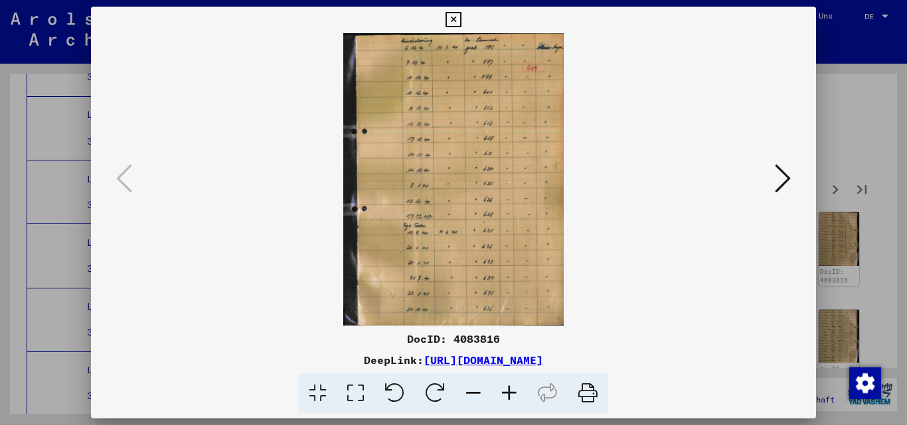
click at [781, 177] on icon at bounding box center [783, 179] width 16 height 32
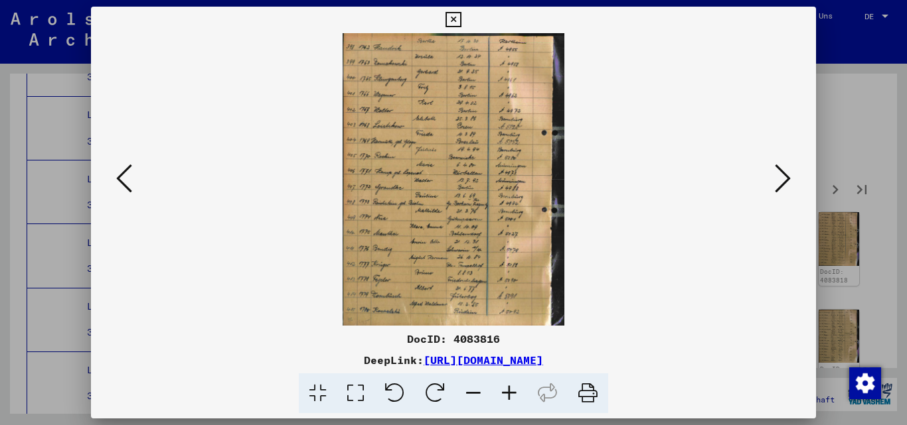
click at [781, 177] on icon at bounding box center [783, 179] width 16 height 32
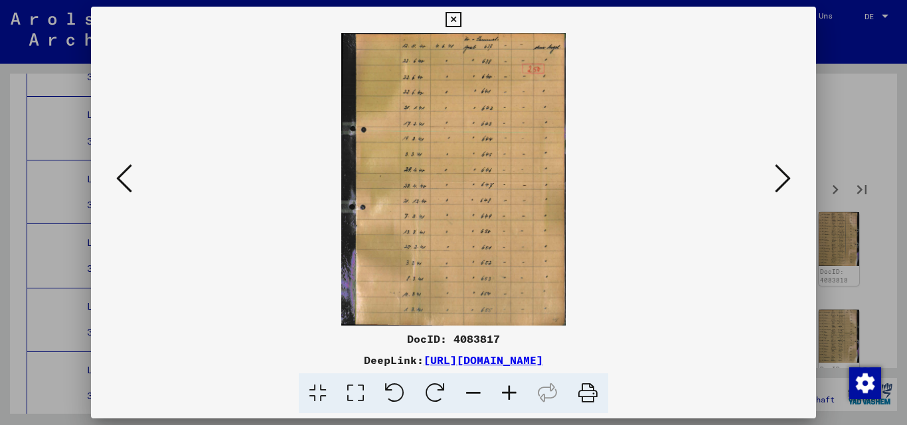
click at [781, 177] on icon at bounding box center [783, 179] width 16 height 32
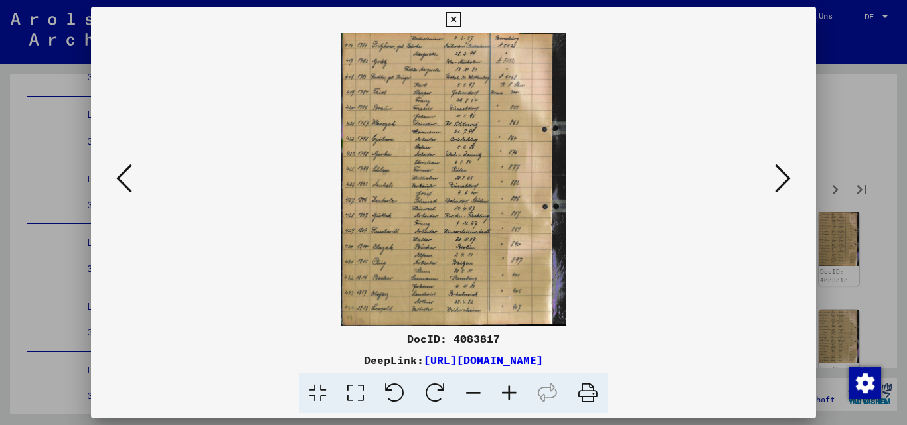
click at [781, 177] on icon at bounding box center [783, 179] width 16 height 32
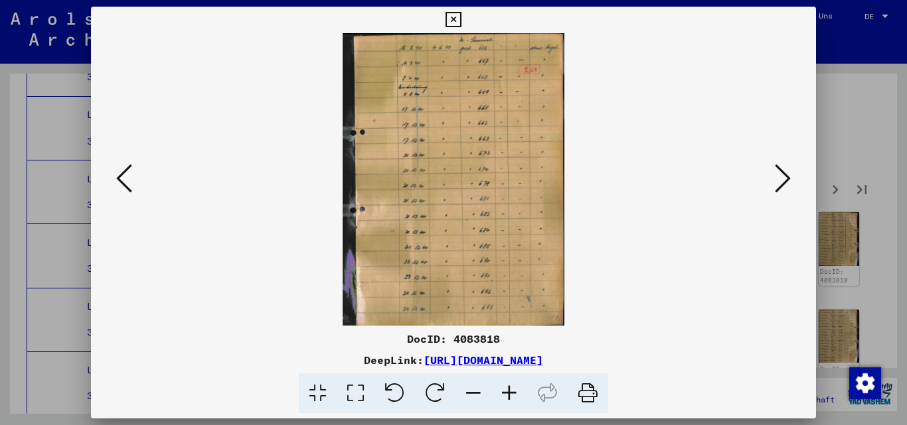
click at [781, 177] on icon at bounding box center [783, 179] width 16 height 32
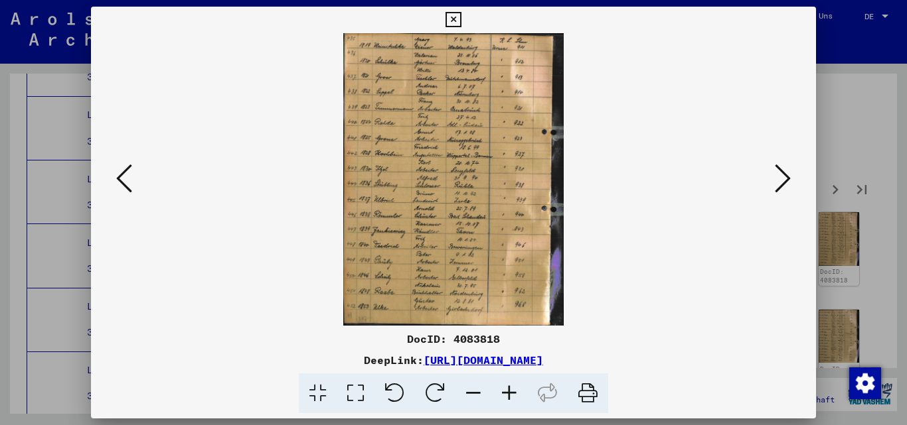
click at [781, 177] on icon at bounding box center [783, 179] width 16 height 32
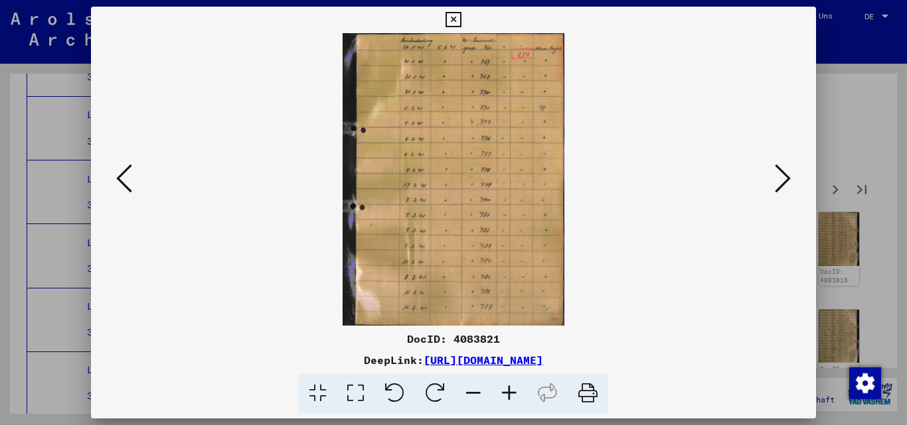
click at [126, 176] on icon at bounding box center [124, 179] width 16 height 32
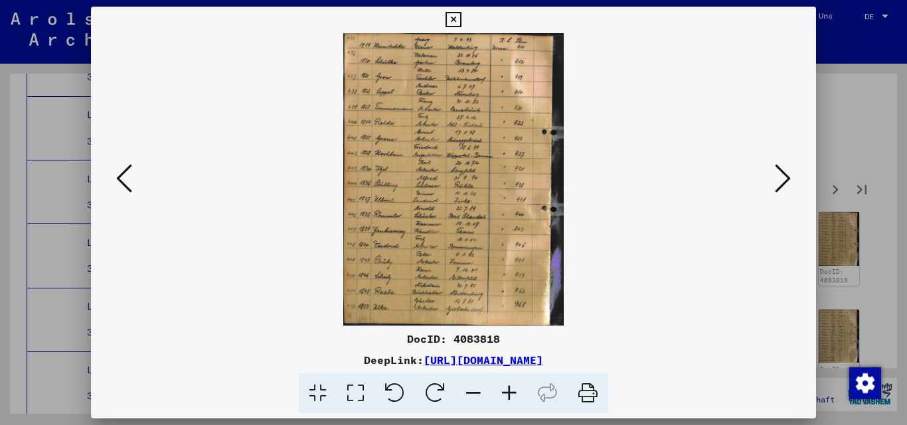
click at [123, 176] on icon at bounding box center [124, 179] width 16 height 32
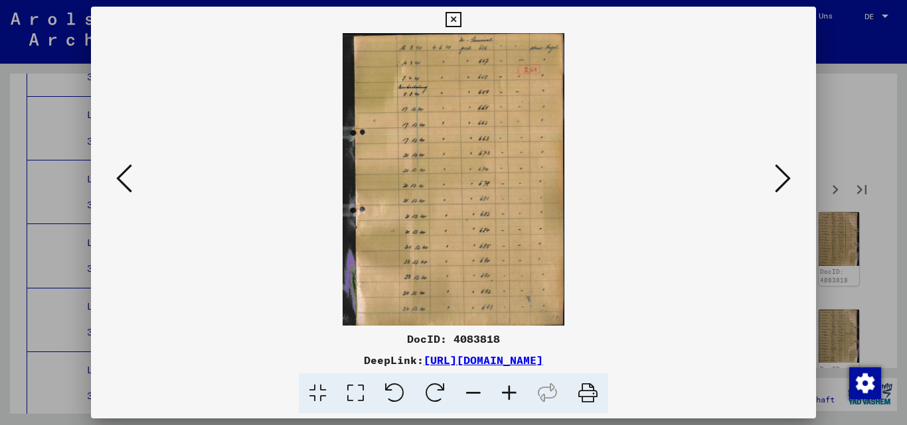
click at [776, 171] on icon at bounding box center [783, 179] width 16 height 32
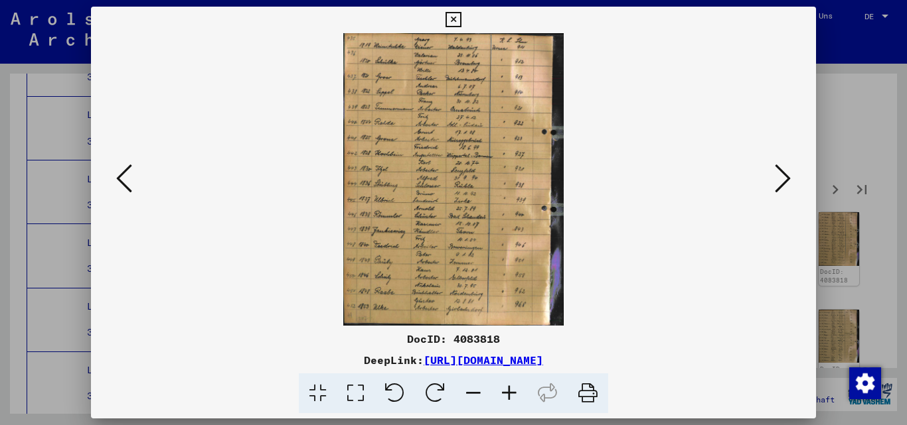
click at [776, 171] on icon at bounding box center [783, 179] width 16 height 32
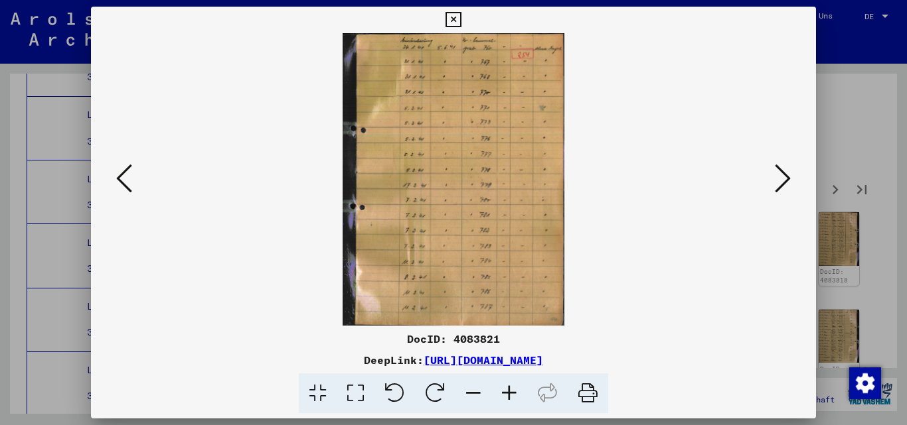
click at [776, 171] on icon at bounding box center [783, 179] width 16 height 32
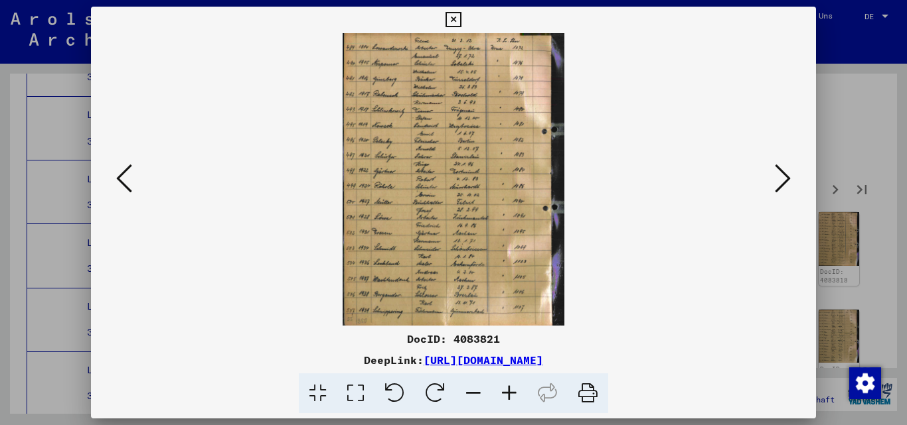
click at [776, 171] on icon at bounding box center [783, 179] width 16 height 32
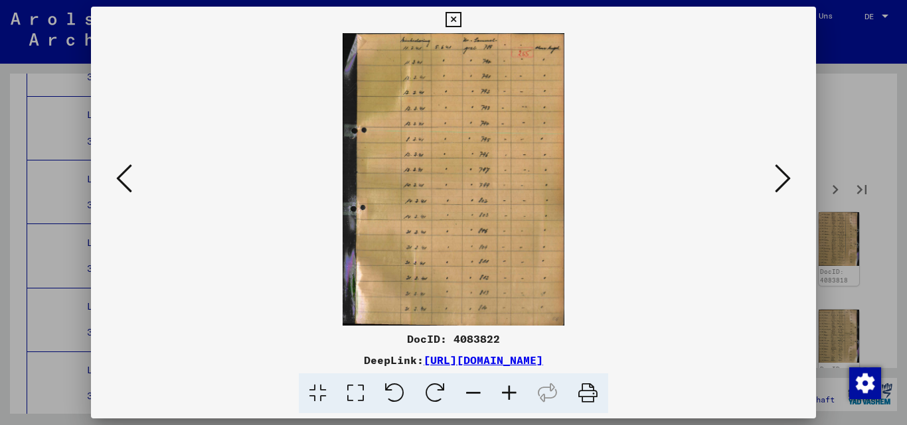
click at [776, 171] on icon at bounding box center [783, 179] width 16 height 32
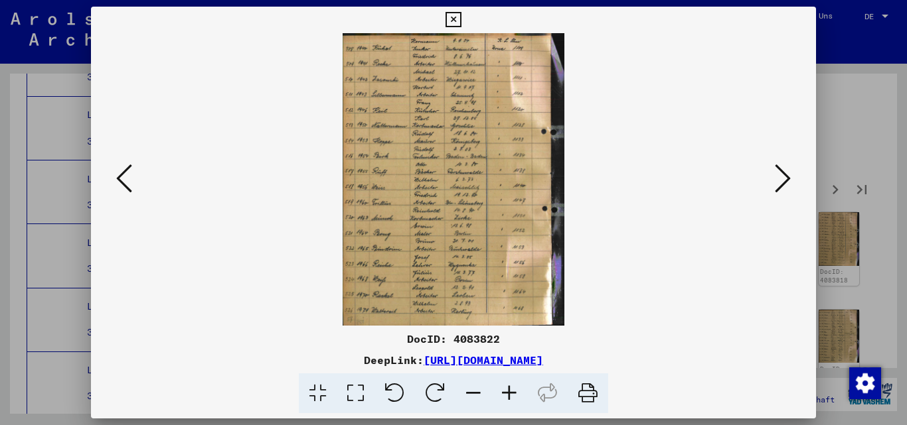
click at [776, 171] on icon at bounding box center [783, 179] width 16 height 32
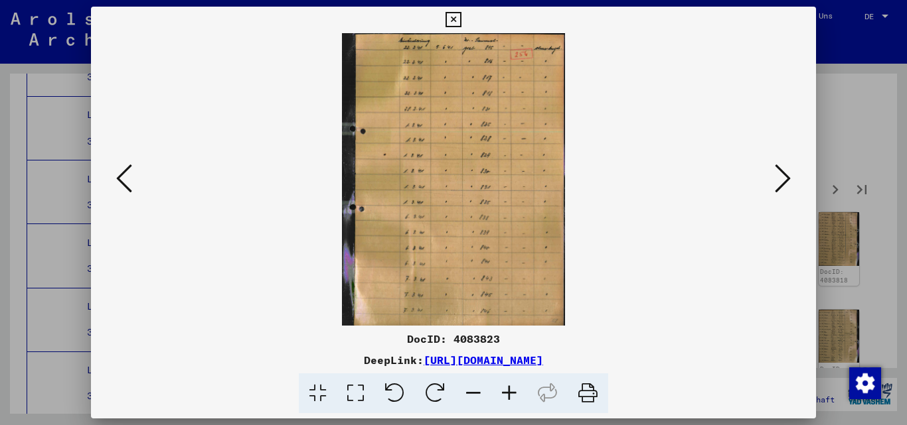
click at [776, 171] on icon at bounding box center [783, 179] width 16 height 32
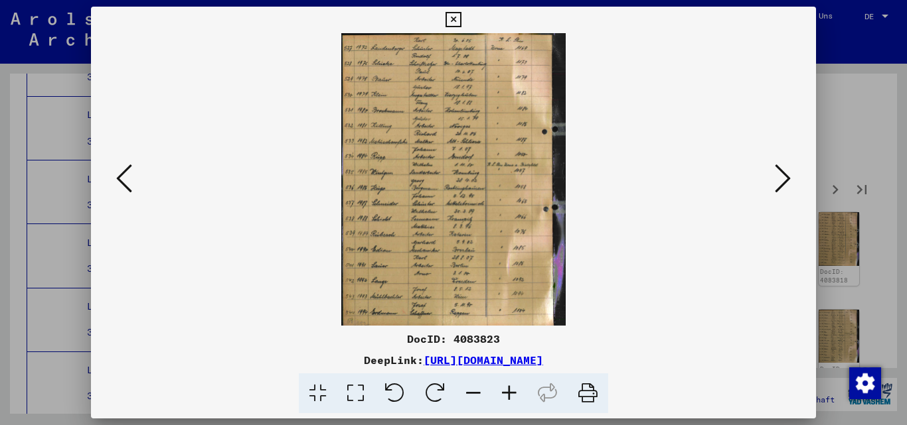
click at [776, 171] on icon at bounding box center [783, 179] width 16 height 32
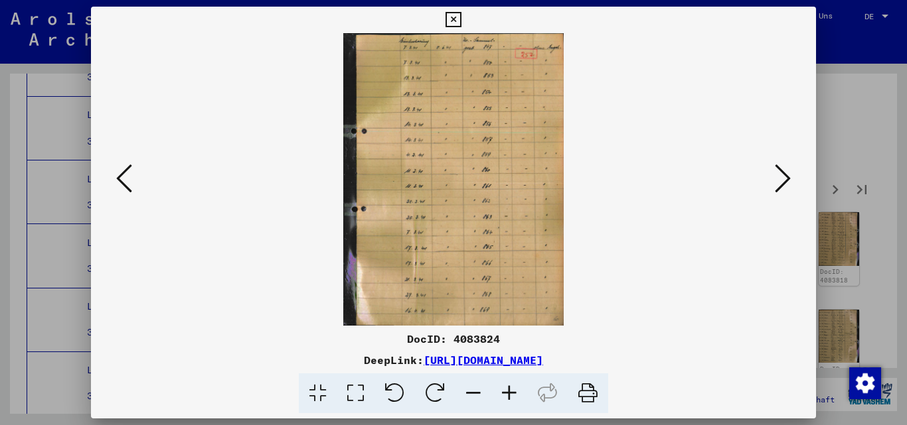
click at [776, 171] on icon at bounding box center [783, 179] width 16 height 32
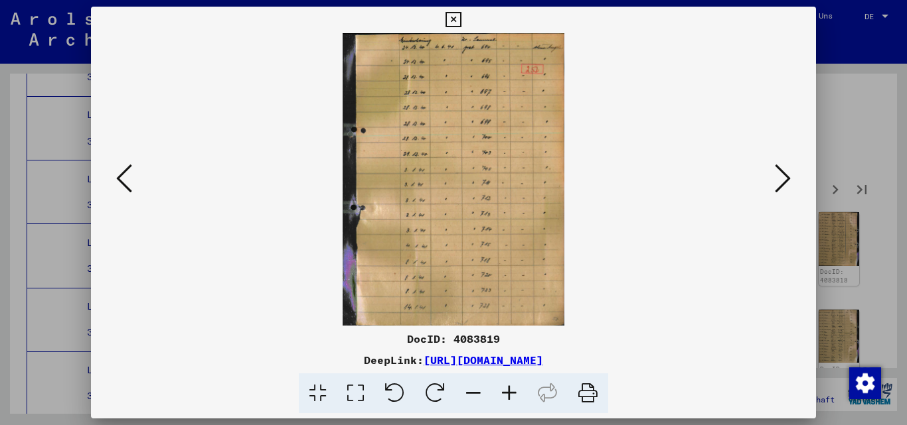
click at [776, 171] on icon at bounding box center [783, 179] width 16 height 32
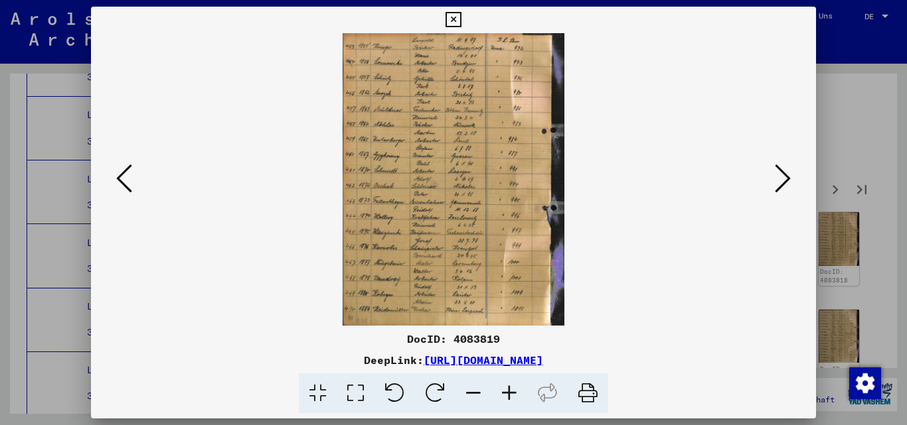
click at [776, 171] on icon at bounding box center [783, 179] width 16 height 32
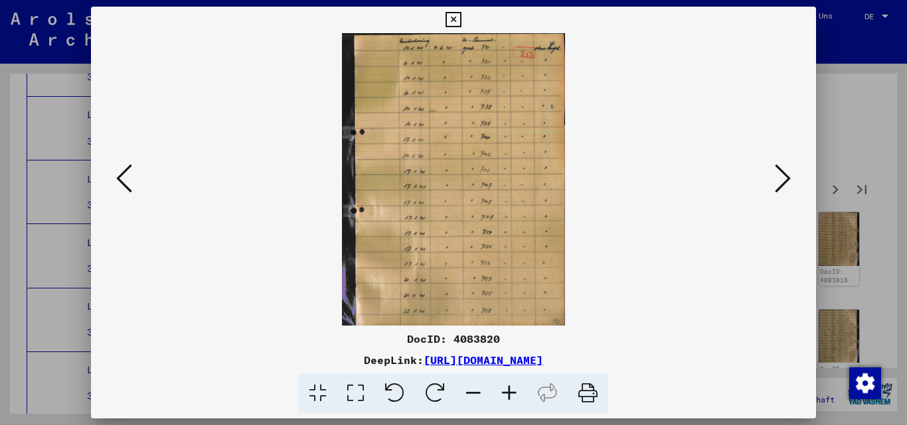
click at [776, 171] on icon at bounding box center [783, 179] width 16 height 32
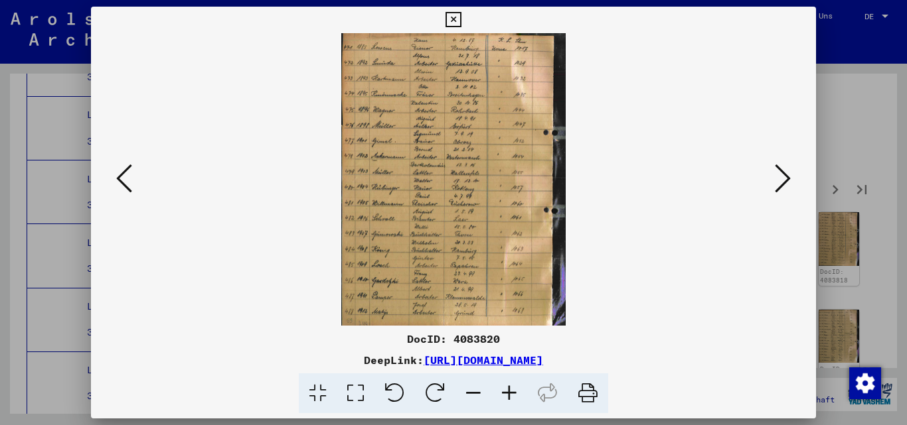
click at [776, 171] on icon at bounding box center [783, 179] width 16 height 32
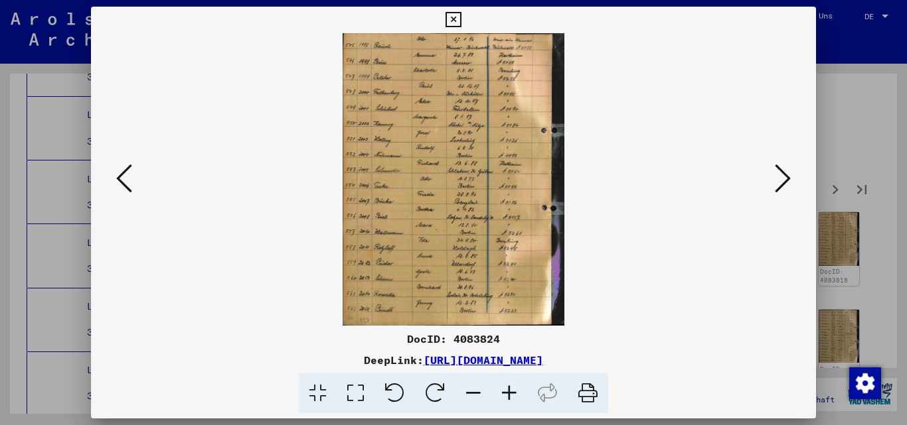
click at [776, 171] on icon at bounding box center [783, 179] width 16 height 32
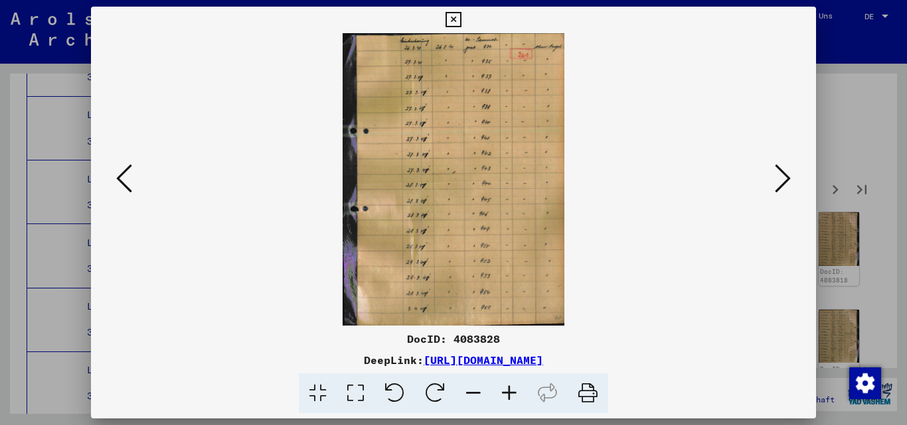
click at [776, 171] on icon at bounding box center [783, 179] width 16 height 32
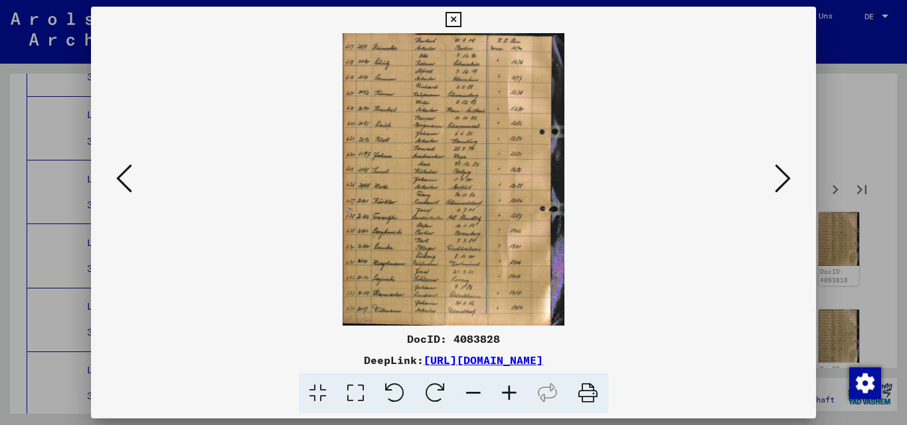
click at [776, 171] on icon at bounding box center [783, 179] width 16 height 32
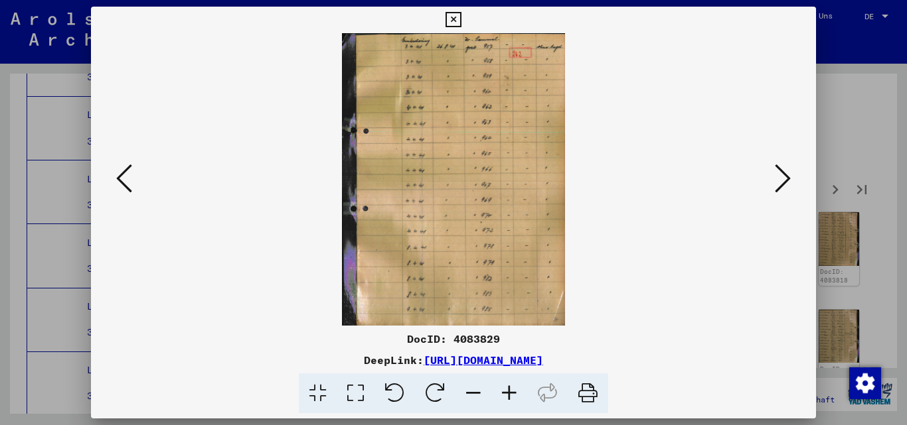
click at [776, 171] on icon at bounding box center [783, 179] width 16 height 32
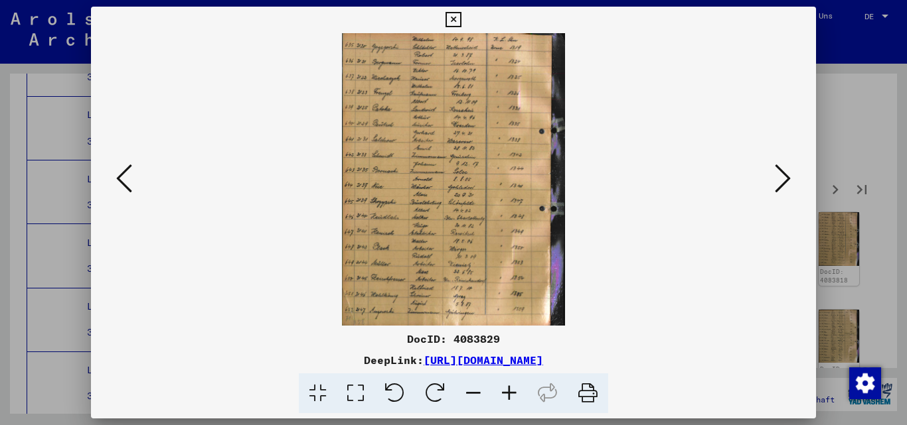
click at [776, 171] on icon at bounding box center [783, 179] width 16 height 32
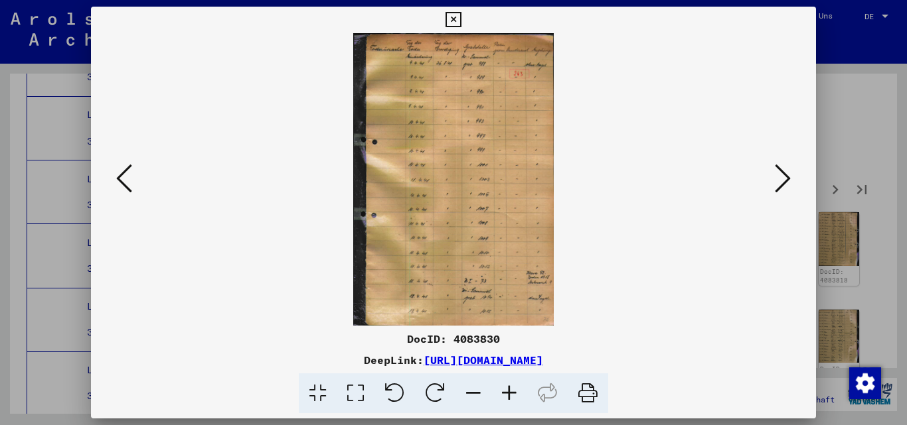
click at [776, 171] on icon at bounding box center [783, 179] width 16 height 32
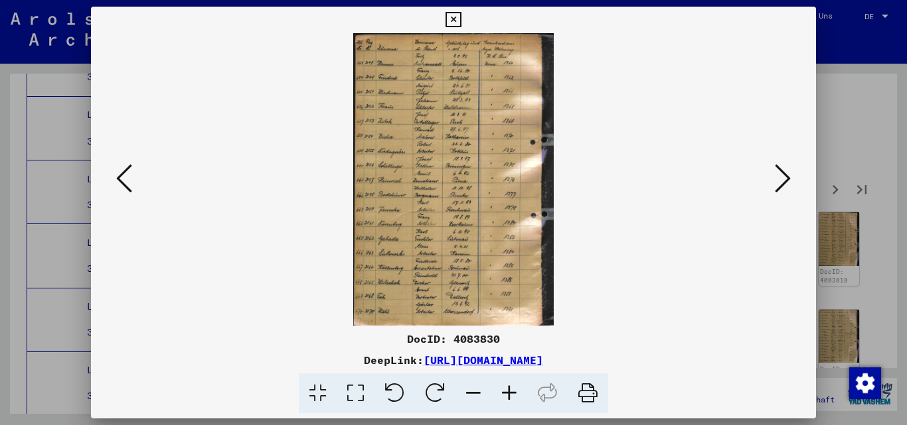
click at [119, 173] on icon at bounding box center [124, 179] width 16 height 32
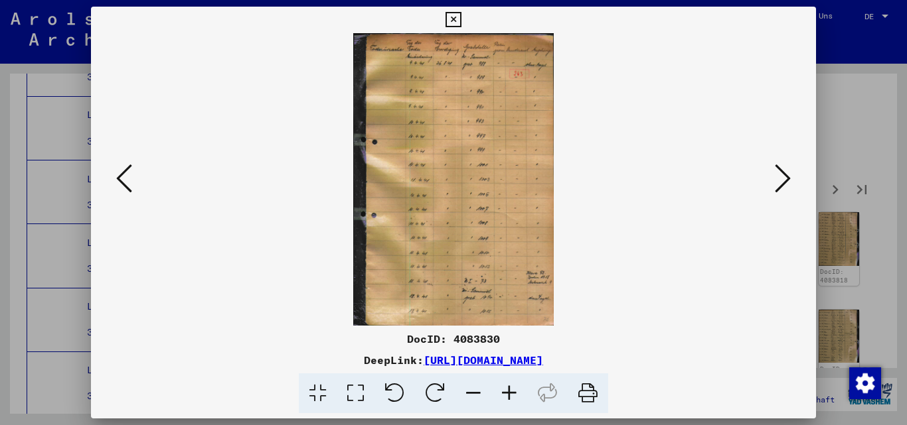
click at [783, 176] on icon at bounding box center [783, 179] width 16 height 32
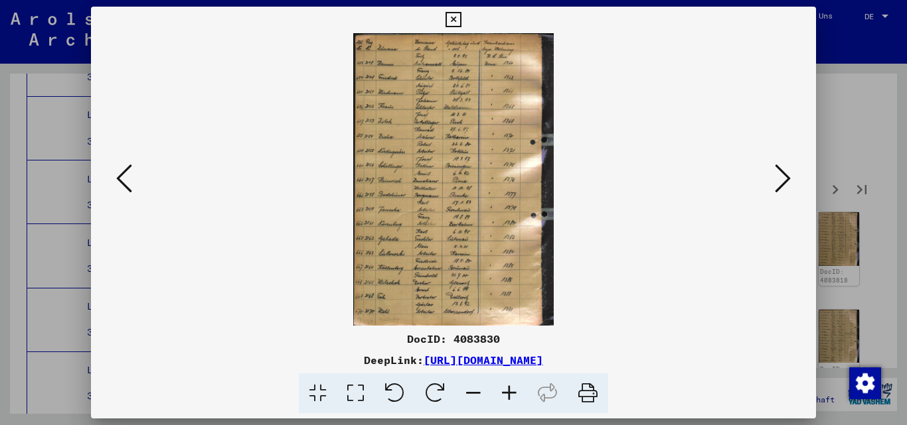
click at [783, 176] on icon at bounding box center [783, 179] width 16 height 32
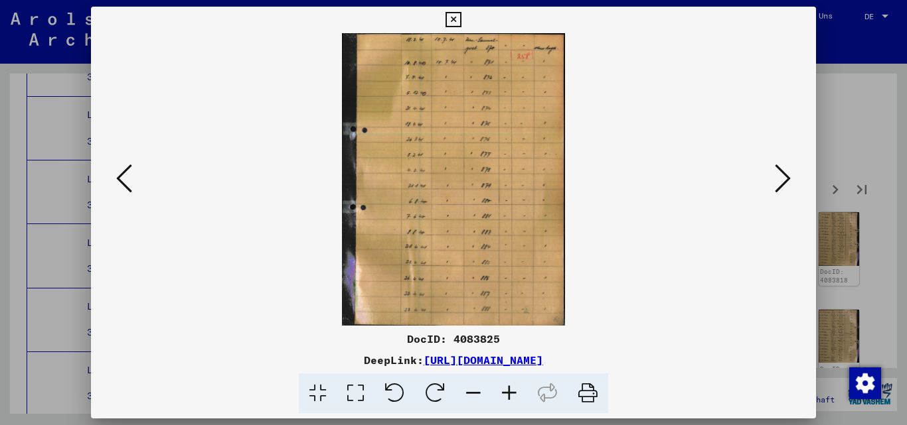
click at [783, 176] on icon at bounding box center [783, 179] width 16 height 32
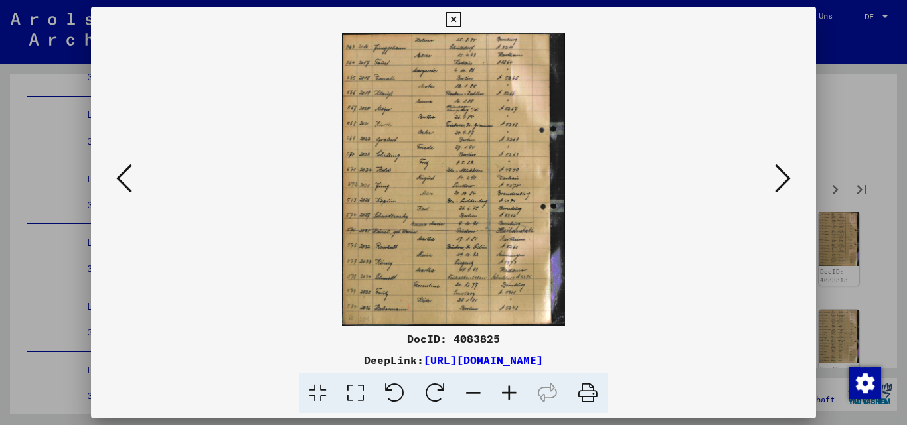
click at [783, 176] on icon at bounding box center [783, 179] width 16 height 32
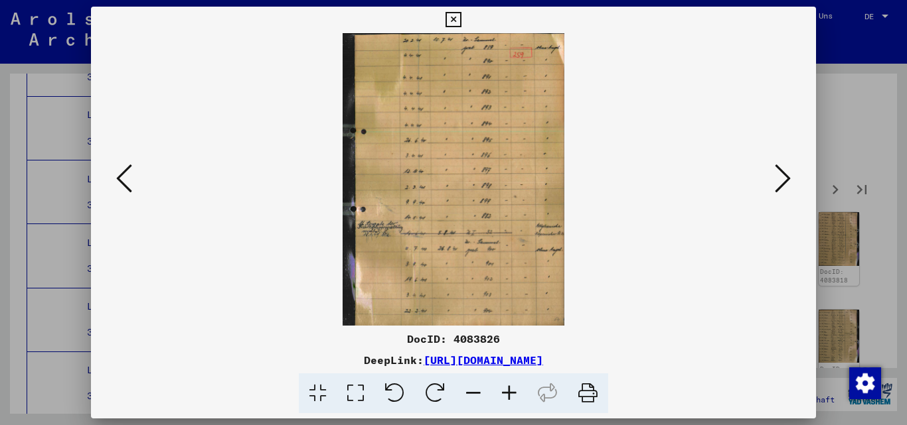
click at [783, 176] on icon at bounding box center [783, 179] width 16 height 32
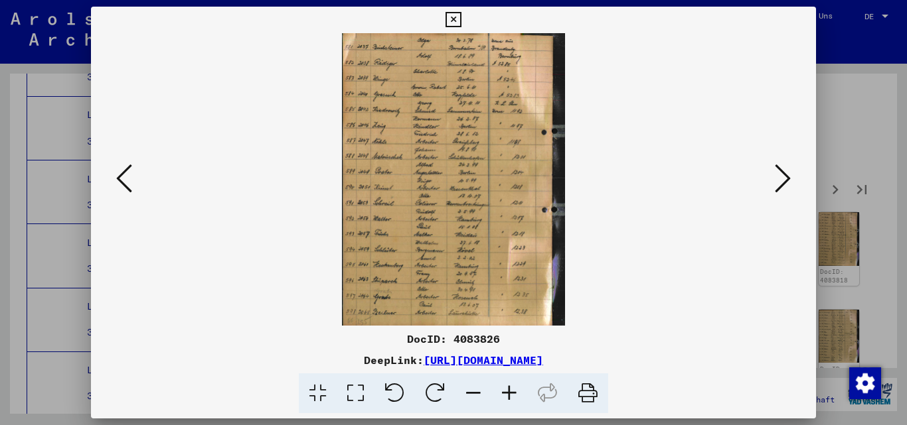
click at [783, 176] on icon at bounding box center [783, 179] width 16 height 32
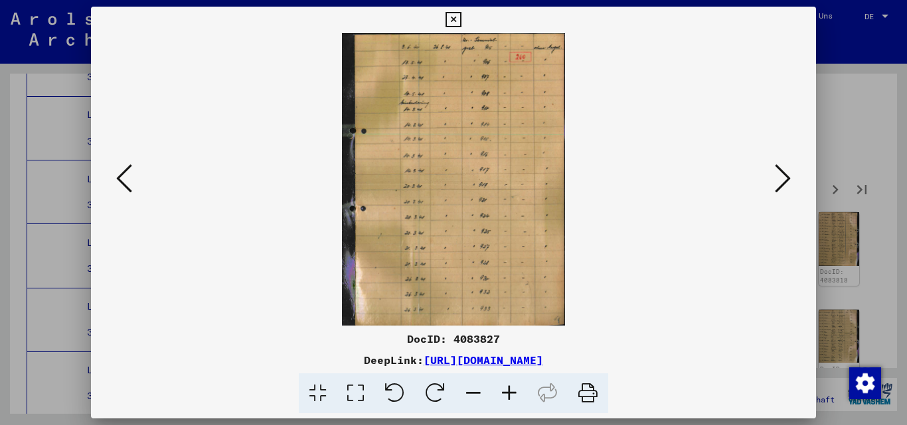
click at [783, 176] on icon at bounding box center [783, 179] width 16 height 32
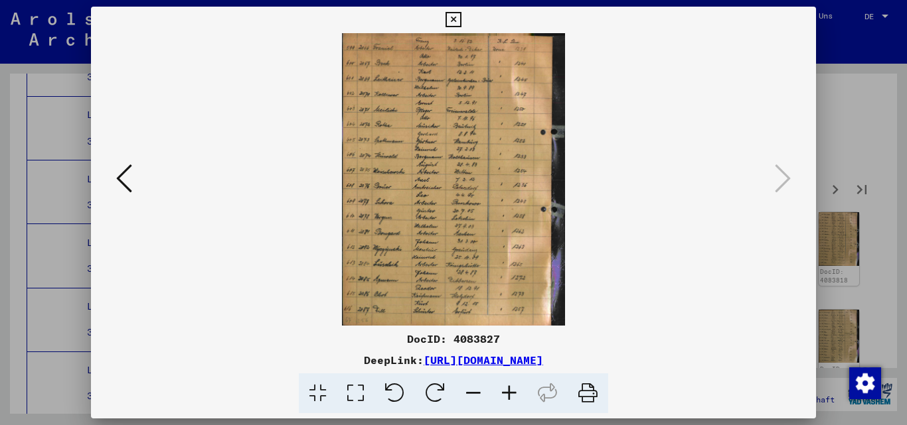
click at [841, 146] on div at bounding box center [453, 212] width 907 height 425
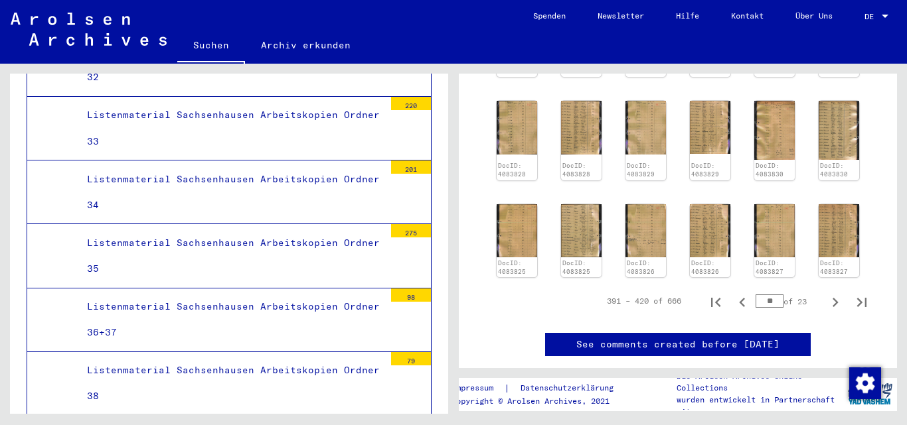
scroll to position [627, 0]
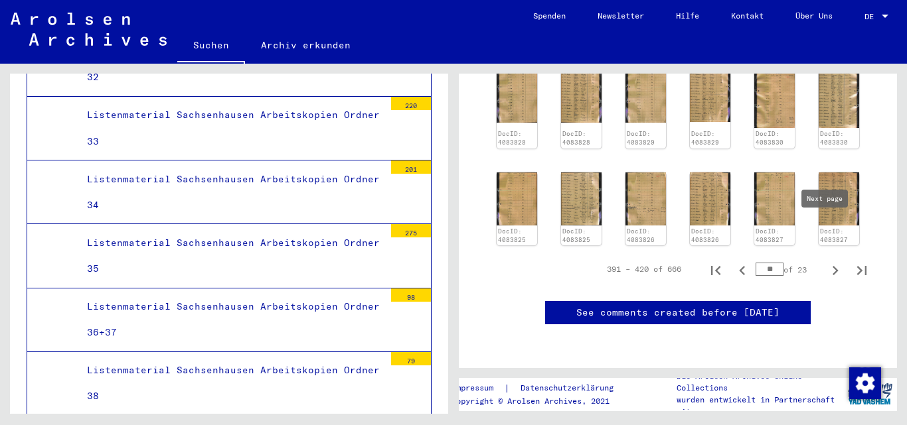
click at [832, 266] on icon "Next page" at bounding box center [835, 270] width 6 height 9
type input "**"
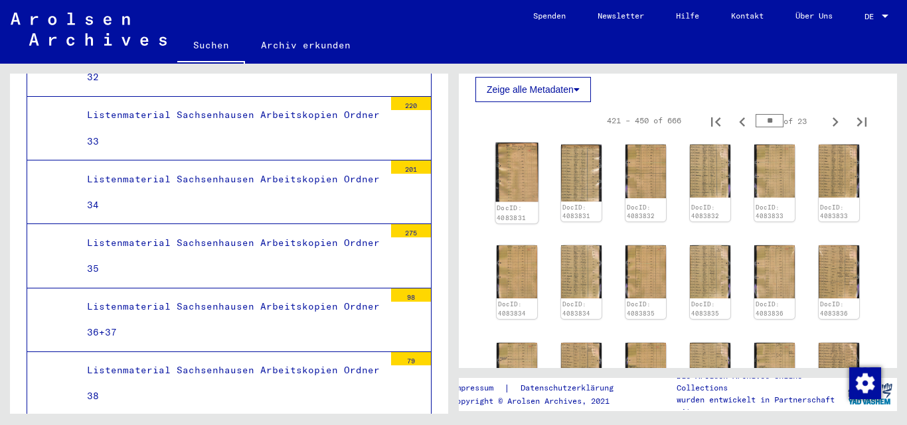
scroll to position [228, 0]
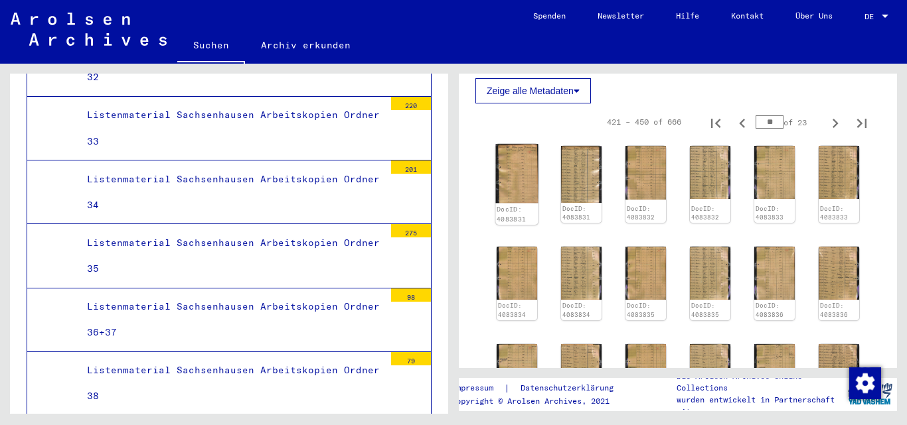
click at [515, 167] on img at bounding box center [516, 173] width 42 height 59
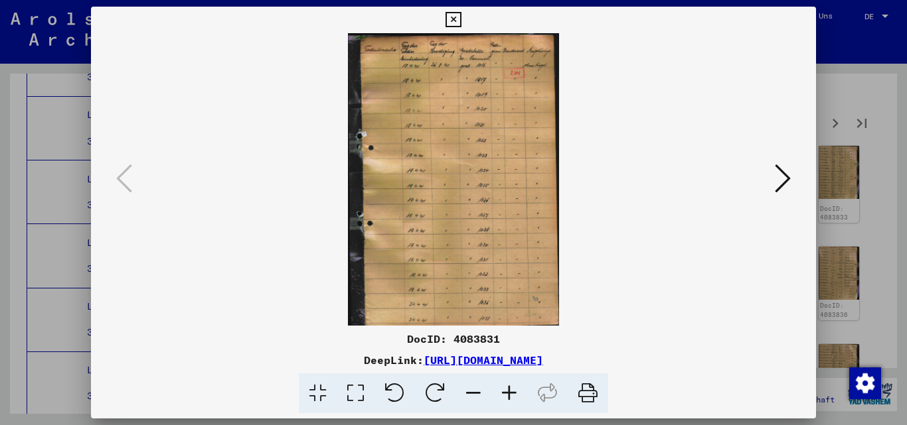
click at [779, 171] on icon at bounding box center [783, 179] width 16 height 32
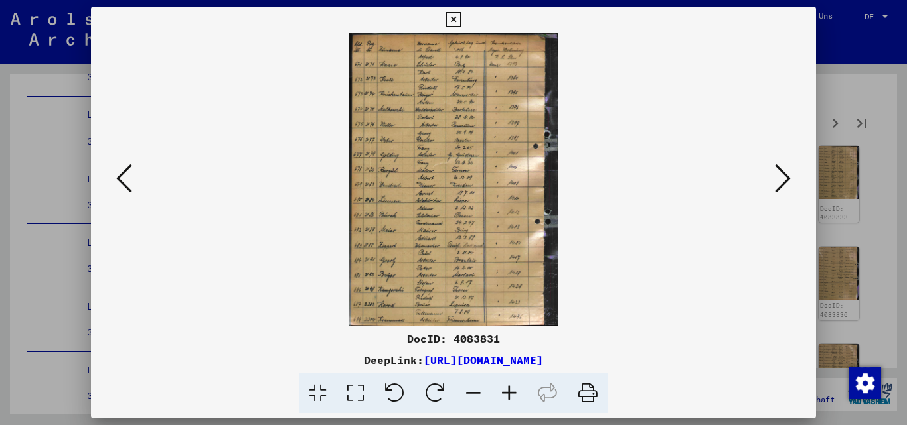
click at [779, 171] on icon at bounding box center [783, 179] width 16 height 32
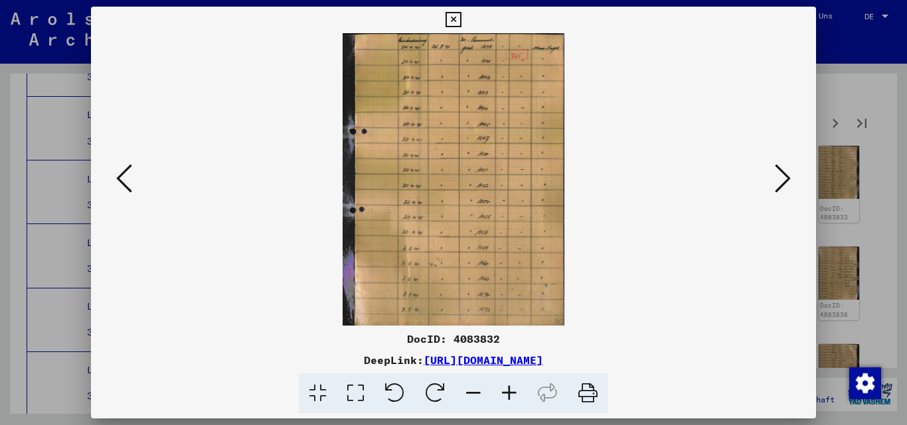
click at [120, 176] on icon at bounding box center [124, 179] width 16 height 32
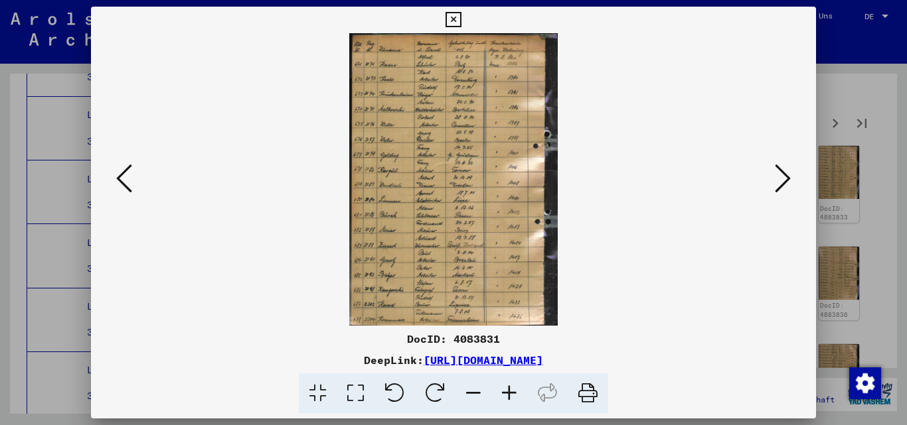
click at [783, 174] on icon at bounding box center [783, 179] width 16 height 32
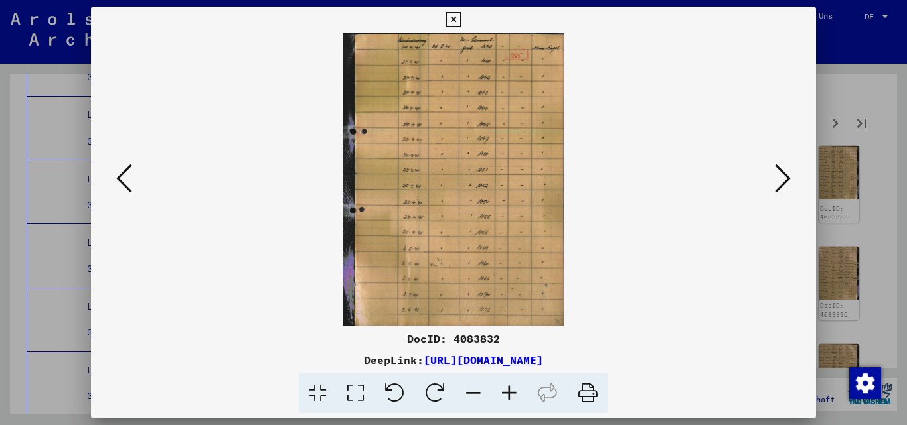
click at [597, 120] on img at bounding box center [453, 179] width 635 height 293
click at [788, 171] on icon at bounding box center [783, 179] width 16 height 32
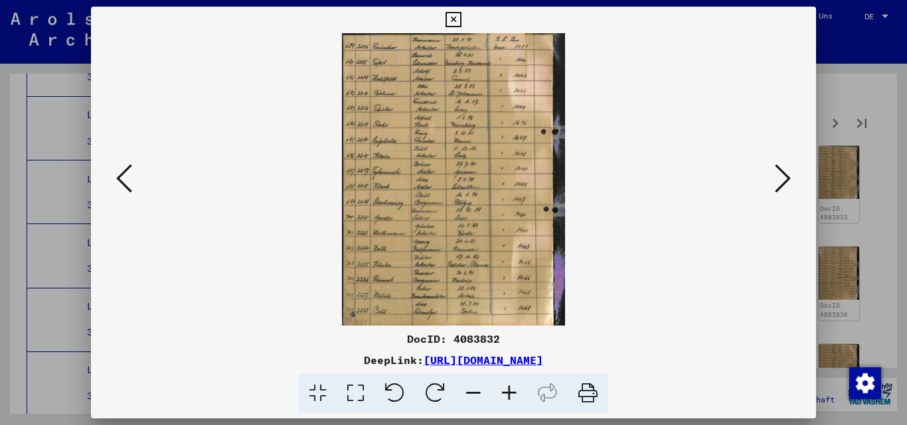
click at [787, 169] on icon at bounding box center [783, 179] width 16 height 32
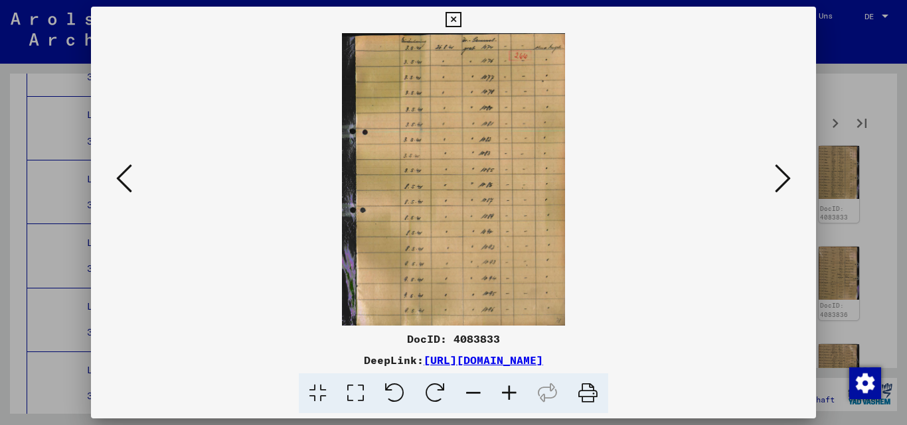
click at [787, 169] on icon at bounding box center [783, 179] width 16 height 32
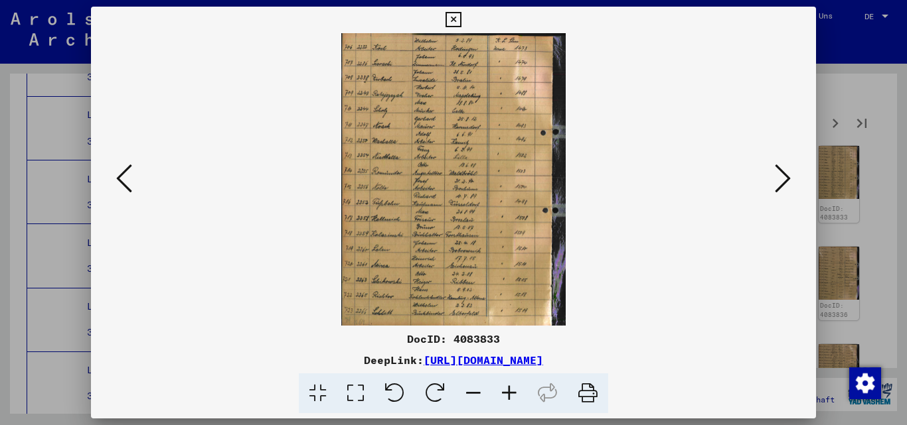
click at [787, 169] on icon at bounding box center [783, 179] width 16 height 32
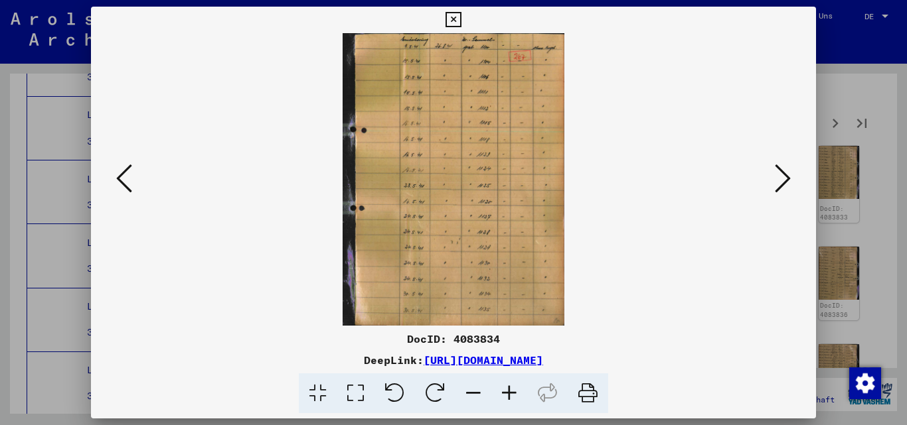
click at [787, 169] on icon at bounding box center [783, 179] width 16 height 32
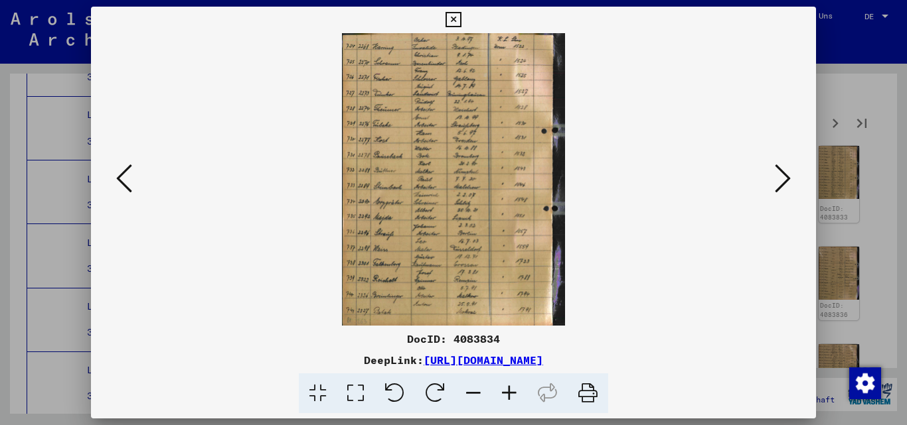
click at [776, 190] on icon at bounding box center [783, 179] width 16 height 32
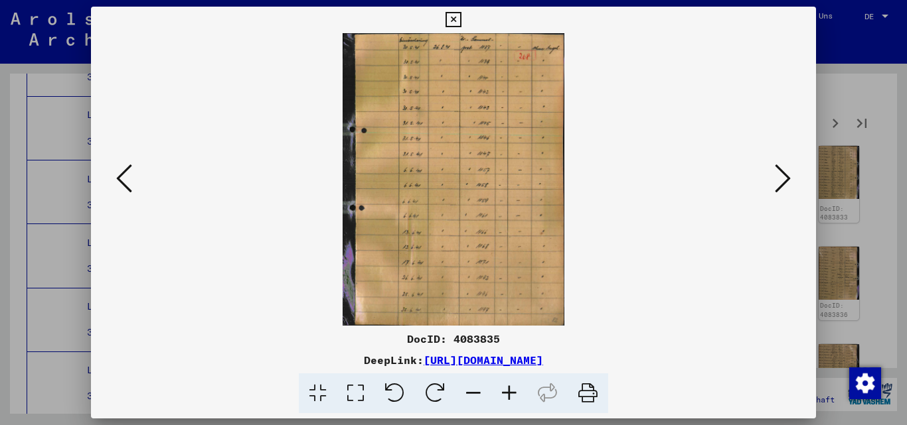
click at [869, 29] on div at bounding box center [453, 212] width 907 height 425
